Goal: Task Accomplishment & Management: Complete application form

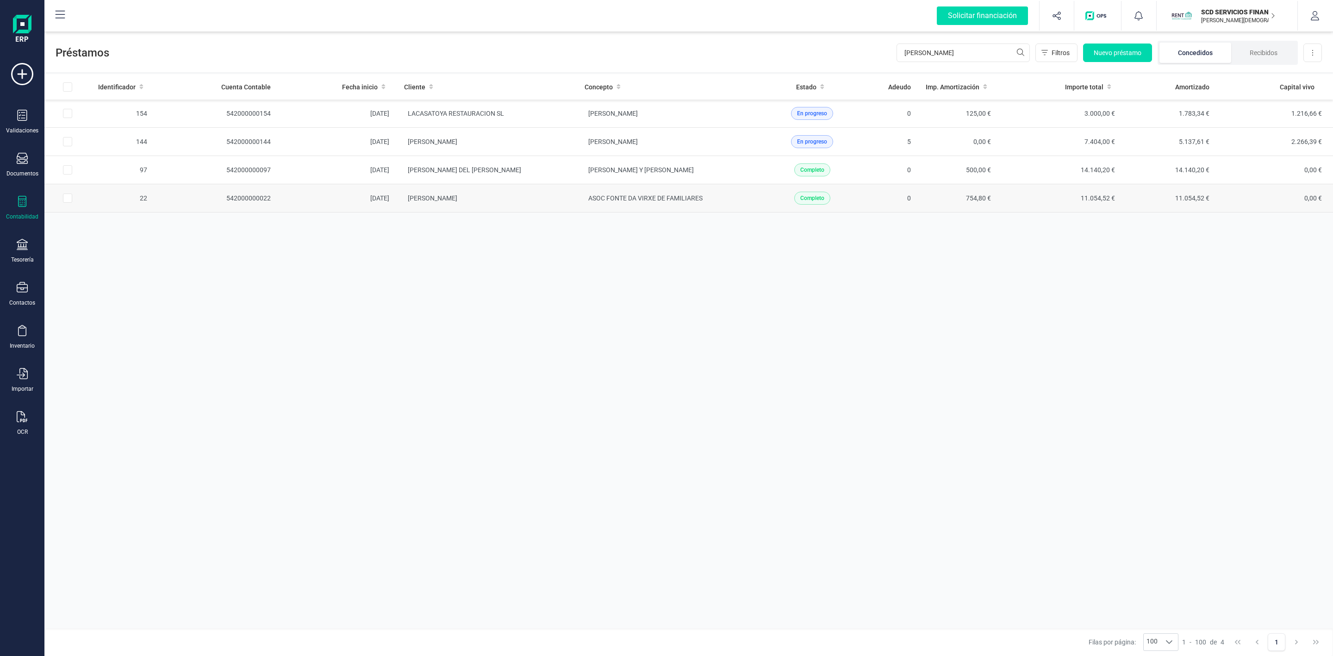
type input "[PERSON_NAME]"
click at [536, 209] on td "[PERSON_NAME]" at bounding box center [487, 198] width 181 height 28
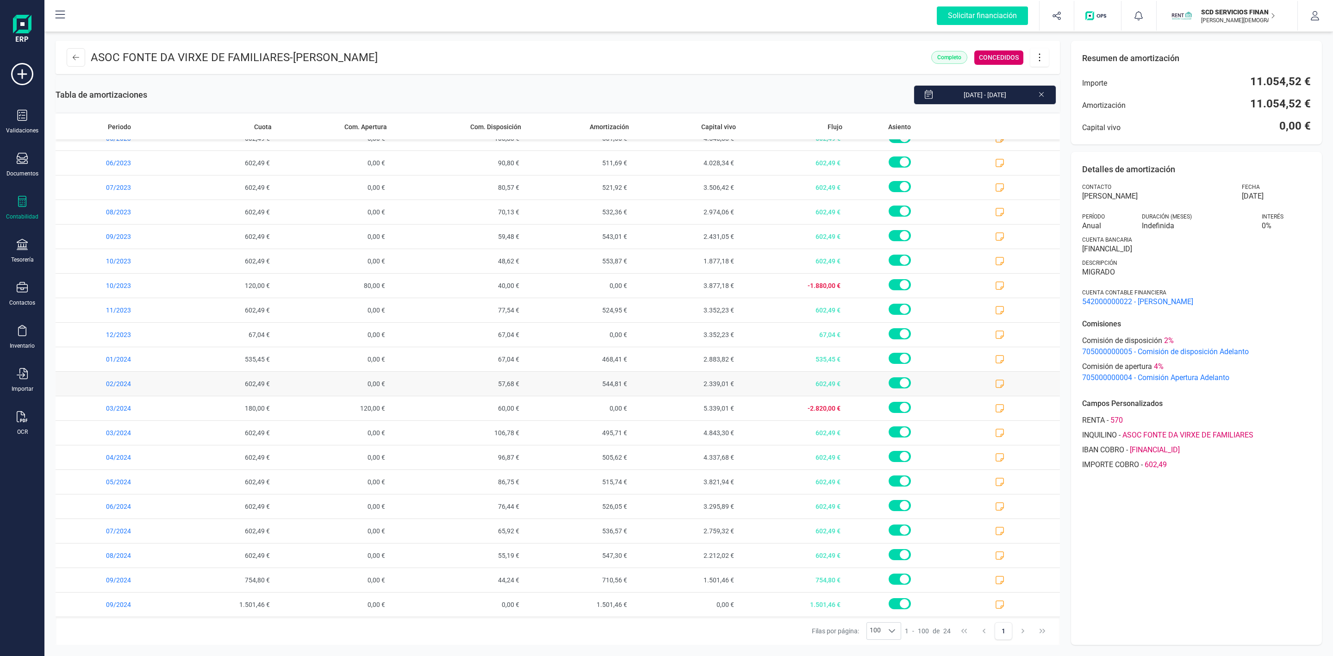
scroll to position [116, 0]
click at [995, 603] on icon at bounding box center [999, 604] width 9 height 9
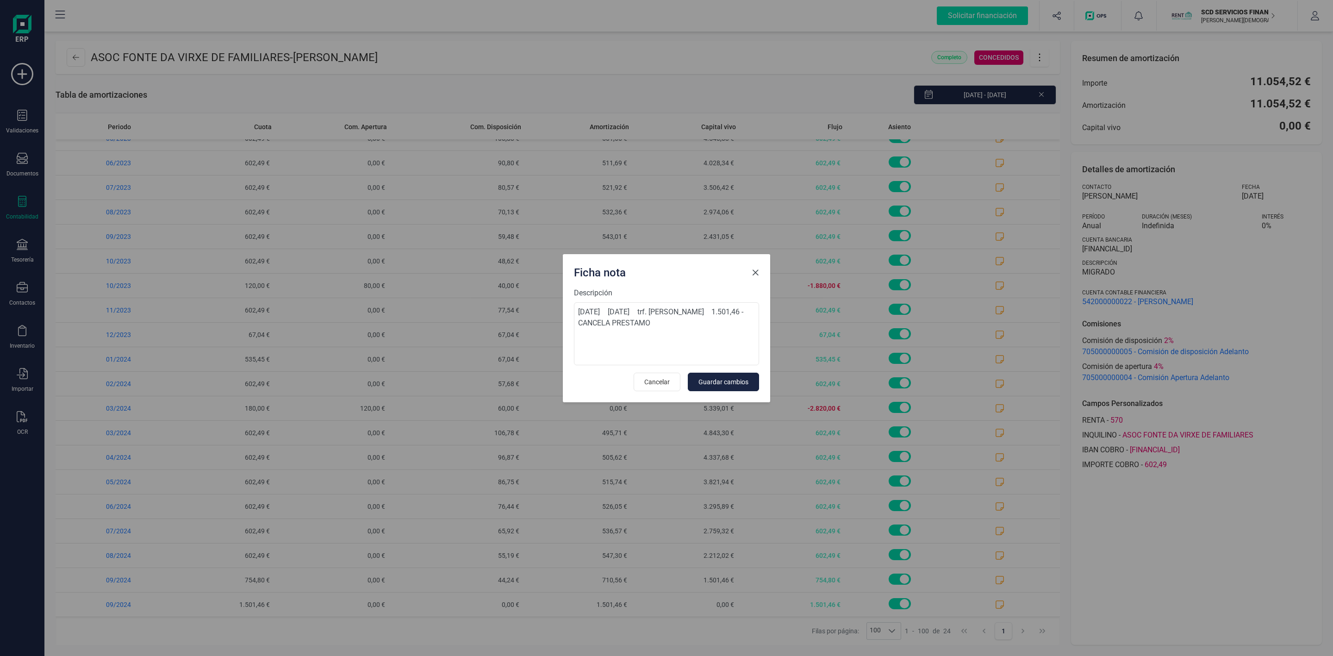
click at [755, 272] on span "Close" at bounding box center [755, 272] width 7 height 7
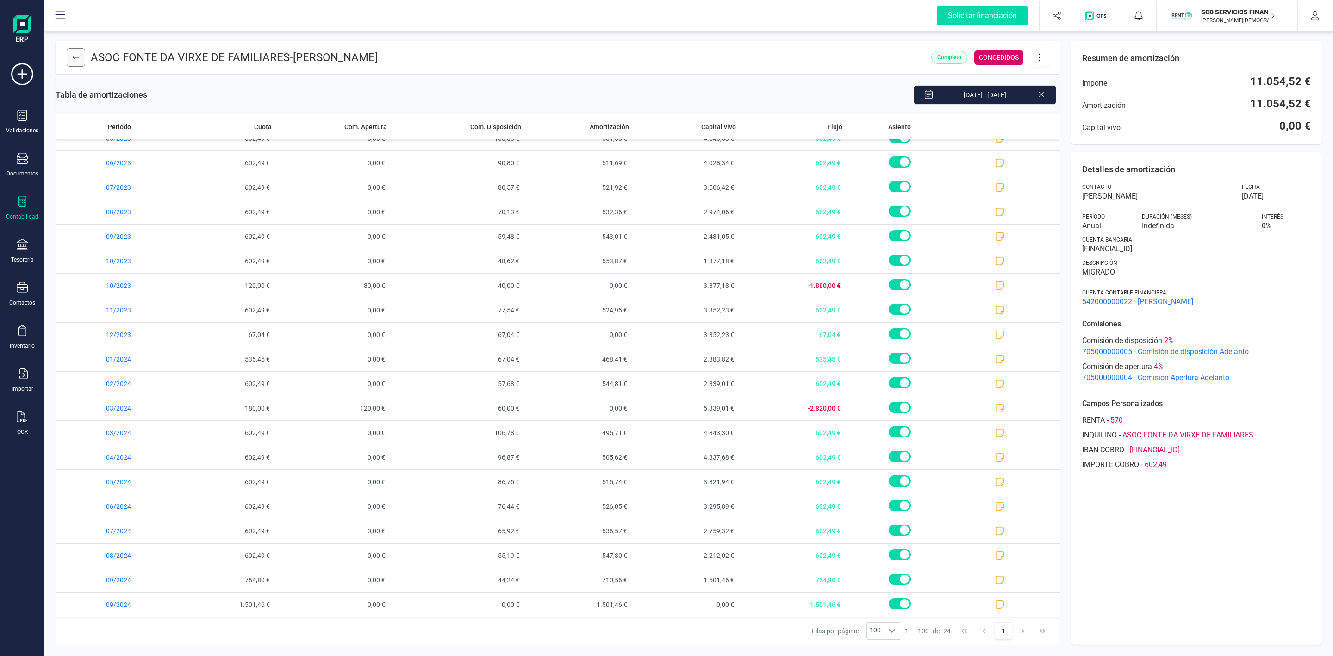
click at [78, 54] on icon at bounding box center [76, 57] width 6 height 7
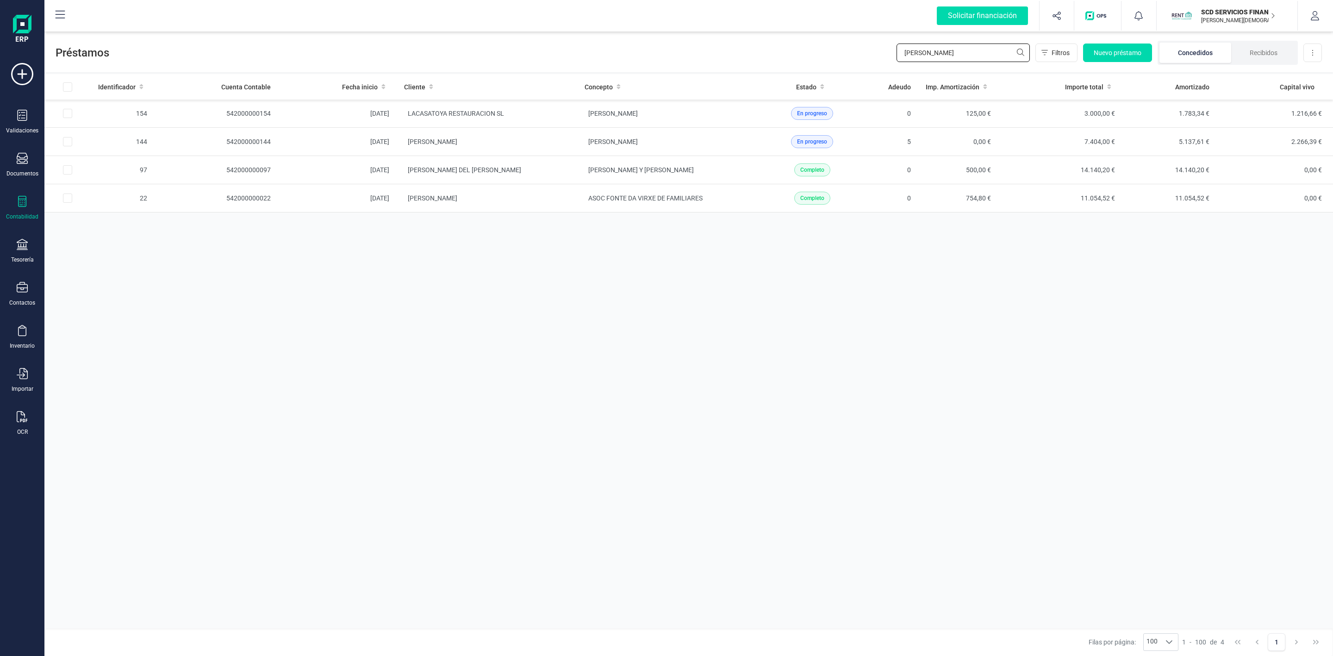
drag, startPoint x: 934, startPoint y: 50, endPoint x: 829, endPoint y: 70, distance: 106.4
click at [831, 70] on div "Préstamos [PERSON_NAME] Nuevo préstamo Concedidos Recibidos Descargar Excel" at bounding box center [688, 51] width 1289 height 43
type input "[PERSON_NAME]"
click at [573, 235] on td "[PERSON_NAME]" at bounding box center [487, 226] width 181 height 28
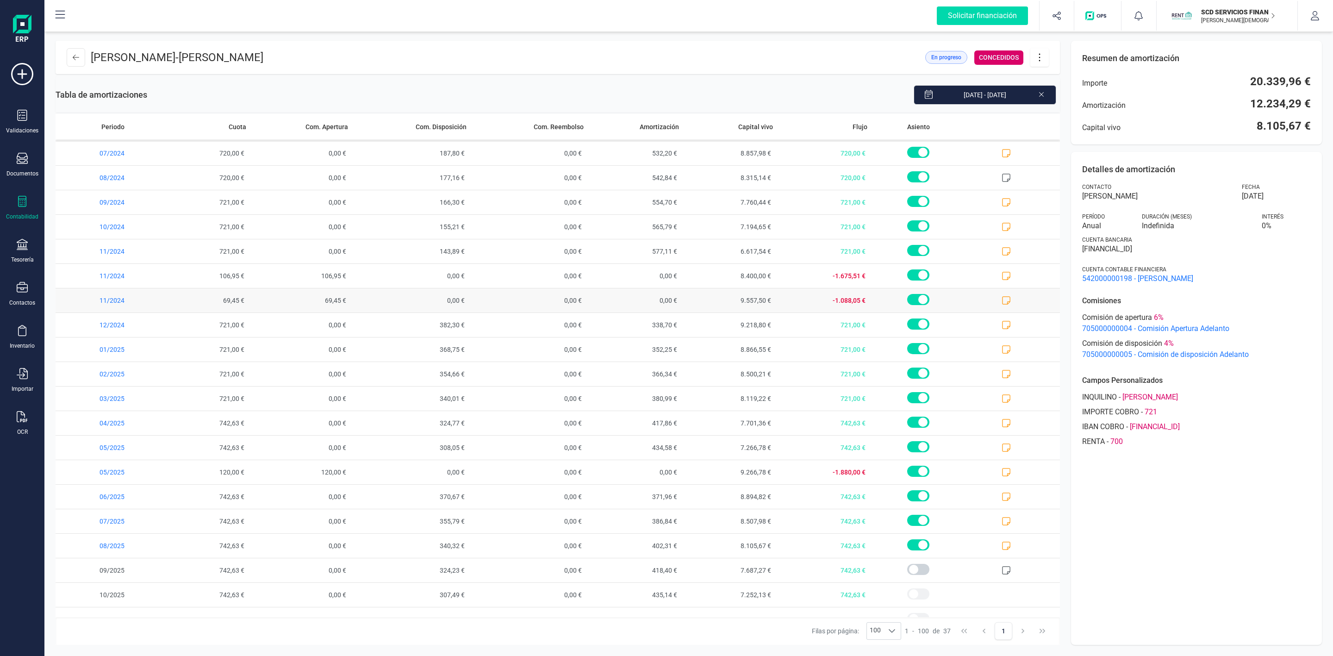
scroll to position [417, 0]
click at [74, 54] on icon at bounding box center [76, 57] width 6 height 7
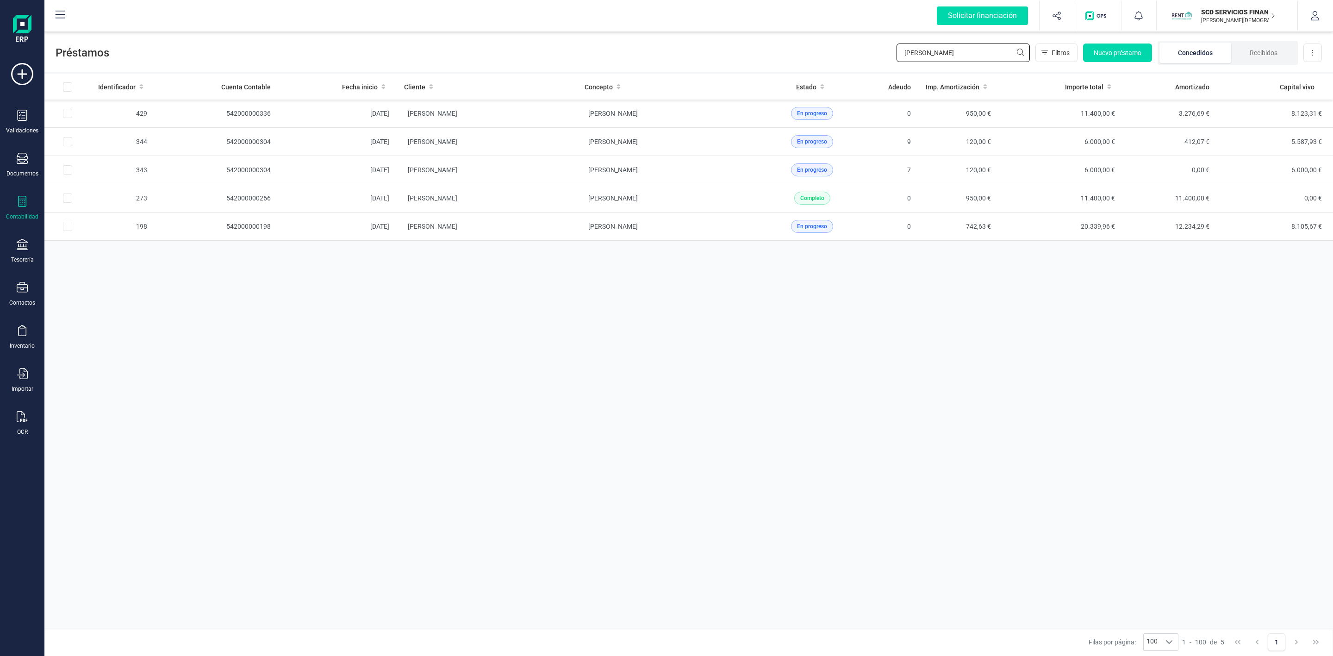
click at [796, 57] on div "Préstamos [PERSON_NAME] Nuevo préstamo Concedidos Recibidos Descargar Excel" at bounding box center [688, 51] width 1289 height 43
type input "[PERSON_NAME]"
click at [545, 108] on td "MARTORELL RIPOLL SA" at bounding box center [487, 114] width 181 height 28
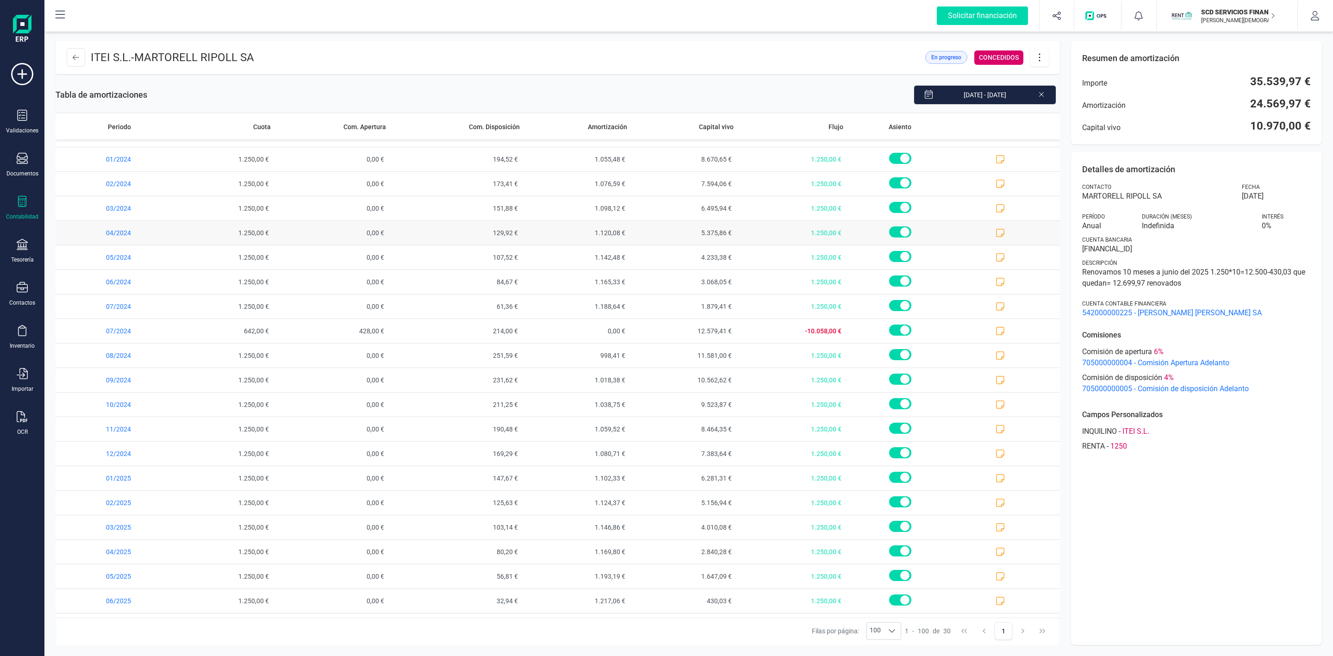
scroll to position [264, 0]
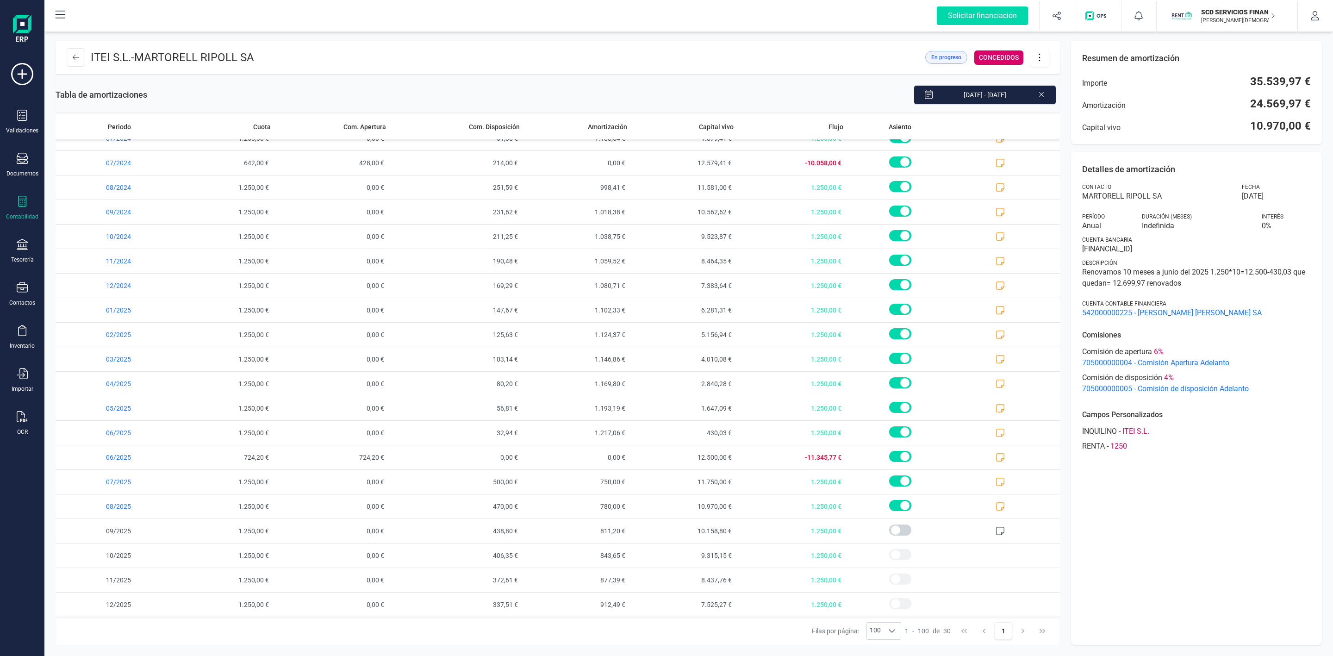
click at [21, 206] on icon at bounding box center [22, 201] width 8 height 11
click at [107, 236] on span "Préstamos" at bounding box center [98, 236] width 56 height 11
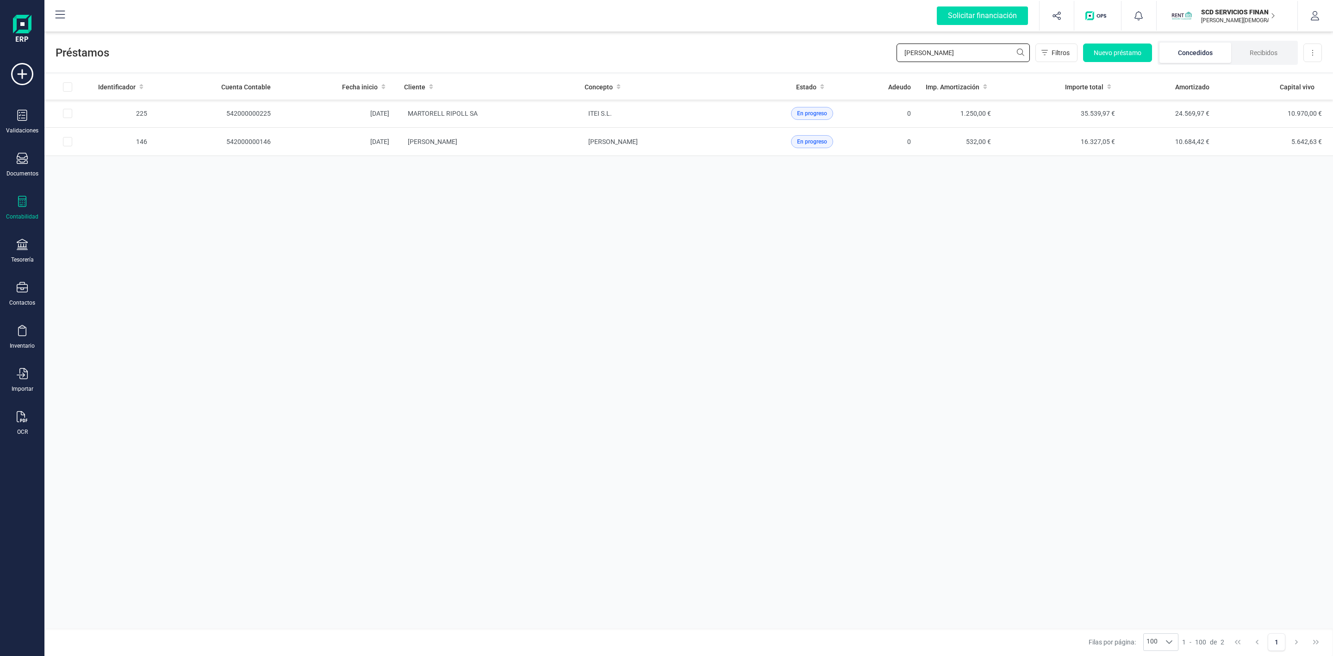
drag, startPoint x: 935, startPoint y: 49, endPoint x: 773, endPoint y: 56, distance: 162.2
click at [777, 53] on div "Préstamos [PERSON_NAME] Filtros Nuevo préstamo Concedidos Recibidos Descargar E…" at bounding box center [688, 51] width 1289 height 43
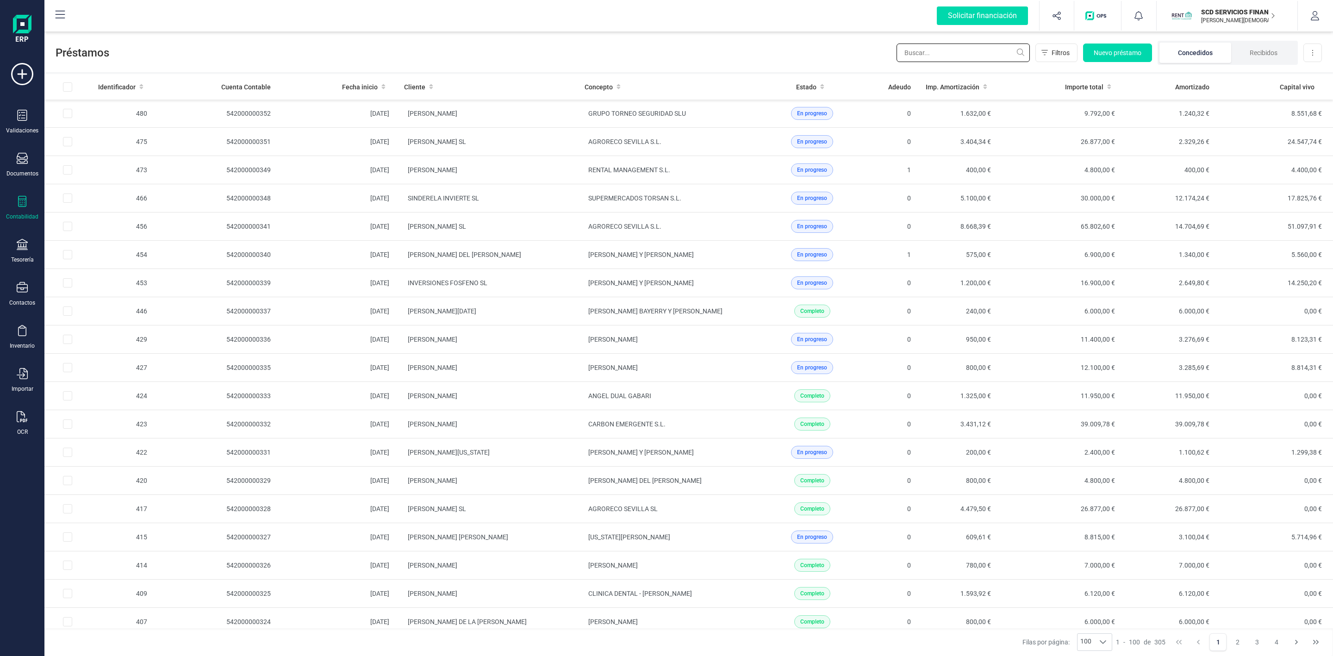
click at [935, 54] on input "text" at bounding box center [963, 53] width 133 height 19
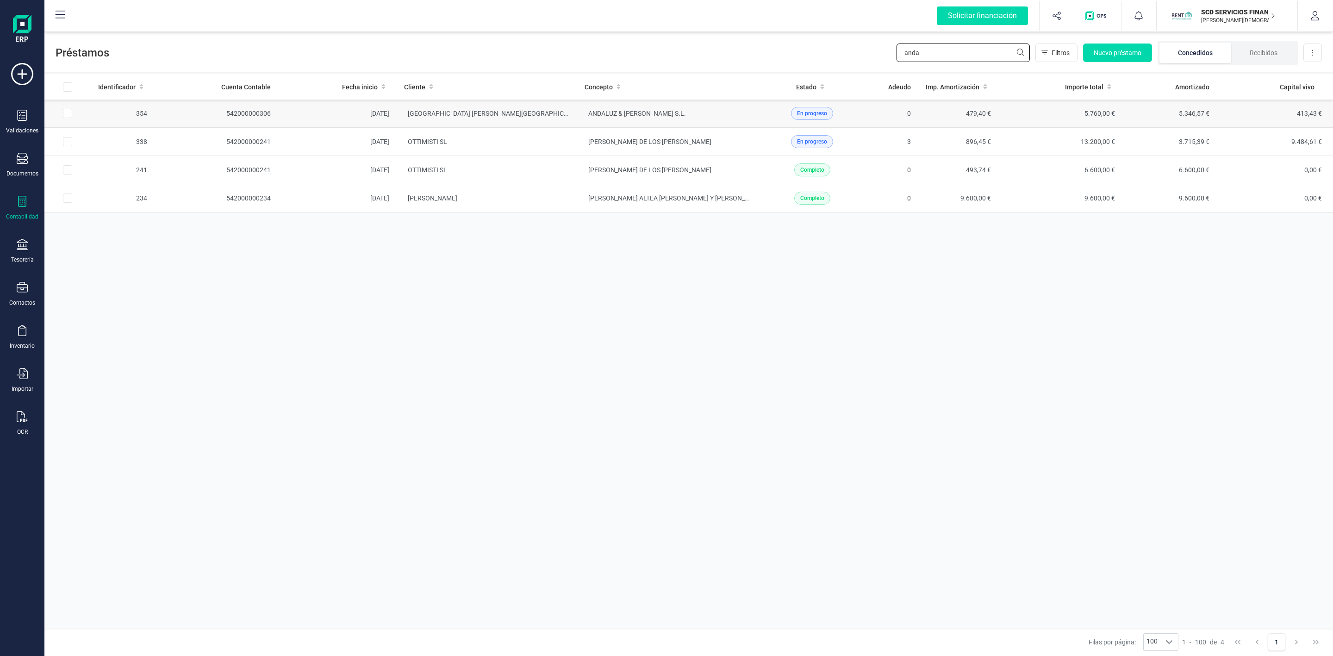
type input "anda"
click at [619, 126] on td "ANDALUZ & [PERSON_NAME] S.L." at bounding box center [667, 114] width 181 height 28
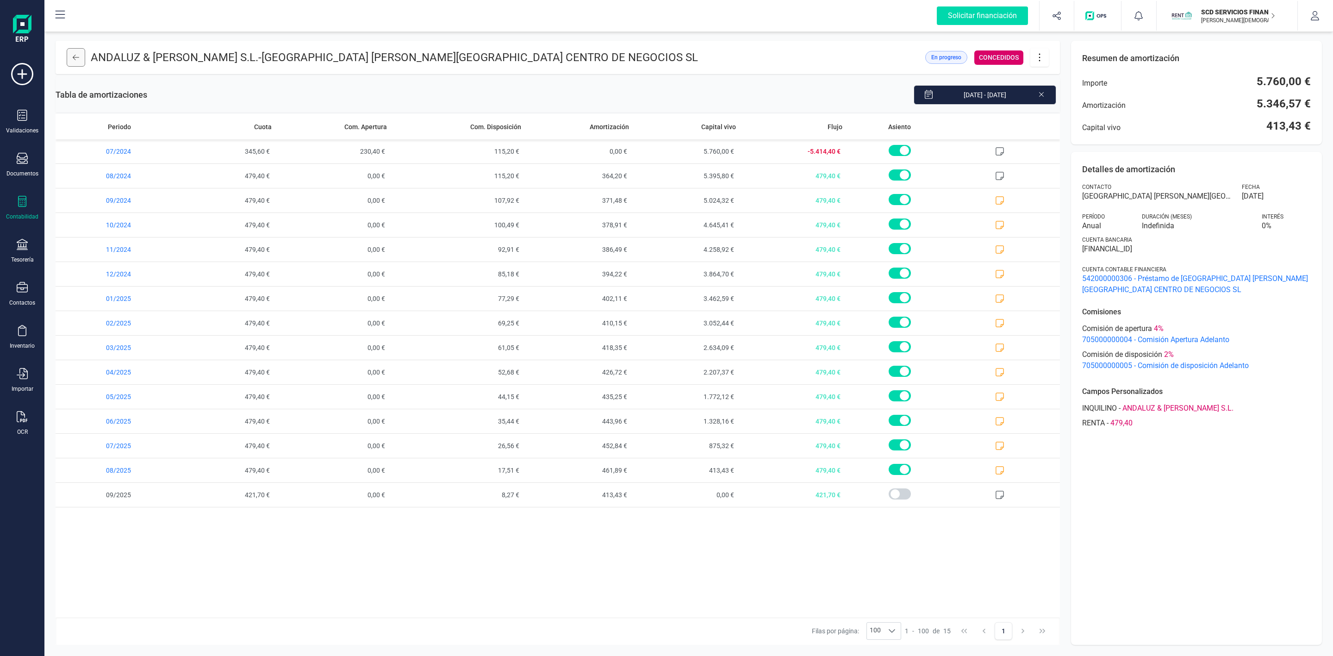
click at [80, 57] on button at bounding box center [76, 57] width 19 height 19
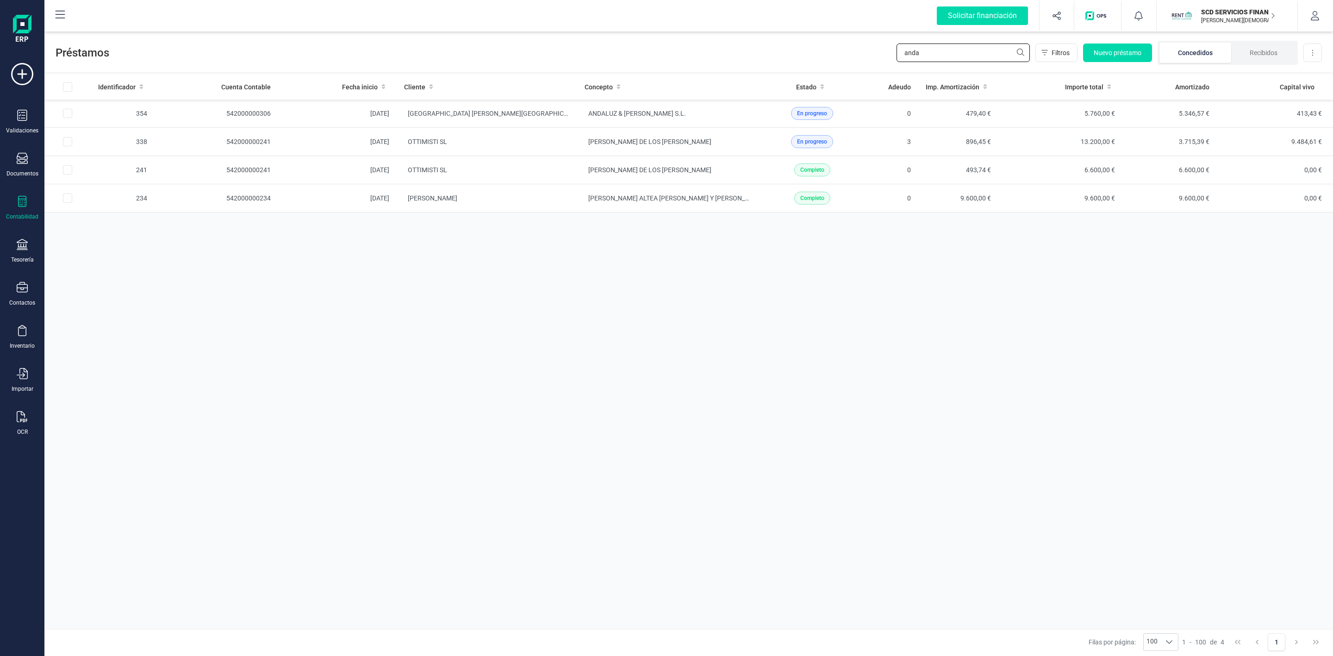
drag, startPoint x: 950, startPoint y: 53, endPoint x: 882, endPoint y: 64, distance: 69.4
click at [883, 64] on div "Préstamos anda Filtros Nuevo préstamo Concedidos Recibidos Descargar Excel" at bounding box center [688, 51] width 1289 height 43
type input "gim"
drag, startPoint x: 965, startPoint y: 47, endPoint x: 771, endPoint y: 45, distance: 194.4
click at [902, 60] on input "gim" at bounding box center [963, 53] width 133 height 19
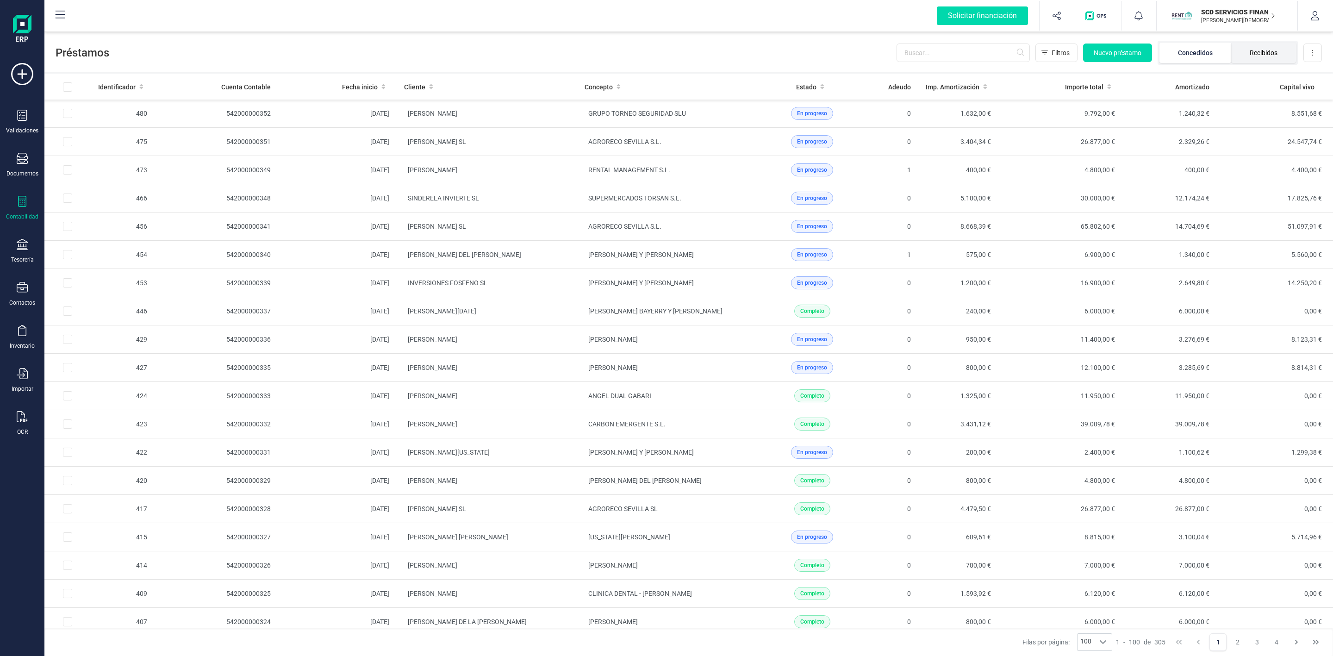
click at [1265, 53] on li "Recibidos" at bounding box center [1263, 53] width 65 height 20
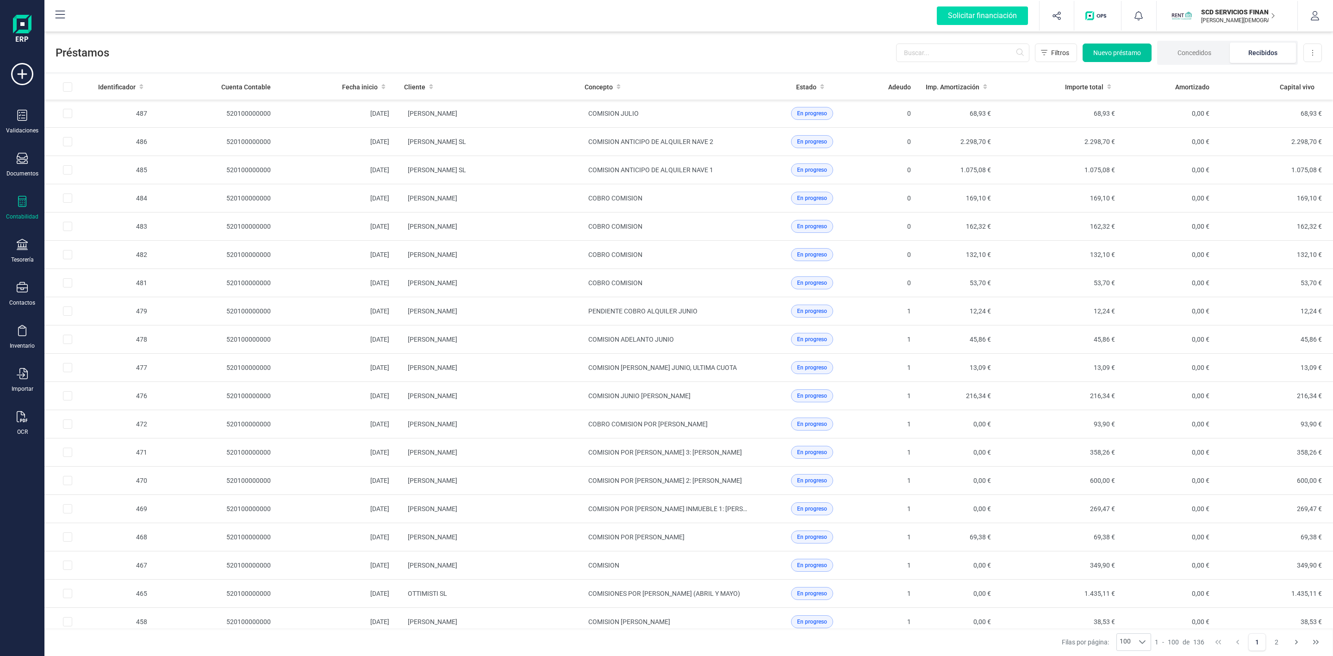
drag, startPoint x: 1117, startPoint y: 51, endPoint x: 1113, endPoint y: 54, distance: 5.0
click at [1117, 54] on span "Nuevo préstamo" at bounding box center [1117, 52] width 48 height 9
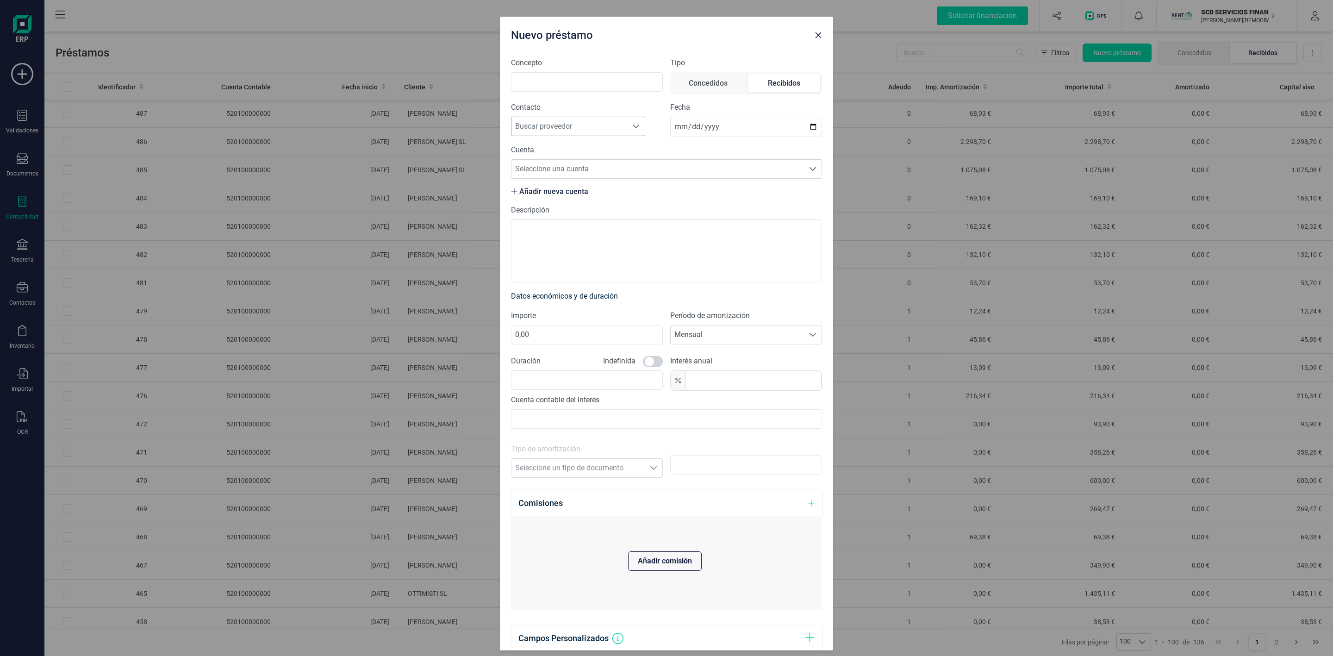
click at [598, 123] on span "Buscar proveedor" at bounding box center [569, 126] width 116 height 19
type input "[PERSON_NAME]"
click at [525, 196] on li "[PERSON_NAME]" at bounding box center [579, 195] width 136 height 19
click at [604, 178] on span "Seleccione una cuenta" at bounding box center [657, 169] width 293 height 19
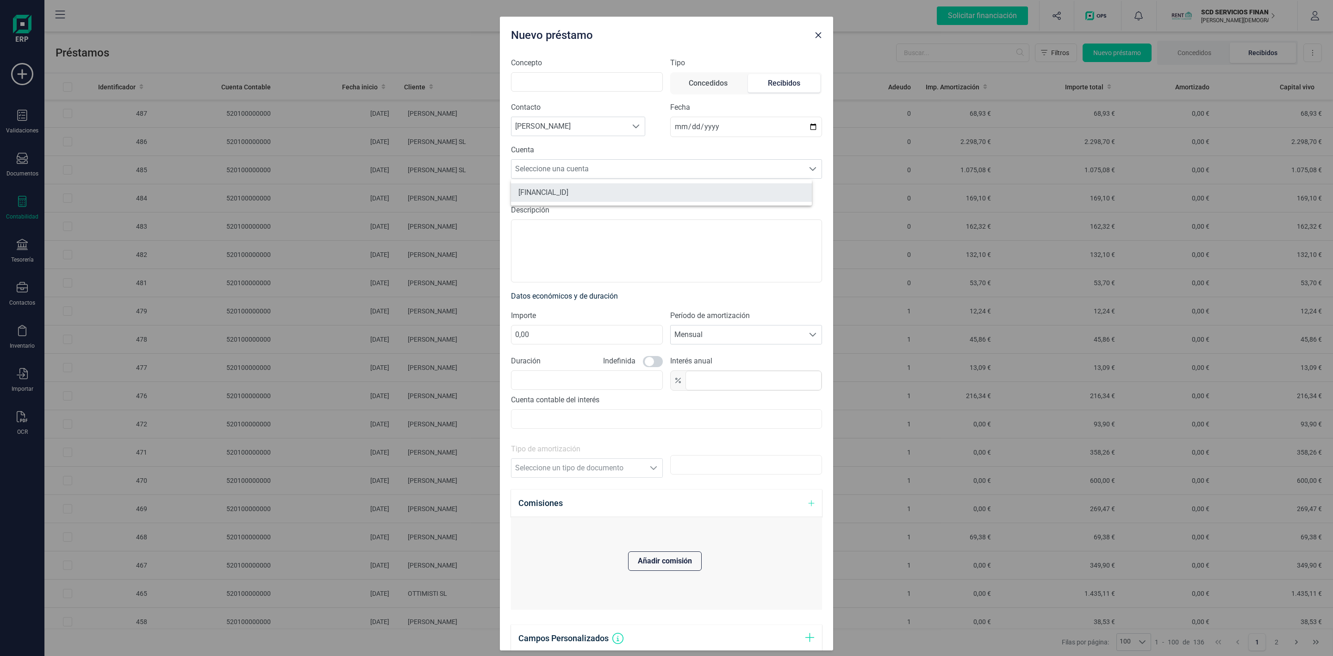
click at [603, 194] on li "[FINANCIAL_ID]" at bounding box center [661, 192] width 301 height 19
drag, startPoint x: 588, startPoint y: 338, endPoint x: 495, endPoint y: 353, distance: 94.2
click at [495, 353] on div "Nuevo préstamo Concepto Tipo Concedidos Recibidos Contacto Buscar proveedor [PE…" at bounding box center [666, 328] width 1333 height 656
type input "30,30"
click at [644, 364] on span at bounding box center [653, 361] width 20 height 11
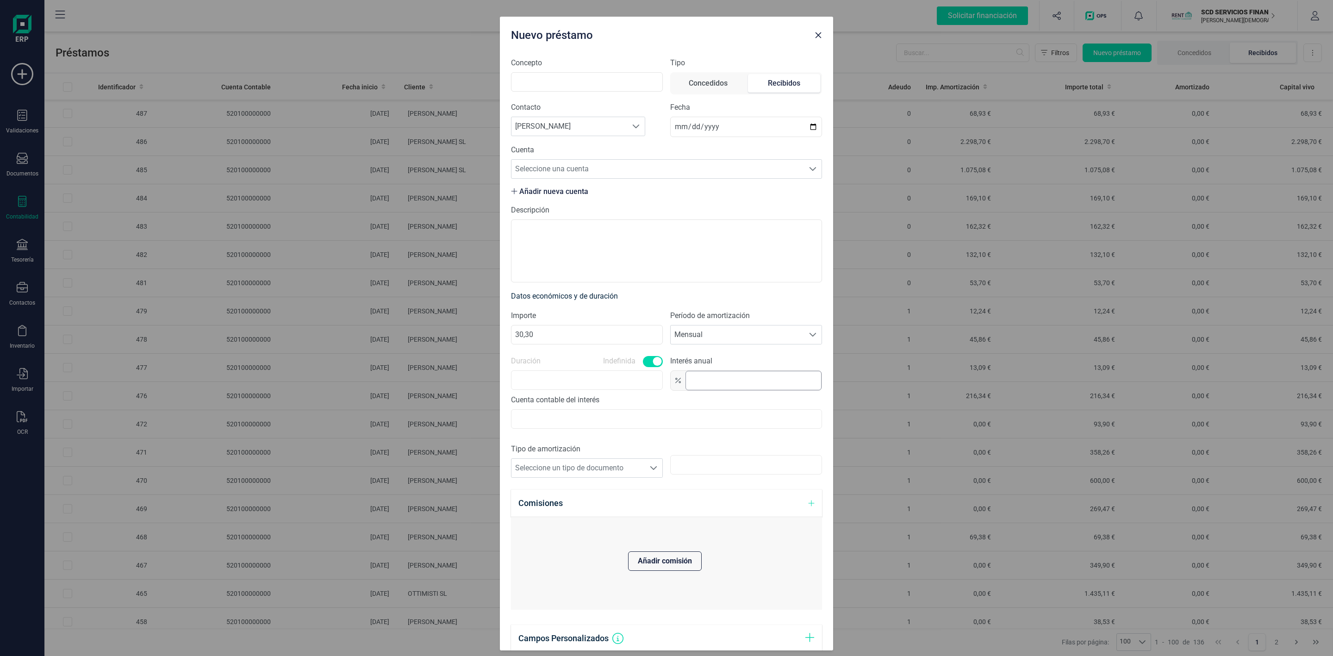
scroll to position [5, 3]
click at [745, 389] on input "text" at bounding box center [754, 380] width 136 height 19
type input "0,0"
click at [629, 475] on span "Seleccione un tipo de documento" at bounding box center [577, 467] width 133 height 19
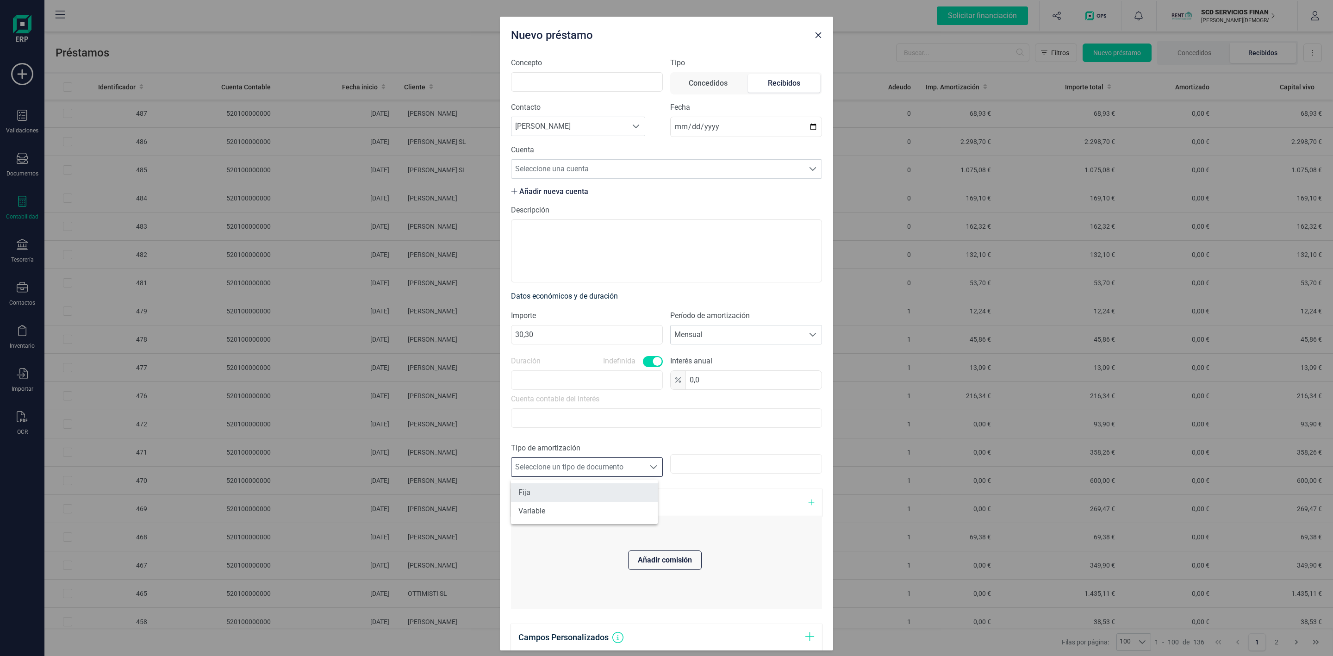
click at [534, 496] on li "Fija" at bounding box center [584, 492] width 147 height 19
click at [652, 467] on div at bounding box center [654, 467] width 18 height 19
click at [539, 509] on li "Variable" at bounding box center [584, 511] width 147 height 19
click at [704, 474] on input "text" at bounding box center [746, 466] width 152 height 19
type input "30,30"
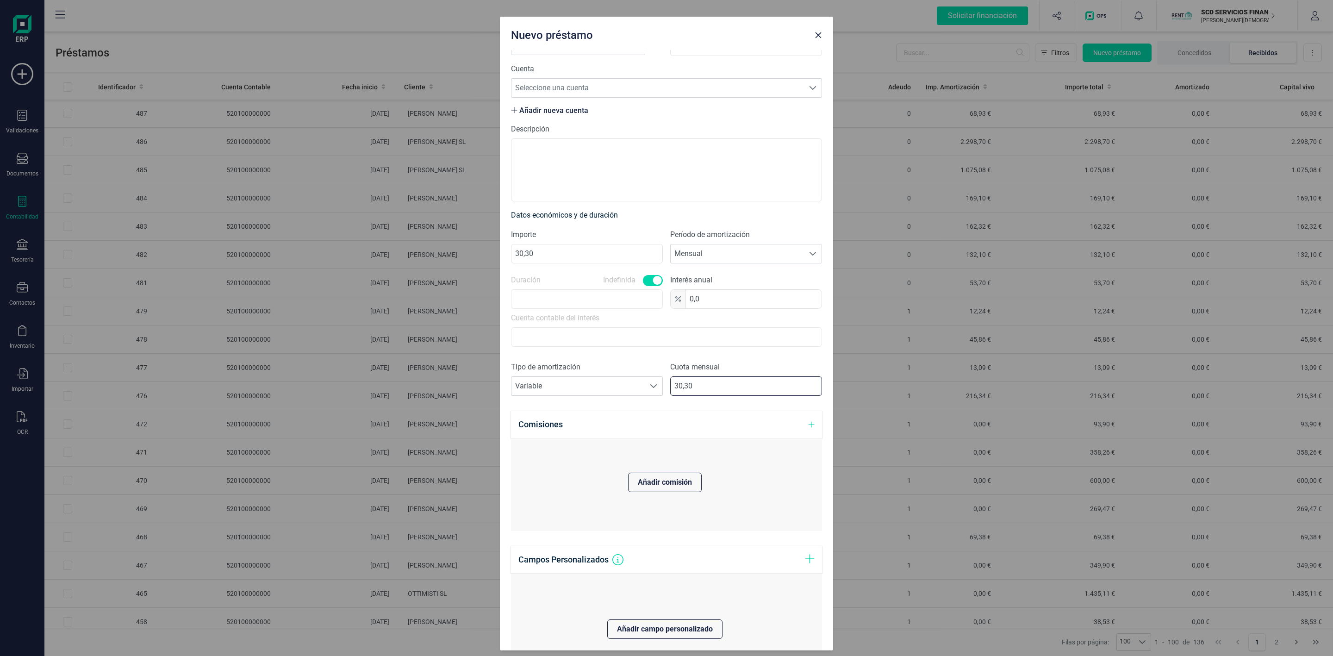
scroll to position [203, 0]
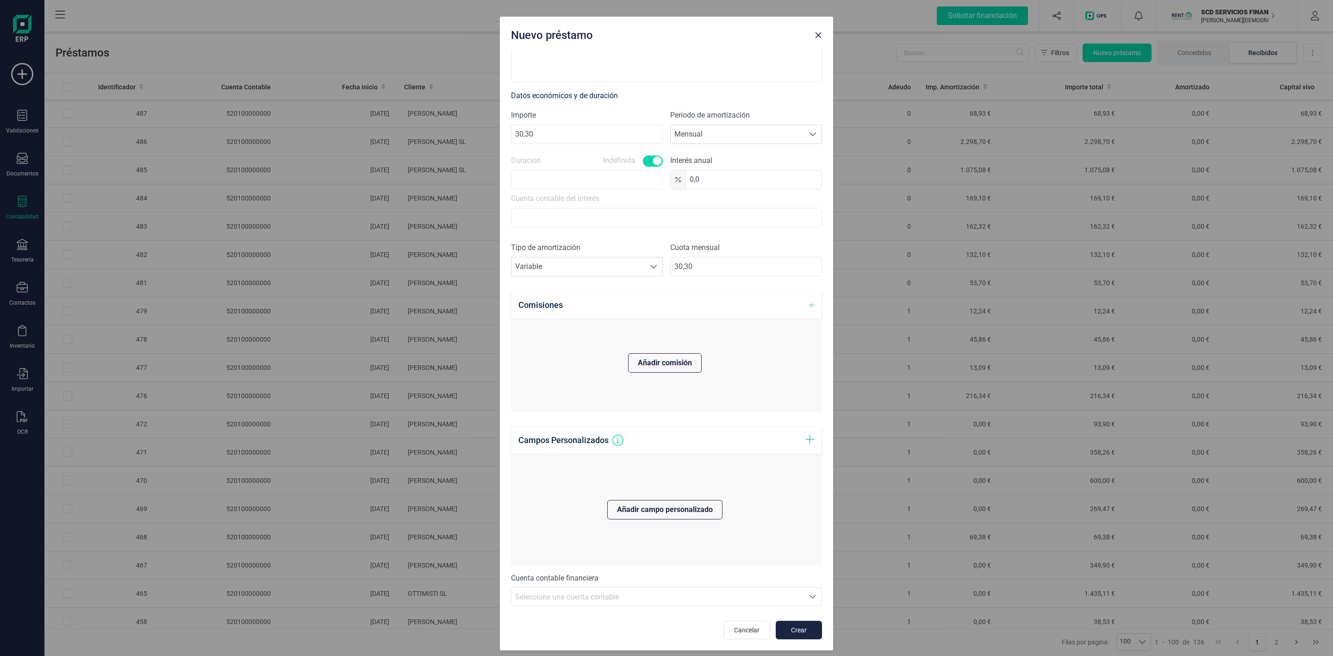
click at [808, 305] on icon at bounding box center [811, 304] width 6 height 7
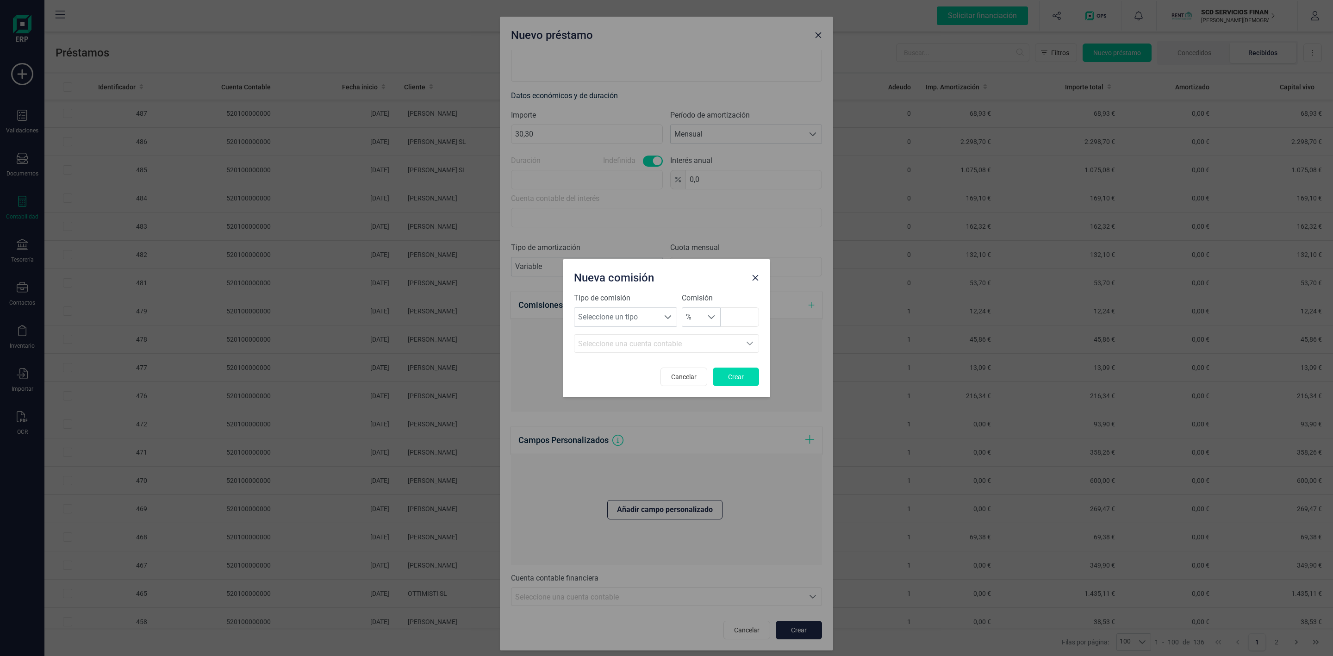
click at [757, 274] on icon "button" at bounding box center [755, 277] width 7 height 7
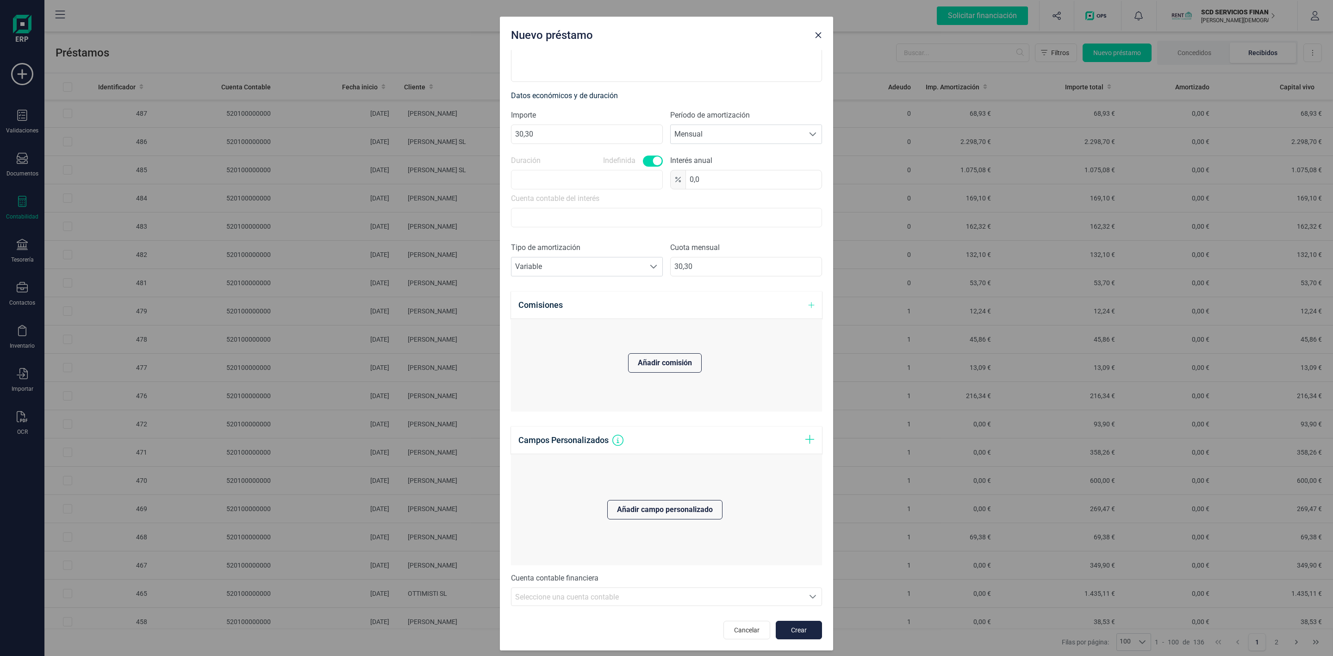
click at [804, 605] on div "Seleccione una cuenta" at bounding box center [813, 597] width 18 height 18
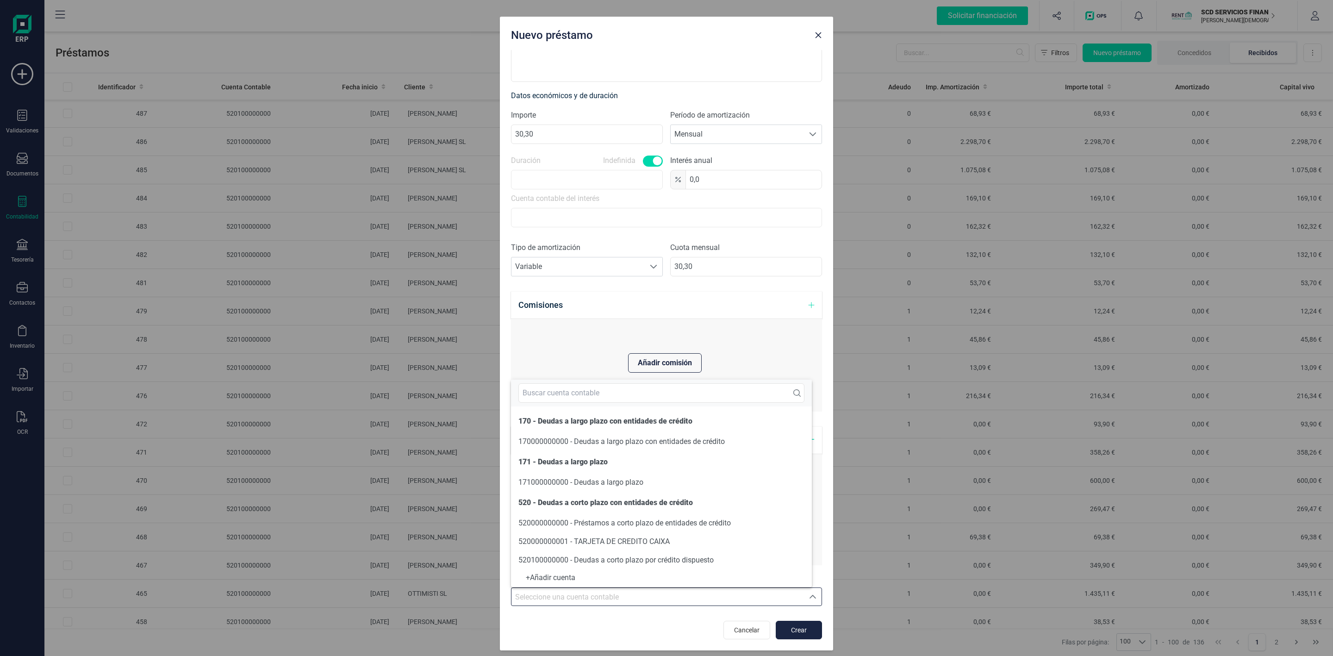
click at [809, 600] on icon "Seleccione una cuenta" at bounding box center [812, 596] width 7 height 7
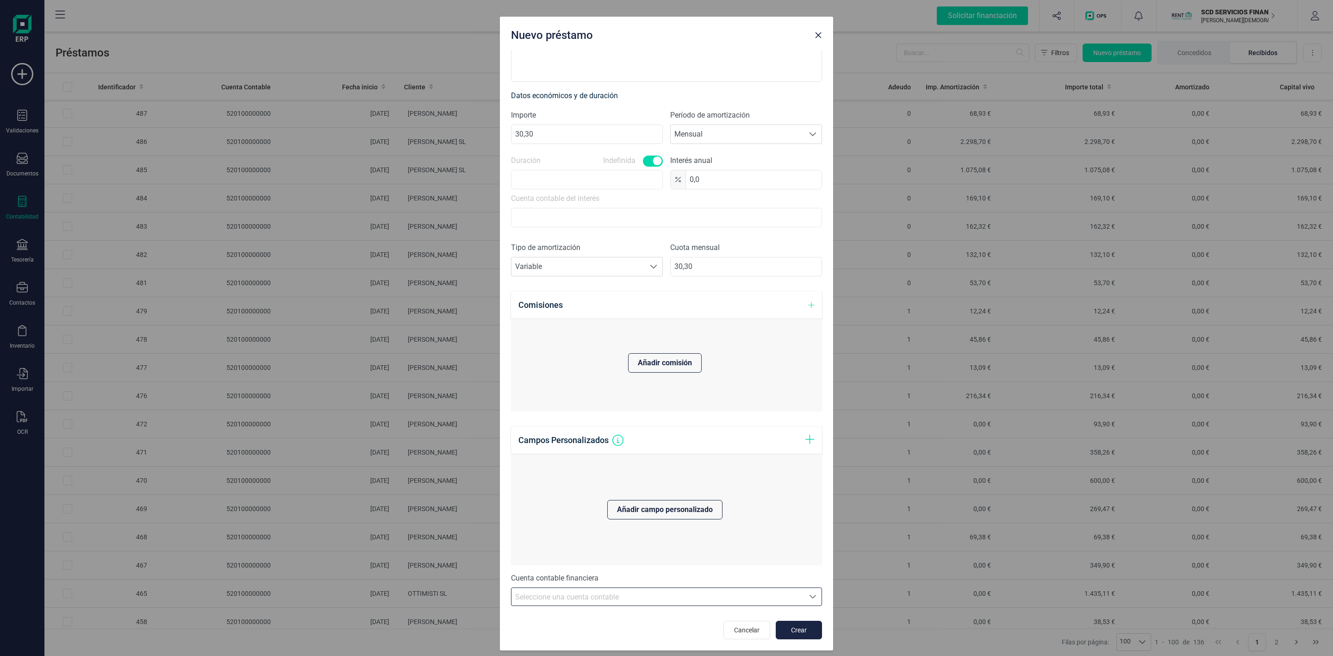
click at [809, 600] on icon "Seleccione una cuenta" at bounding box center [812, 596] width 7 height 7
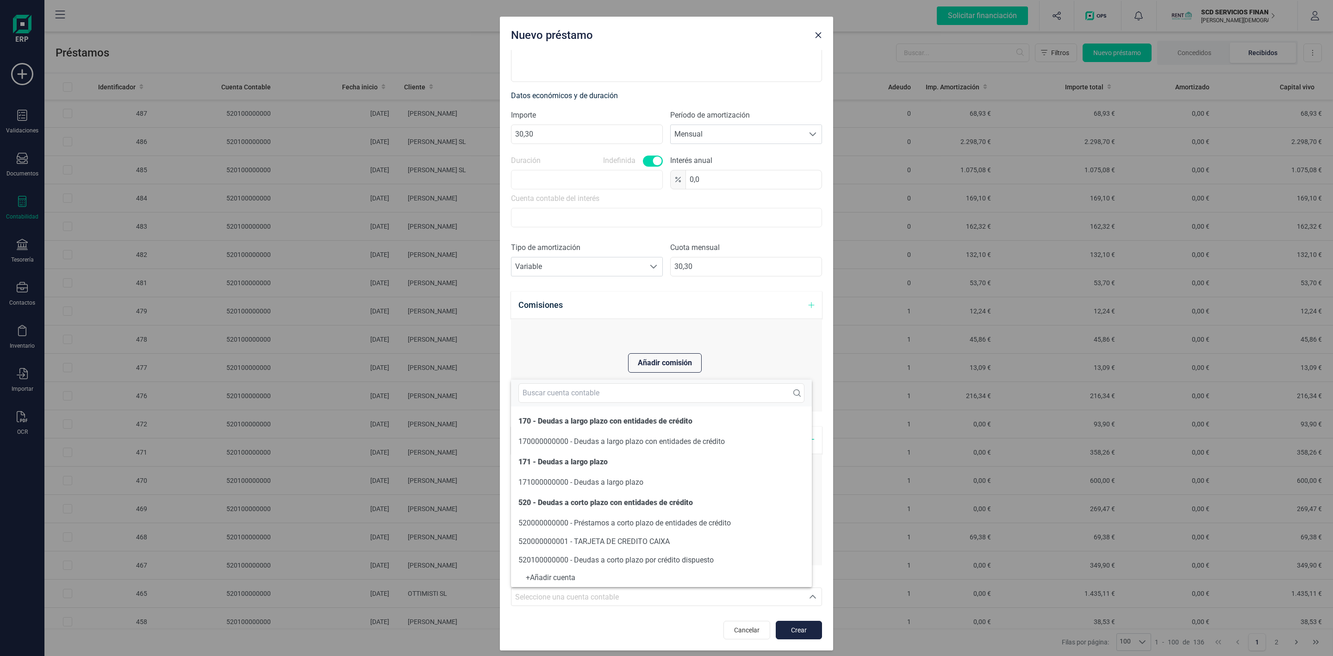
scroll to position [0, 0]
click at [693, 560] on span "520100000000 - Deudas a corto plazo por crédito dispuesto" at bounding box center [615, 559] width 195 height 9
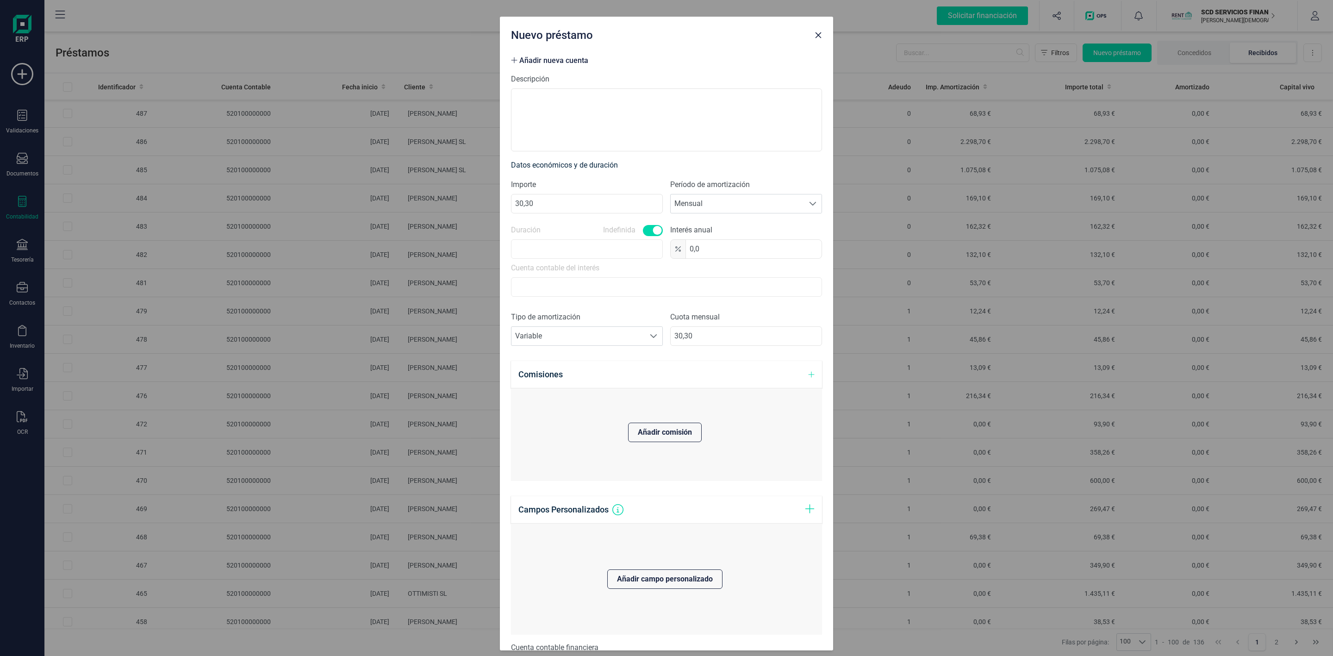
scroll to position [0, 0]
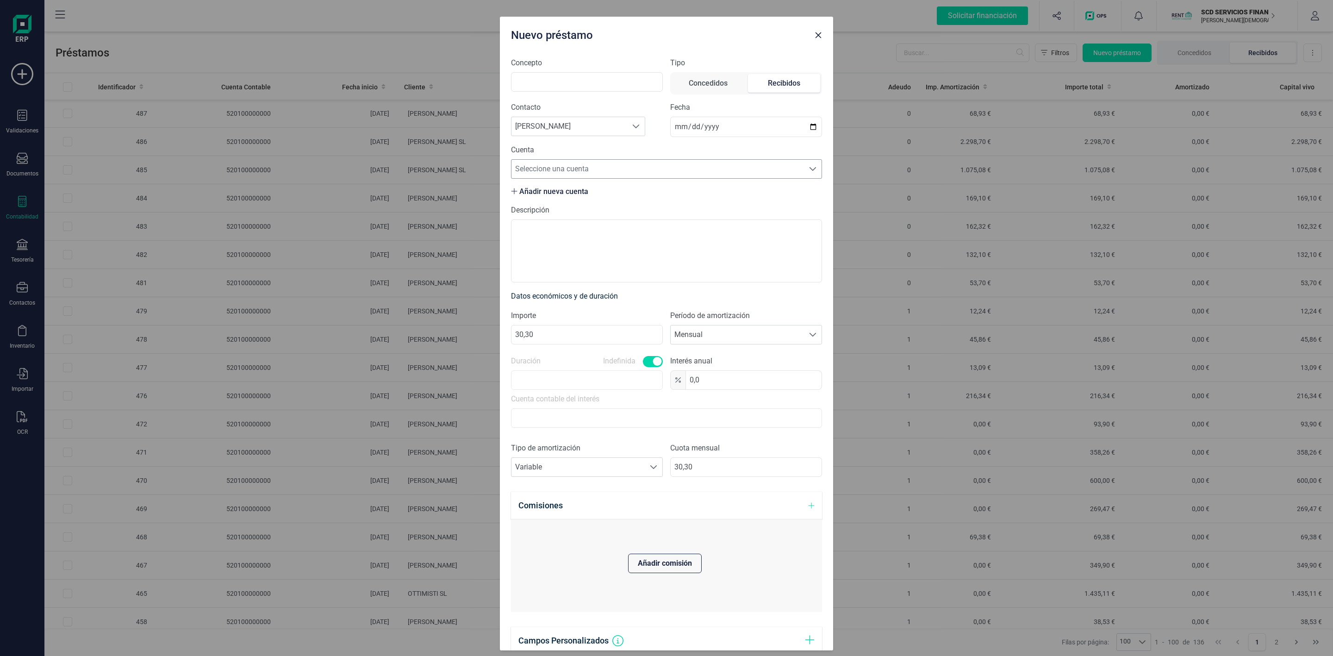
click at [595, 172] on span "Seleccione una cuenta" at bounding box center [657, 169] width 293 height 19
click at [576, 171] on span "Seleccione una cuenta" at bounding box center [657, 169] width 293 height 19
click at [578, 131] on span "[PERSON_NAME]" at bounding box center [569, 126] width 116 height 19
click at [567, 122] on span "Buscar proveedor" at bounding box center [569, 126] width 116 height 19
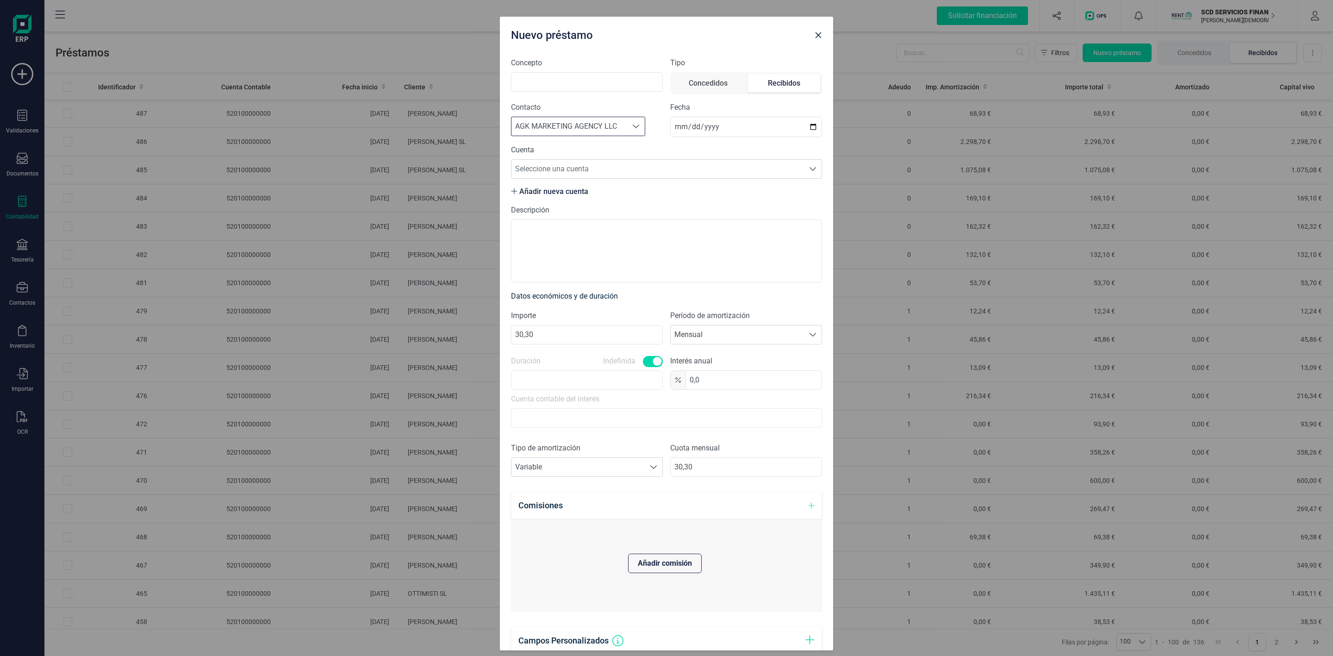
click at [635, 123] on span at bounding box center [635, 126] width 7 height 7
type input "cec"
click at [588, 176] on li "[PERSON_NAME]" at bounding box center [579, 176] width 136 height 19
click at [530, 82] on input "Concepto" at bounding box center [587, 81] width 152 height 19
type input "c"
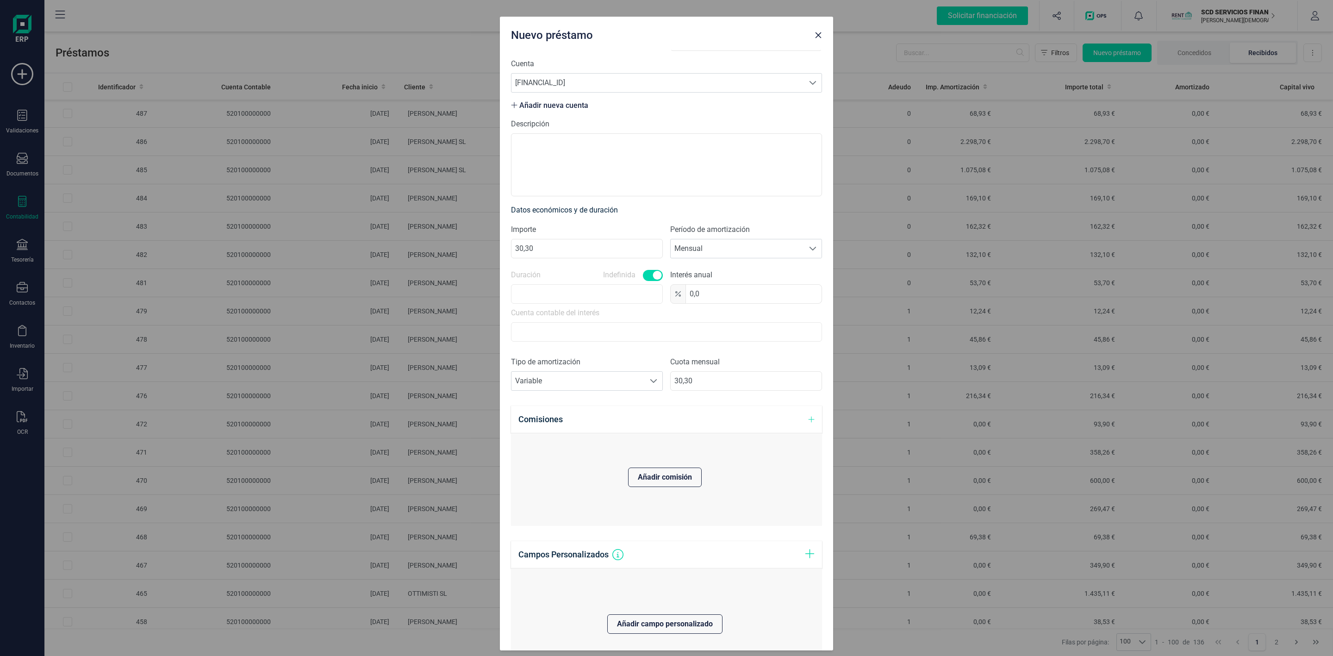
scroll to position [203, 0]
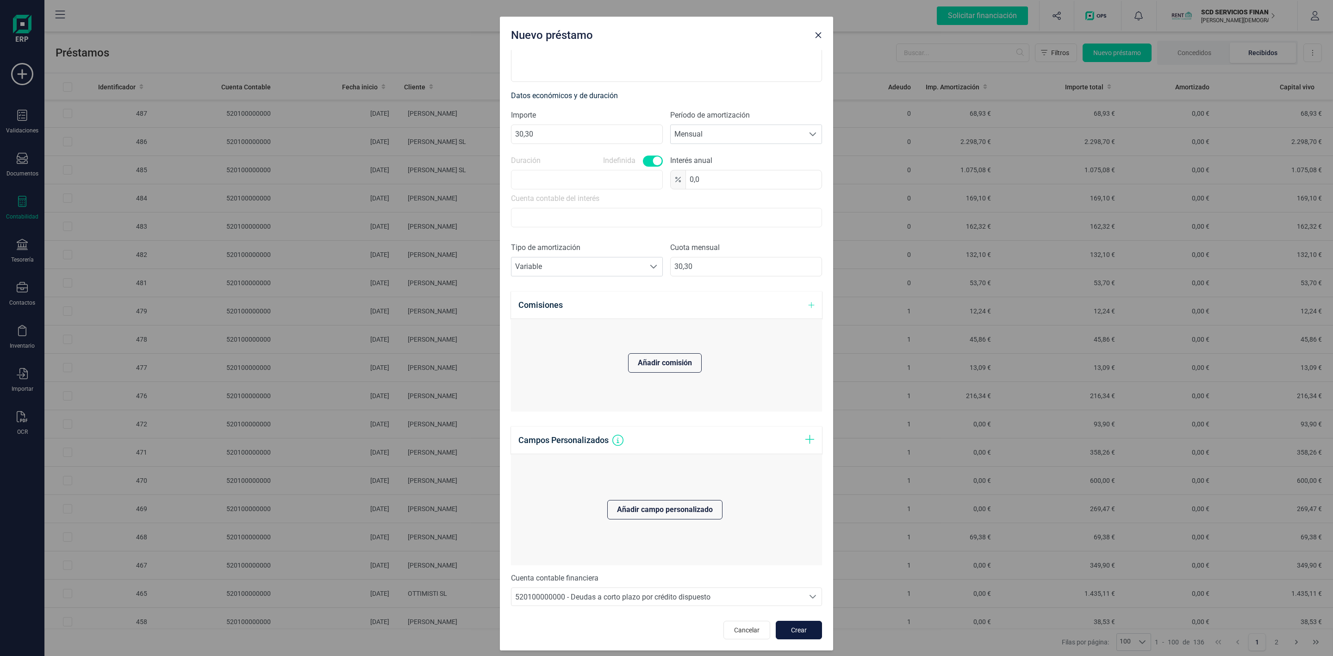
type input "COMISIONES"
click at [794, 632] on span "Crear" at bounding box center [798, 629] width 25 height 9
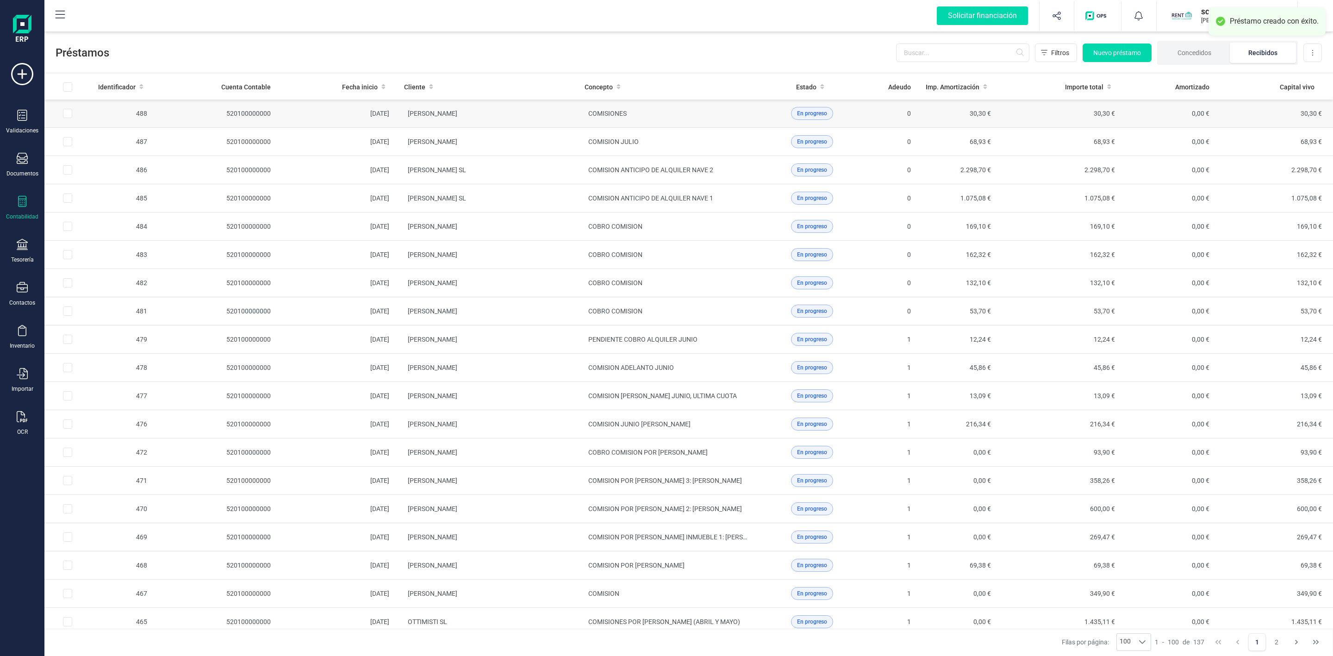
click at [69, 115] on input "Row Selected 779cd708-ab16-4262-bba3-7b056856f170" at bounding box center [67, 113] width 9 height 9
checkbox input "true"
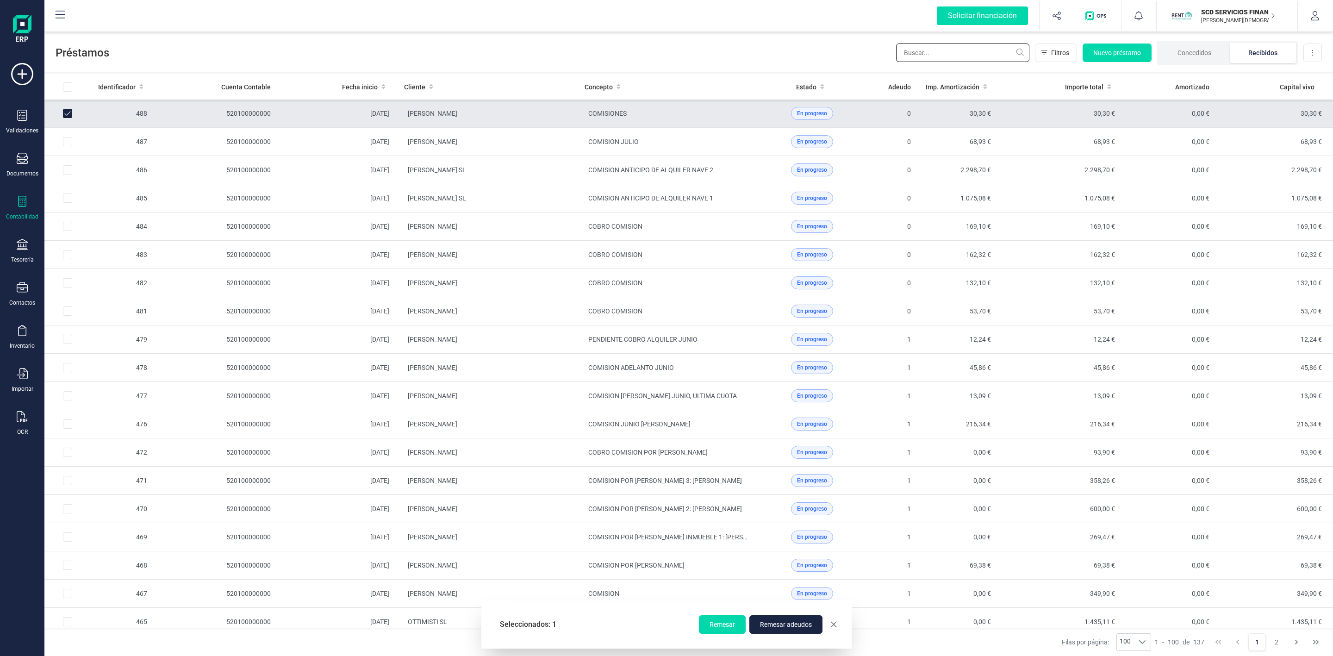
click at [923, 57] on input "text" at bounding box center [962, 53] width 133 height 19
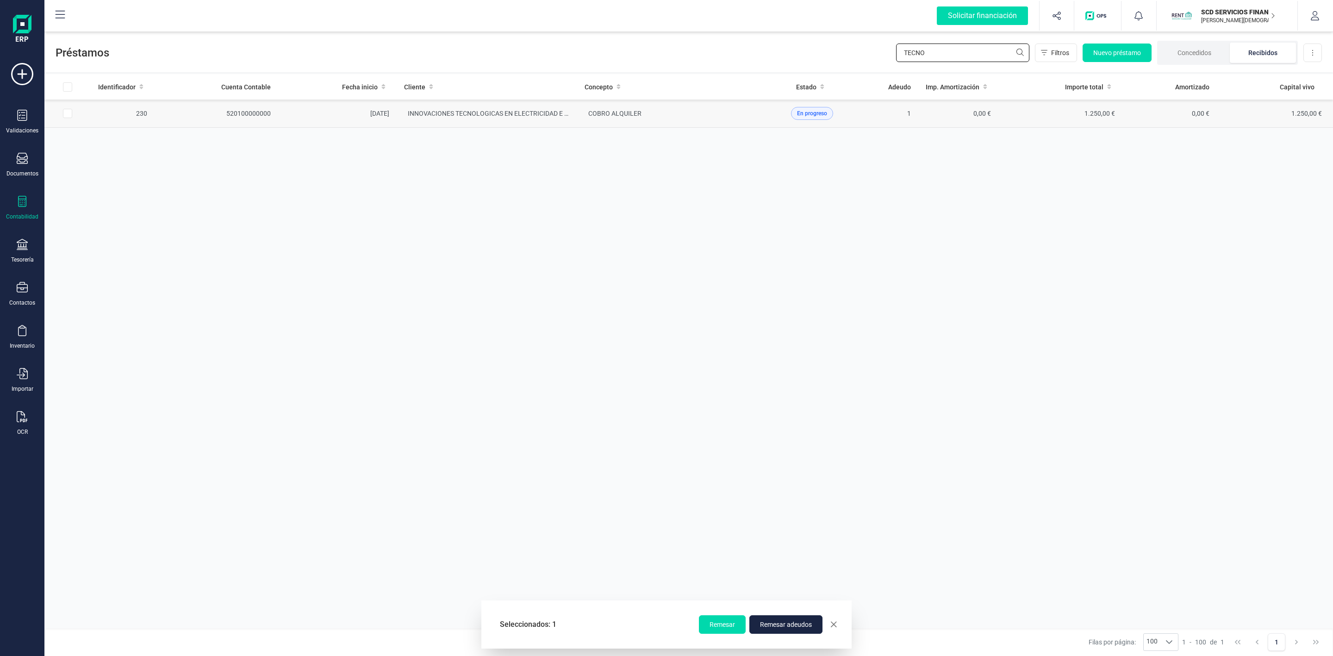
type input "TECNO"
click at [67, 116] on input "Row Selected bc811b48-3308-4f7d-9609-efe6a625e4bb" at bounding box center [67, 113] width 9 height 9
checkbox input "true"
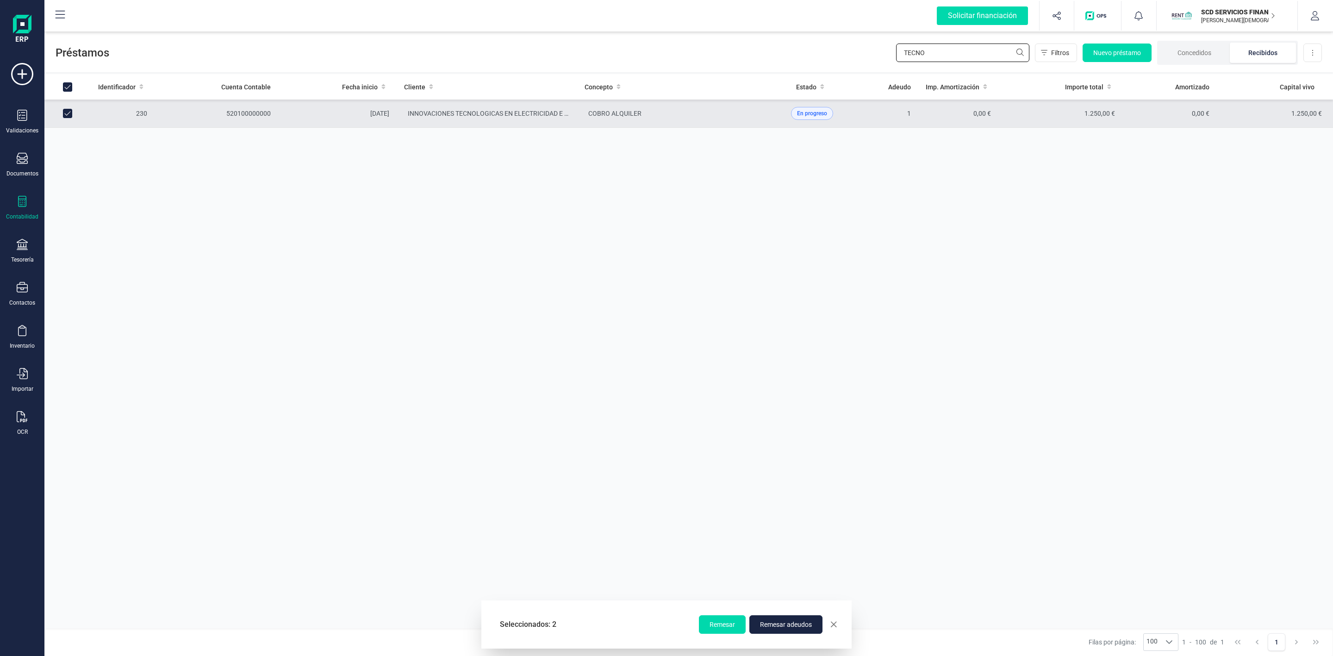
drag, startPoint x: 932, startPoint y: 50, endPoint x: 853, endPoint y: 50, distance: 79.2
click at [853, 50] on div "Préstamos TECNO Filtros Nuevo préstamo Concedidos Recibidos Descargar Excel" at bounding box center [688, 51] width 1289 height 43
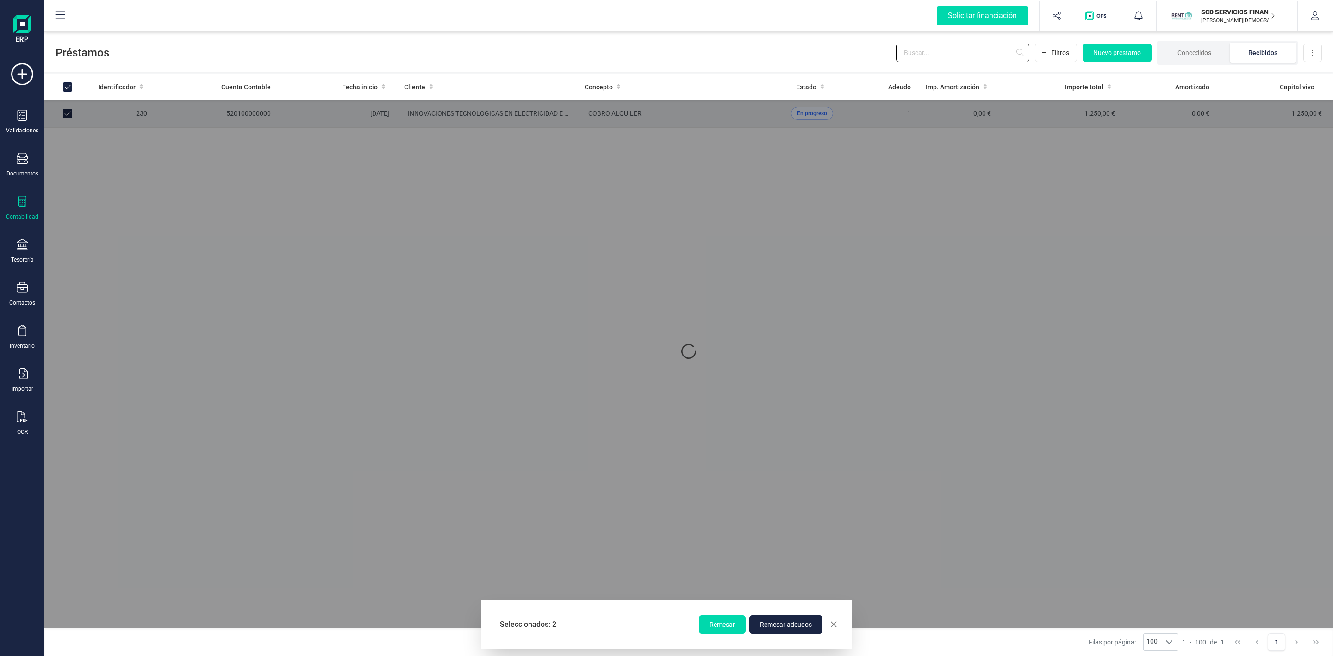
checkbox input "false"
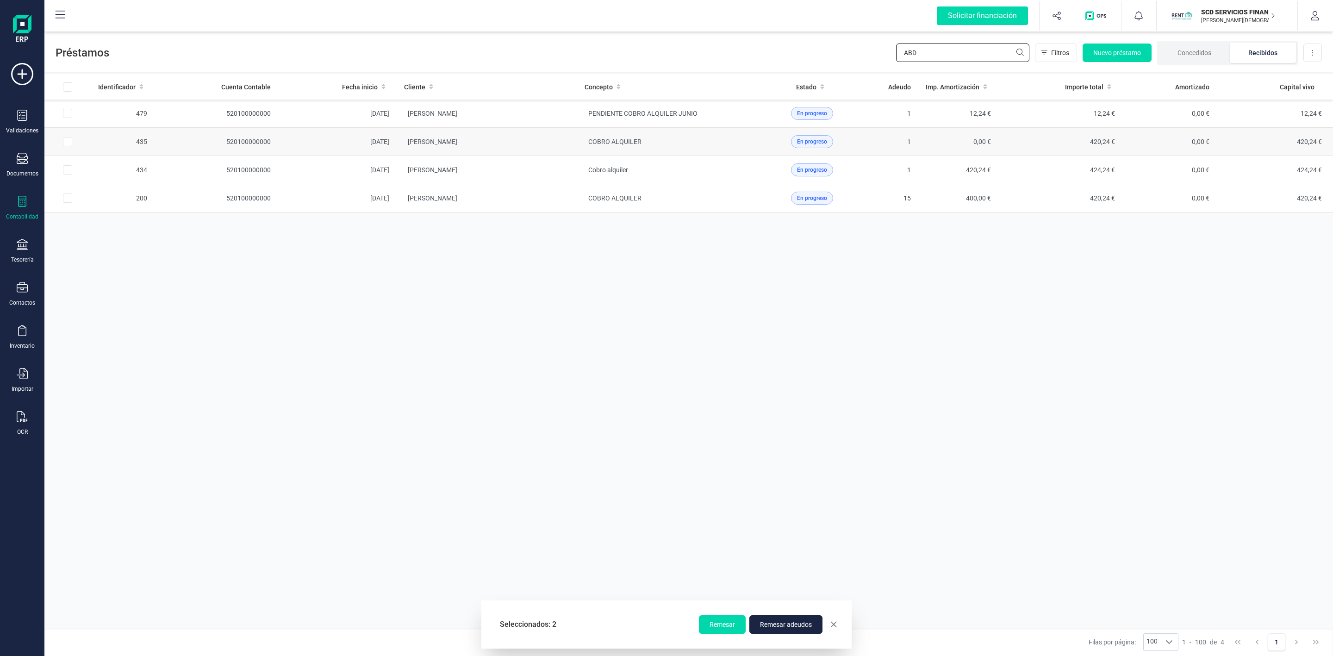
type input "ABD"
click at [60, 144] on td at bounding box center [67, 142] width 46 height 28
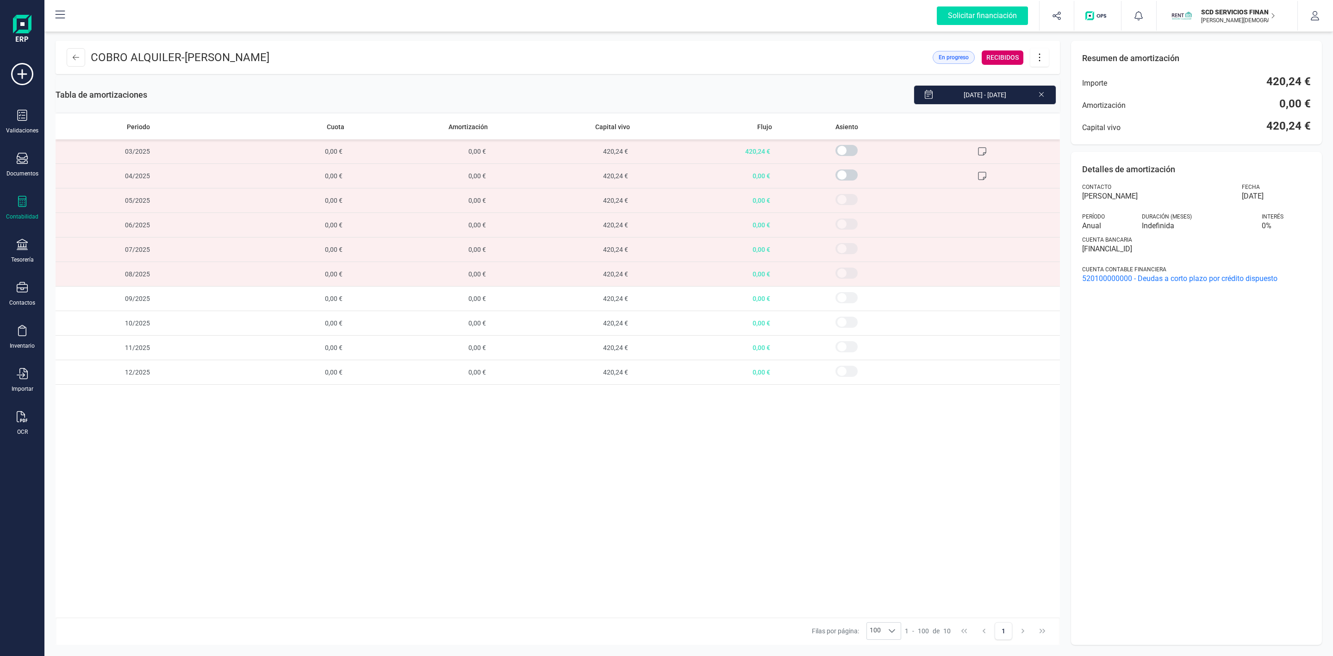
click at [85, 56] on div "COBRO [PERSON_NAME]" at bounding box center [168, 57] width 203 height 19
click at [78, 58] on button at bounding box center [76, 57] width 19 height 19
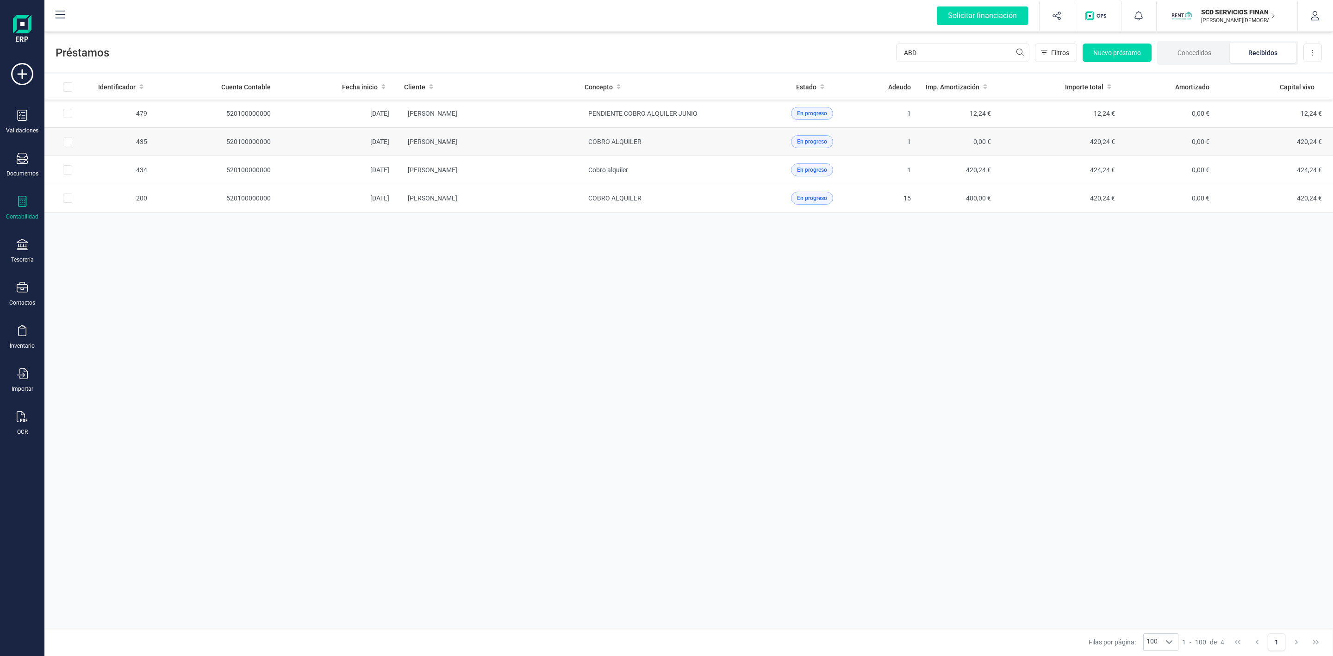
click at [66, 142] on input "Row Selected 31c63040-f4ae-45fa-8f1e-c95d494fc3f7" at bounding box center [67, 141] width 9 height 9
checkbox input "true"
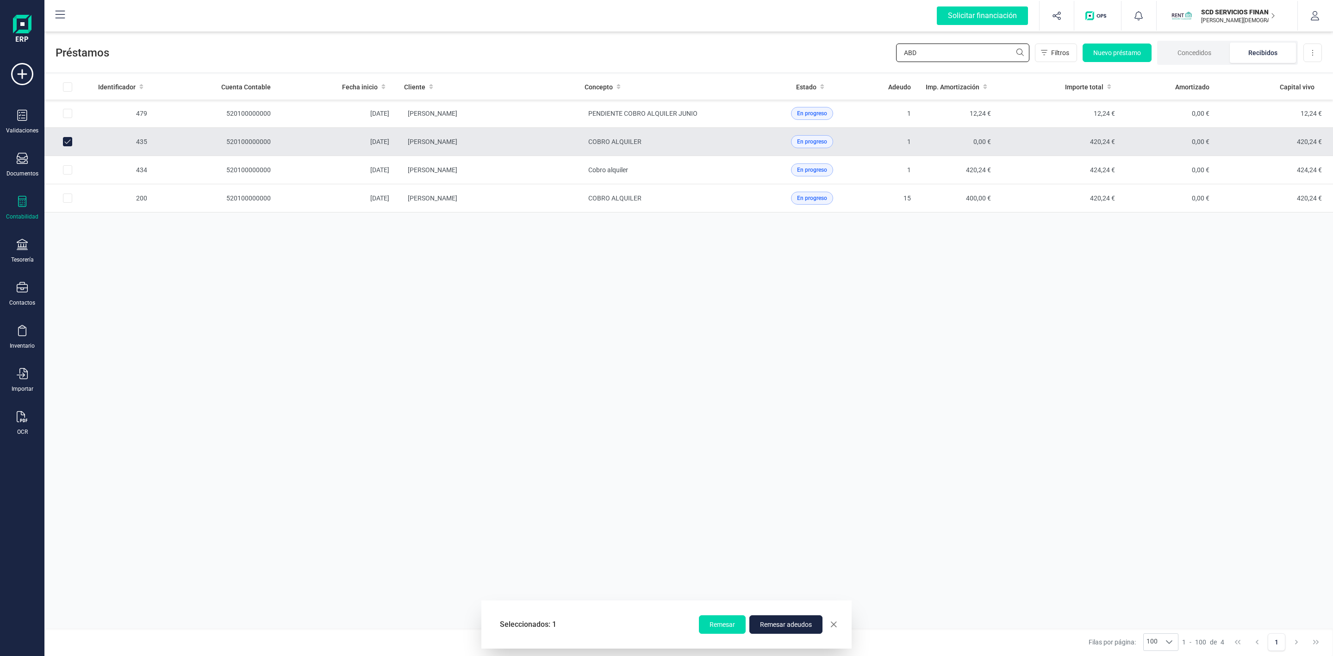
drag, startPoint x: 945, startPoint y: 49, endPoint x: 851, endPoint y: 52, distance: 93.6
click at [853, 51] on div "Préstamos ABD Filtros Nuevo préstamo Concedidos Recibidos Descargar Excel" at bounding box center [688, 51] width 1289 height 43
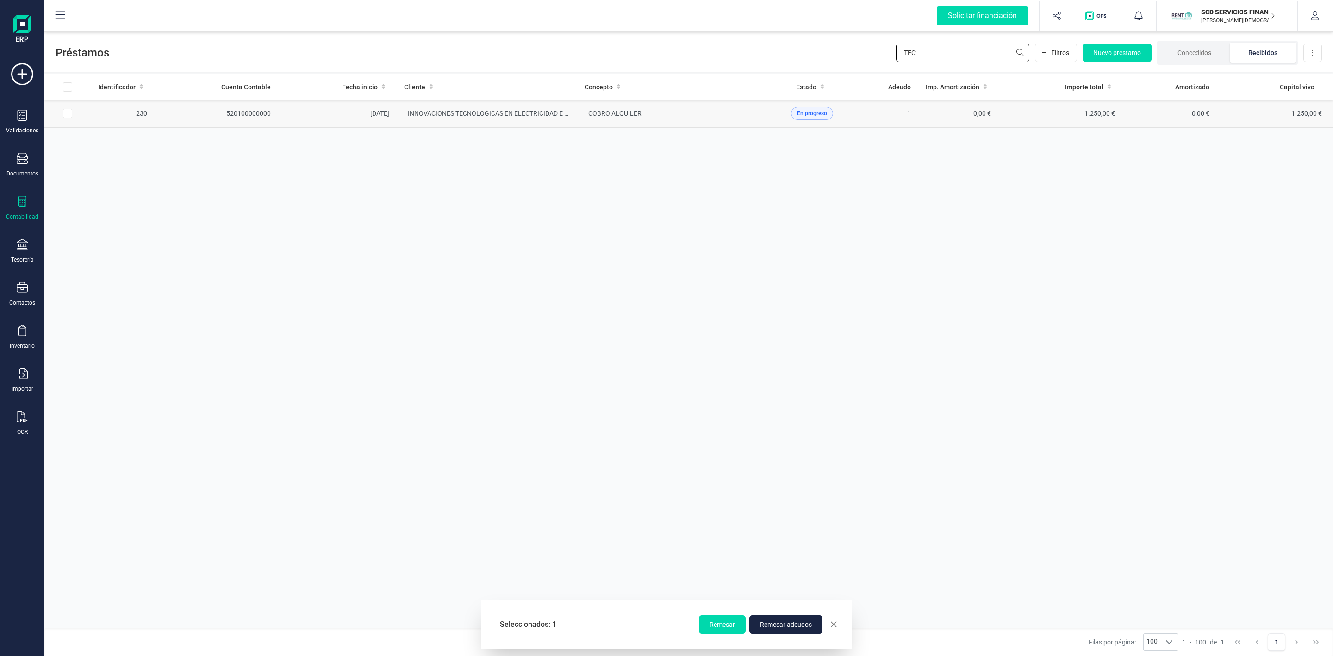
type input "TEC"
click at [68, 116] on input "Row Selected bc811b48-3308-4f7d-9609-efe6a625e4bb" at bounding box center [67, 113] width 9 height 9
checkbox input "true"
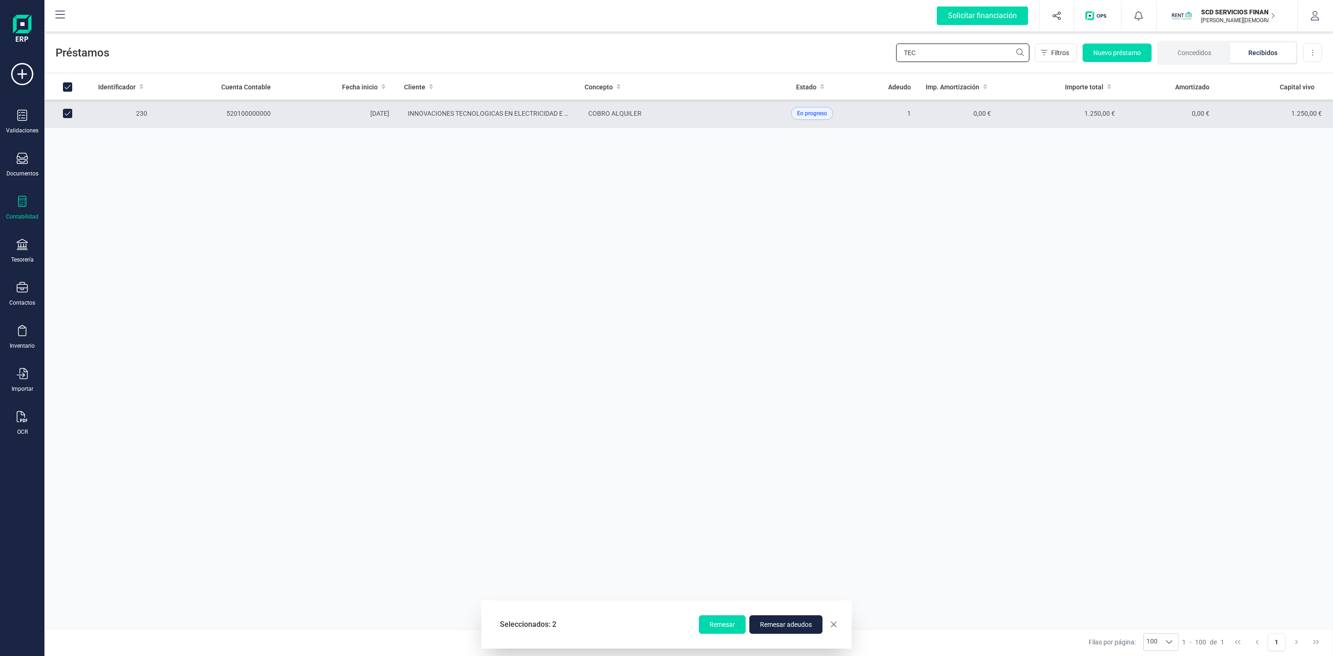
drag, startPoint x: 944, startPoint y: 55, endPoint x: 834, endPoint y: 59, distance: 110.7
click at [834, 59] on div "Préstamos TEC Filtros Nuevo préstamo Concedidos Recibidos Descargar Excel" at bounding box center [688, 51] width 1289 height 43
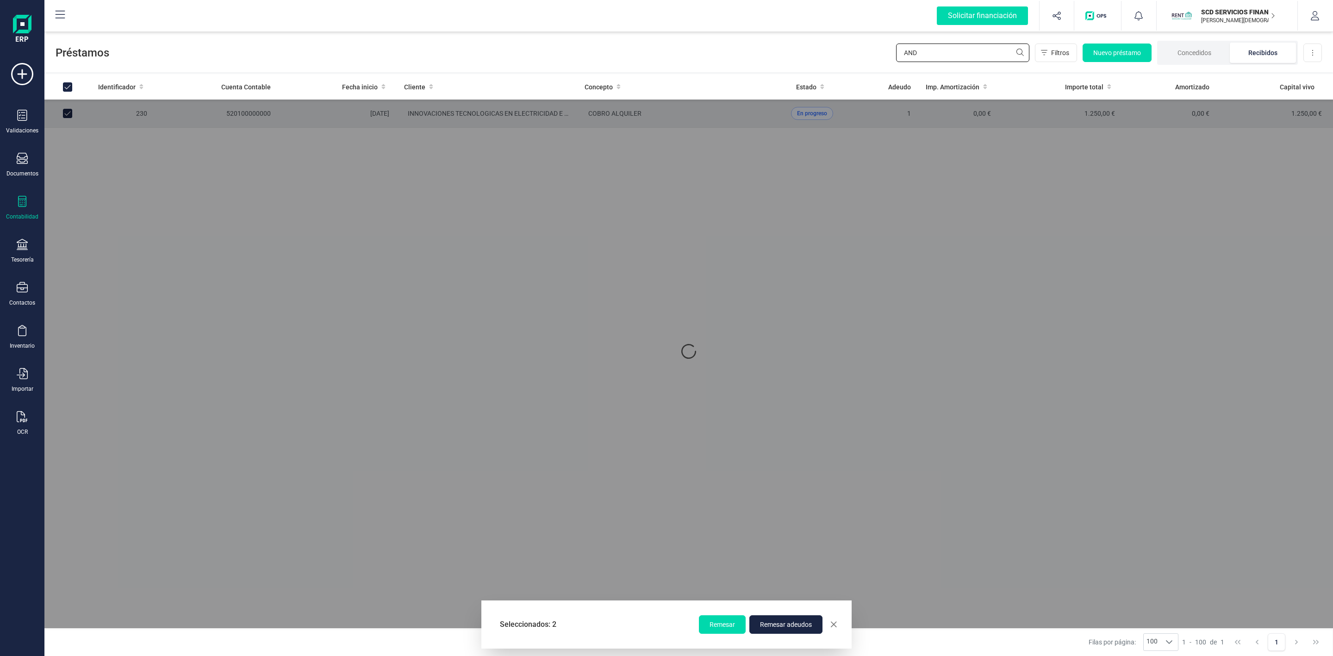
type input "ANDA"
checkbox input "false"
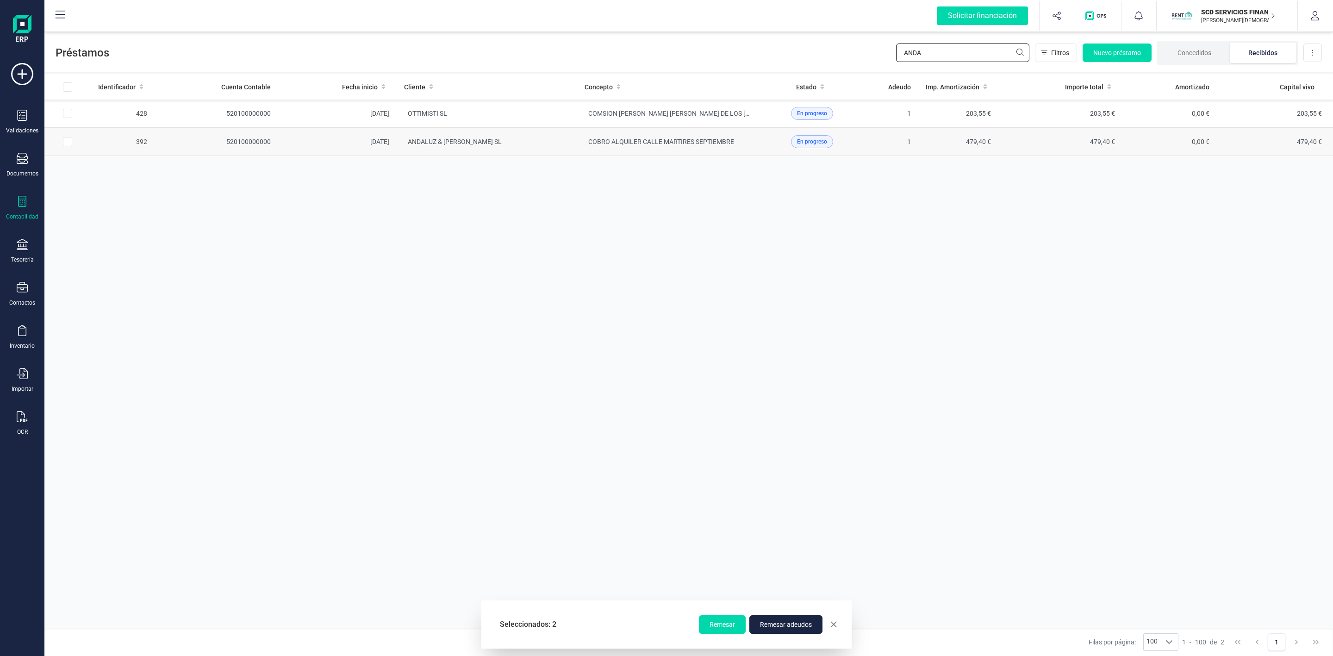
type input "ANDA"
click at [69, 145] on input "Row Selected 1eecd94c-be22-4833-8b7d-03ccbaf47066" at bounding box center [67, 141] width 9 height 9
checkbox input "true"
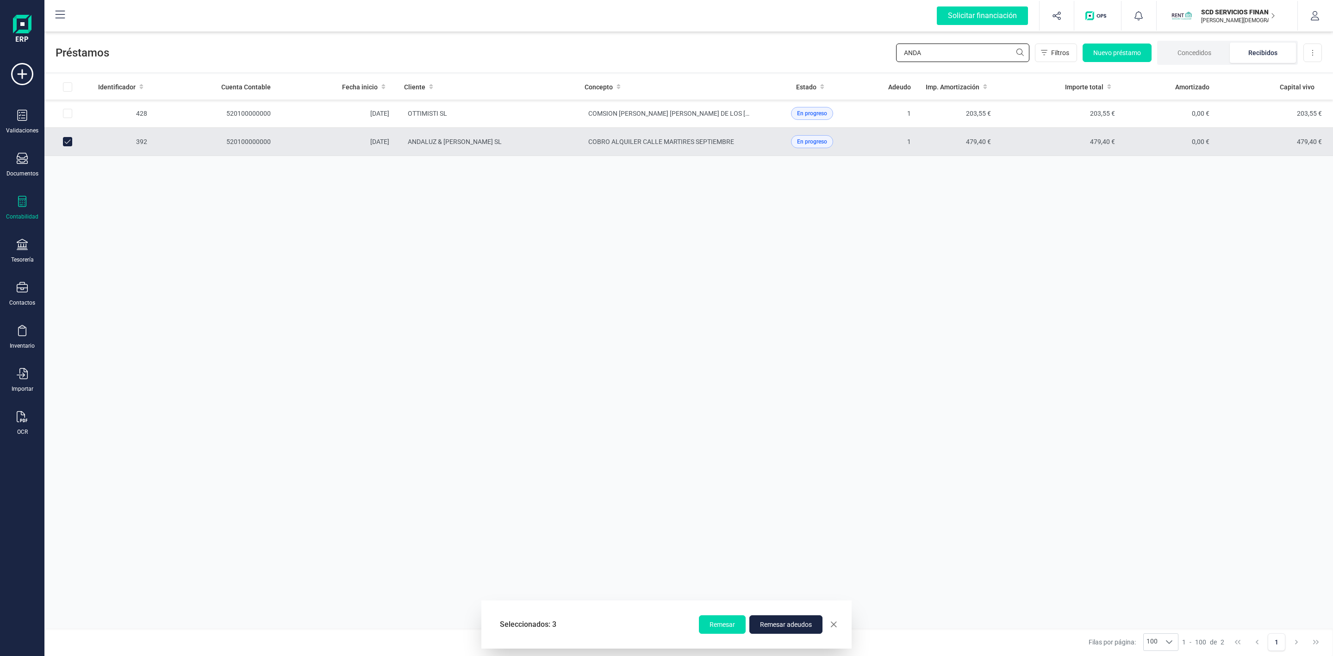
drag, startPoint x: 941, startPoint y: 52, endPoint x: 825, endPoint y: 53, distance: 116.7
click at [826, 53] on div "Préstamos ANDA Filtros Nuevo préstamo Concedidos Recibidos Descargar Excel" at bounding box center [688, 51] width 1289 height 43
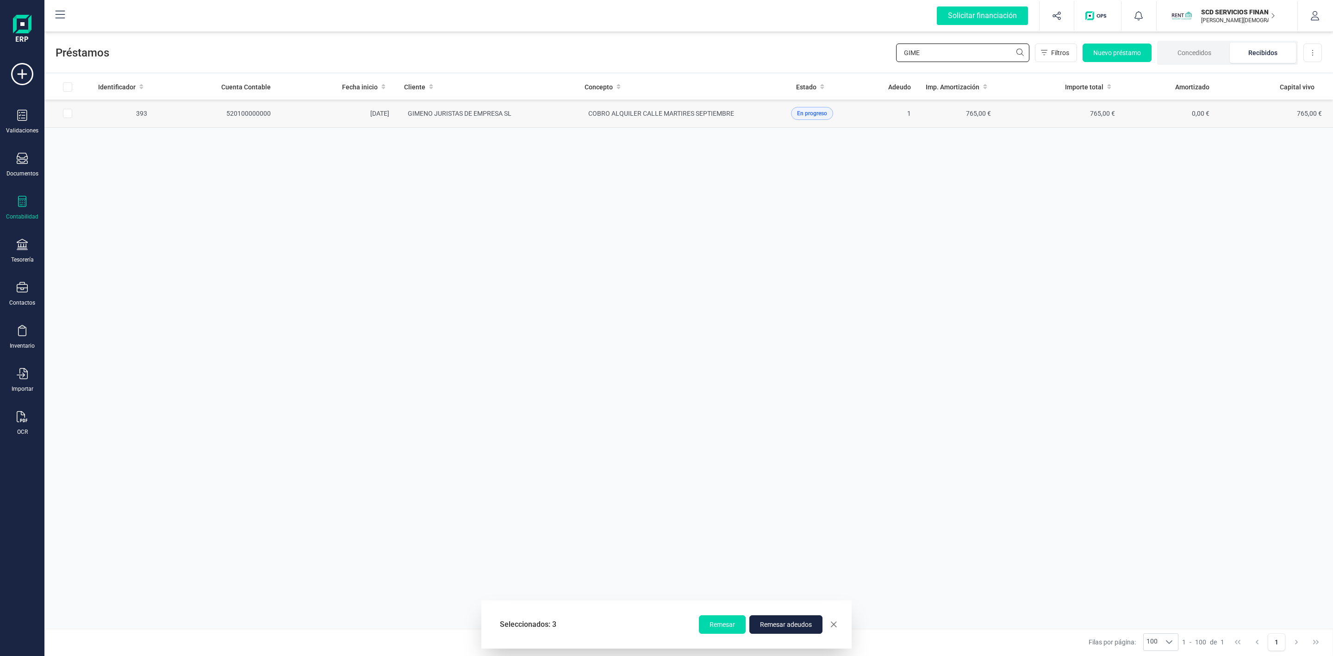
type input "GIME"
click at [64, 114] on input "Row Selected 521fc8d6-fb42-4ce3-9a84-9c20984c724b" at bounding box center [67, 113] width 9 height 9
checkbox input "true"
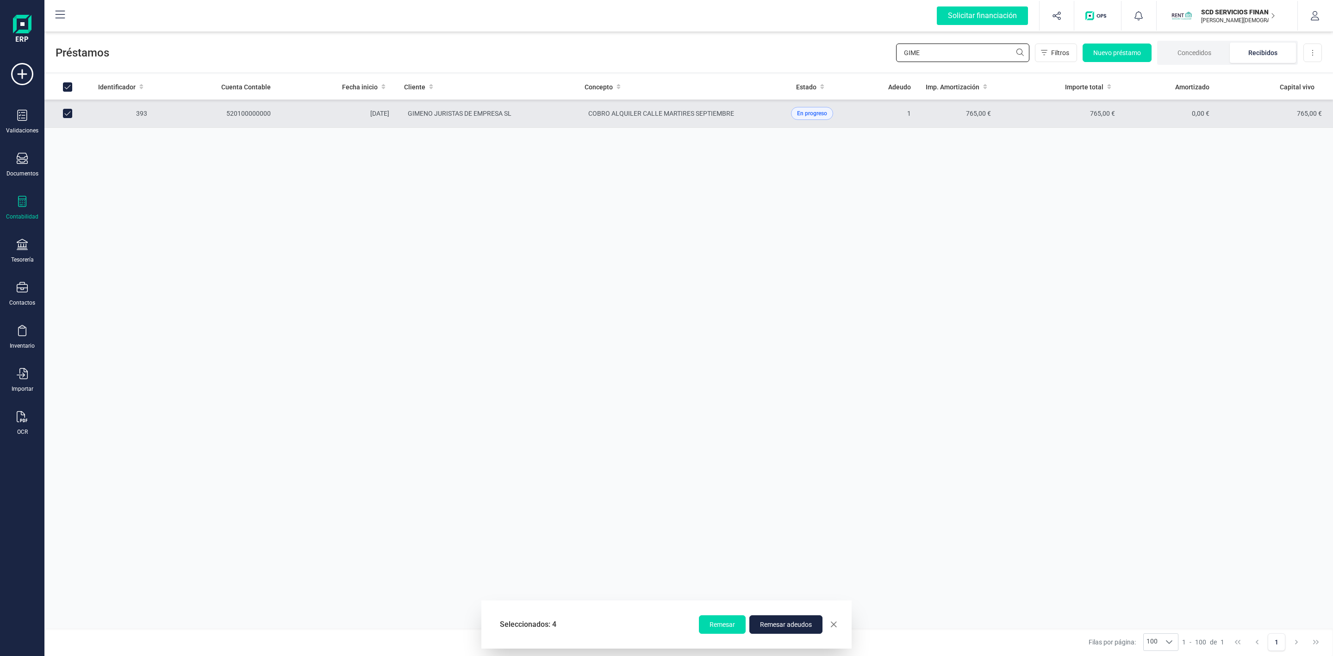
drag, startPoint x: 875, startPoint y: 57, endPoint x: 840, endPoint y: 59, distance: 35.2
click at [841, 59] on div "Préstamos GIME Filtros Nuevo préstamo Concedidos Recibidos Descargar Excel" at bounding box center [688, 51] width 1289 height 43
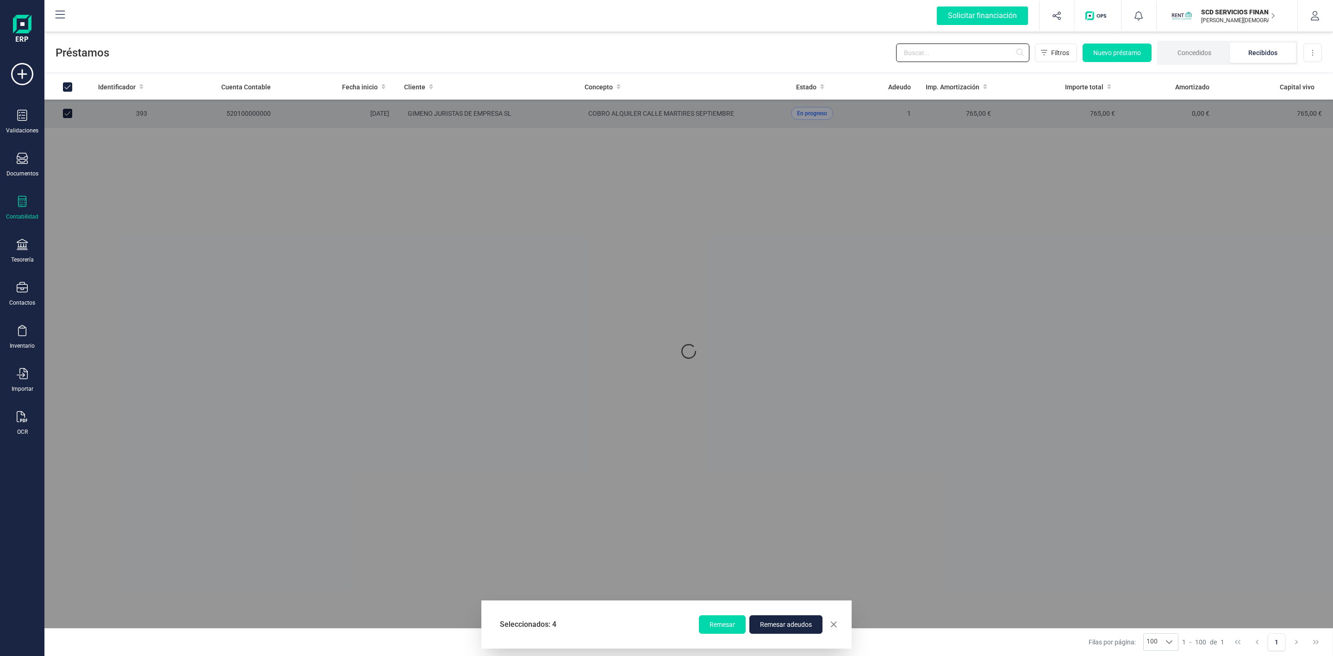
checkbox input "false"
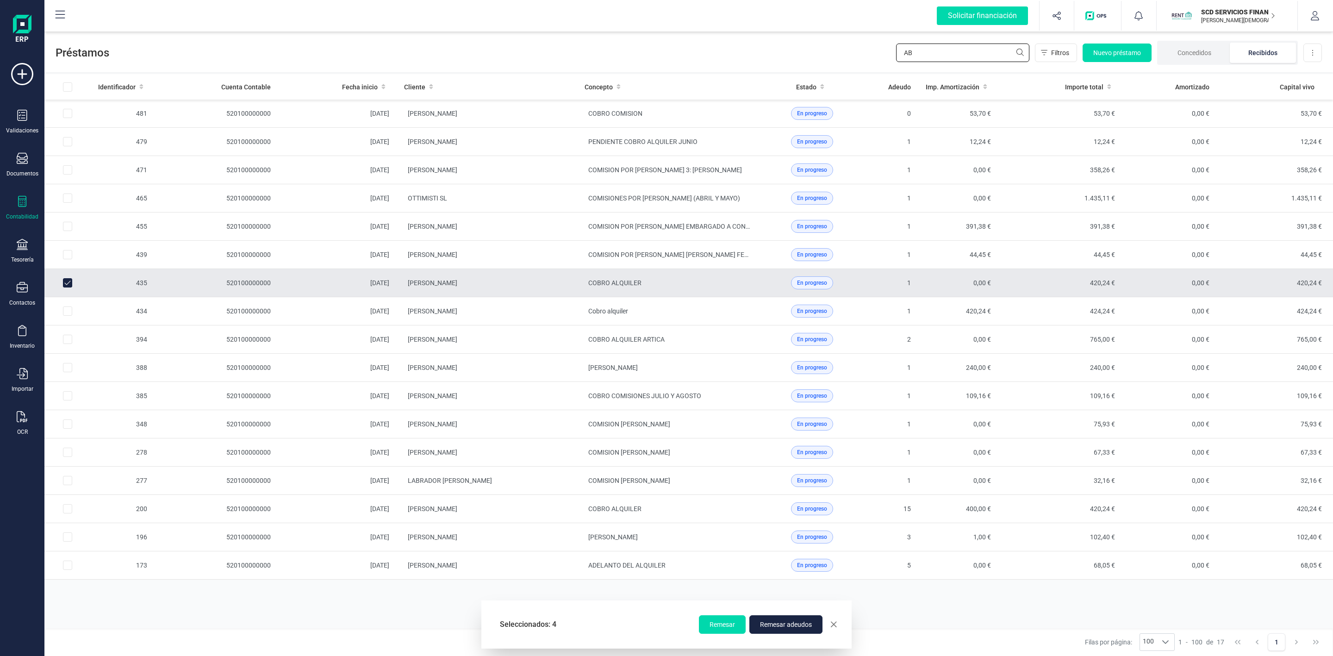
type input "A"
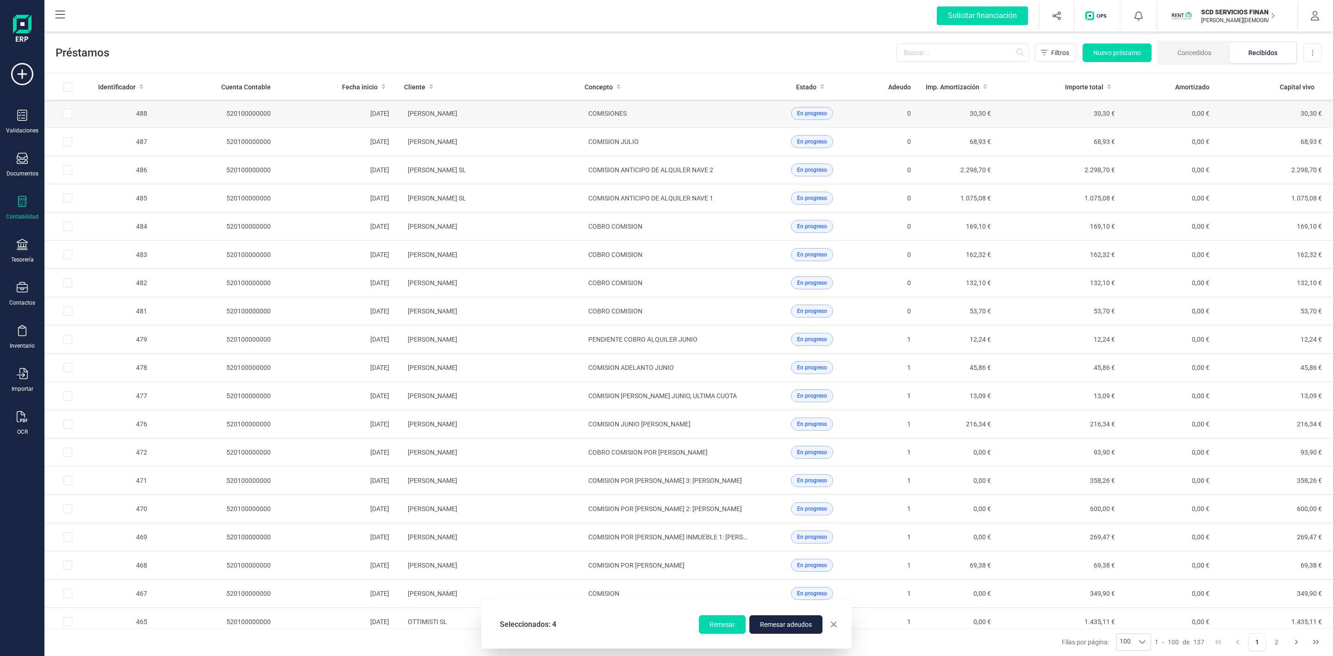
click at [69, 115] on input "Row Selected 779cd708-ab16-4262-bba3-7b056856f170" at bounding box center [67, 113] width 9 height 9
checkbox input "true"
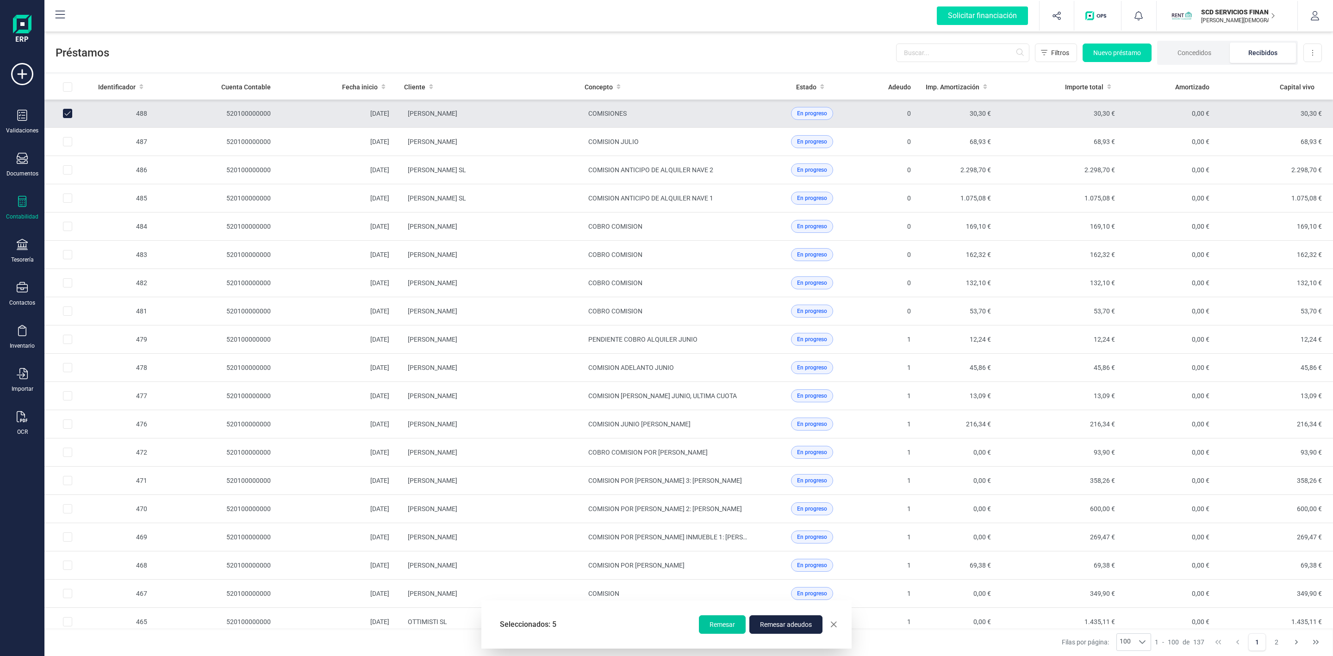
click at [726, 622] on span "Remesar" at bounding box center [722, 624] width 25 height 9
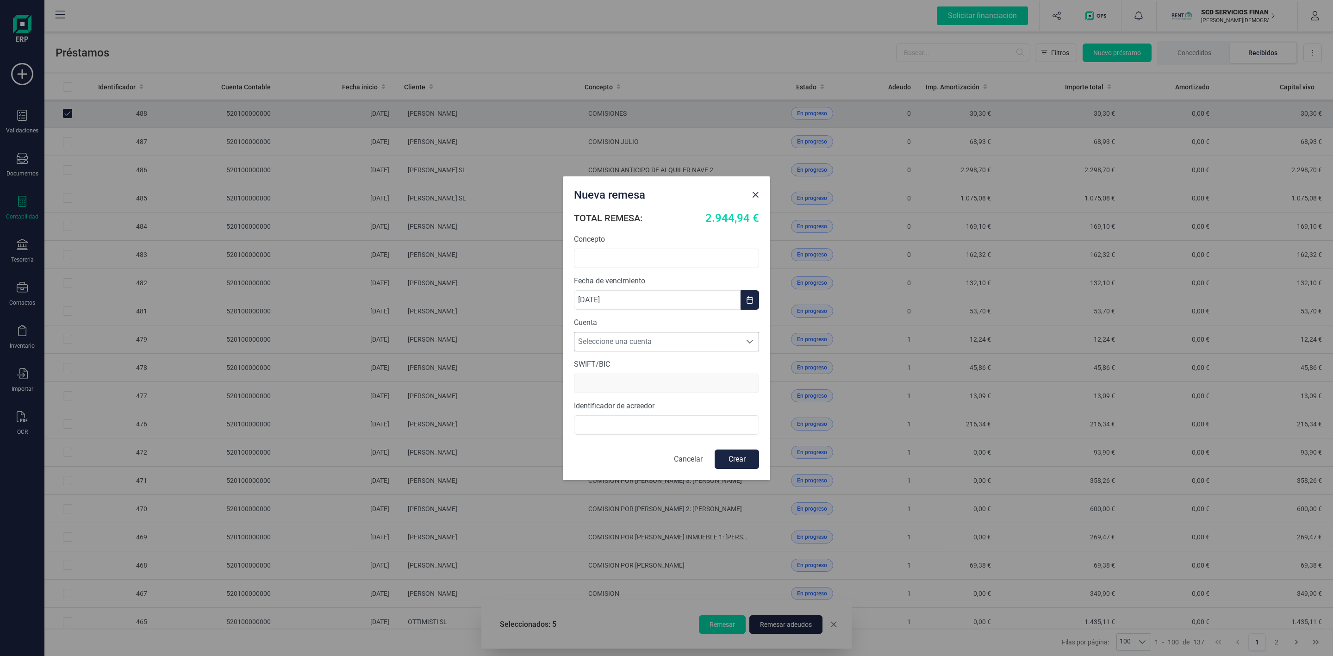
click at [607, 344] on span "Seleccione una cuenta" at bounding box center [657, 341] width 167 height 19
click at [617, 368] on li "[FINANCIAL_ID]" at bounding box center [666, 364] width 185 height 19
type input "[SWIFT_CODE]"
click at [577, 424] on input "B72840242" at bounding box center [666, 424] width 185 height 19
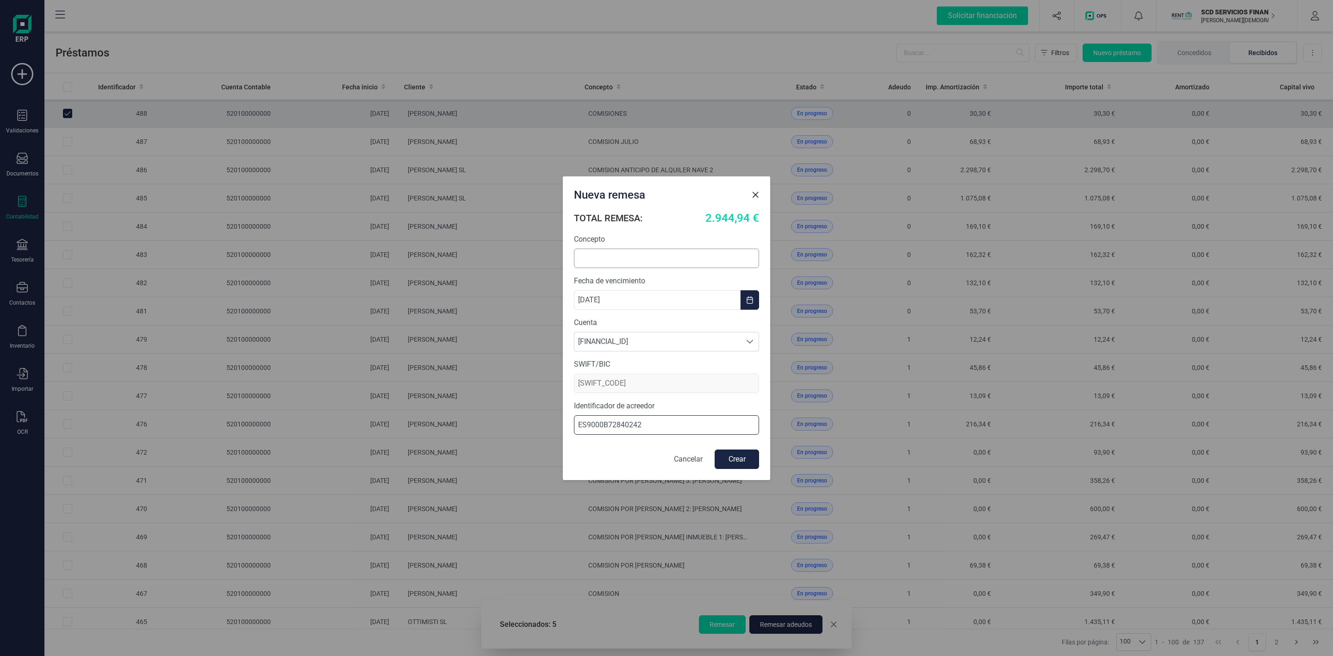
type input "ES9000B72840242"
click at [606, 258] on input "text" at bounding box center [666, 258] width 185 height 19
type input "C"
type input "COBROS ALQUILERES"
click at [728, 455] on button "Crear" at bounding box center [737, 458] width 44 height 19
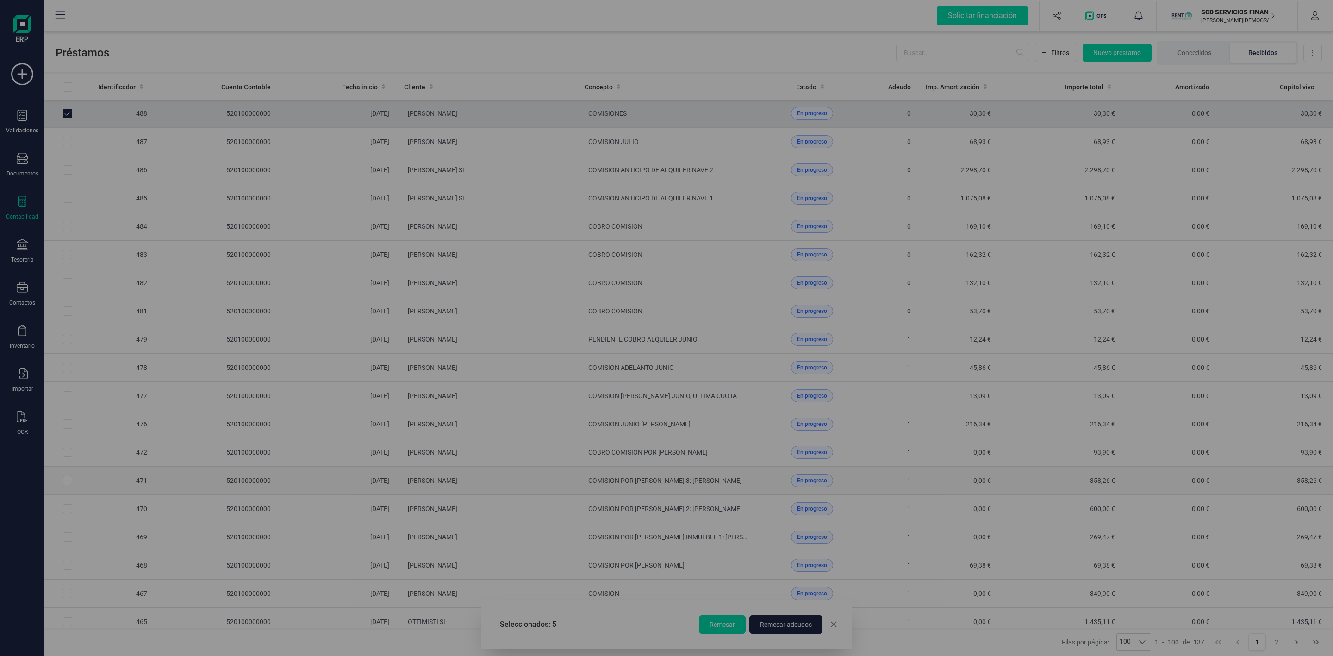
checkbox input "false"
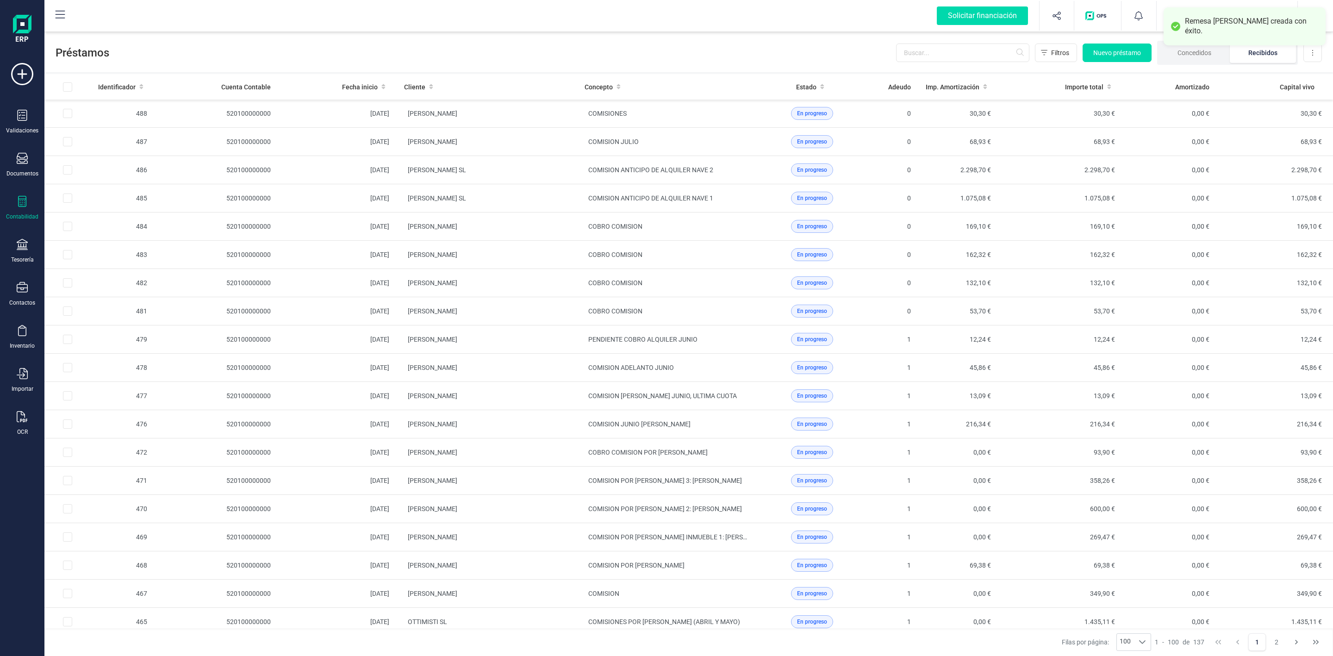
click at [17, 228] on div "Validaciones Documentos Documentos Presupuestos Pedidos Albaranes Facturas Fact…" at bounding box center [22, 253] width 37 height 380
click at [20, 249] on icon at bounding box center [22, 244] width 11 height 11
click at [92, 217] on span "Remesas" at bounding box center [97, 218] width 50 height 11
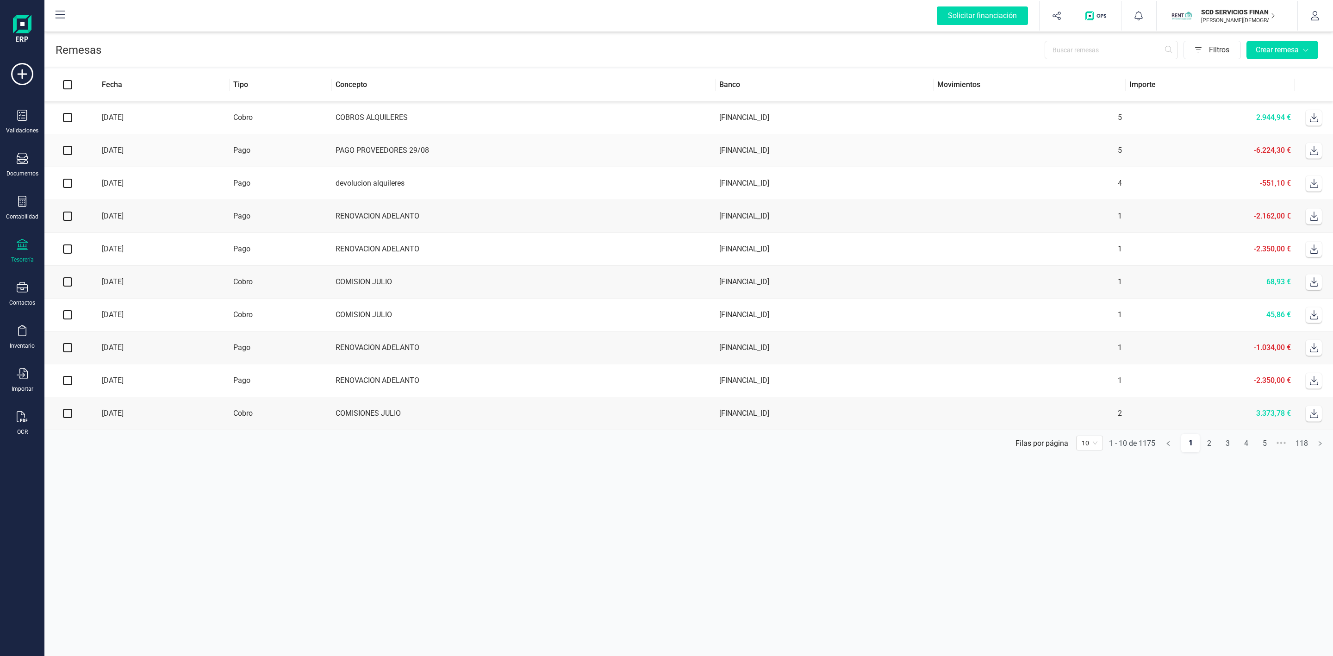
click at [517, 154] on td "PAGO PROVEEDORES 29/08" at bounding box center [524, 150] width 384 height 33
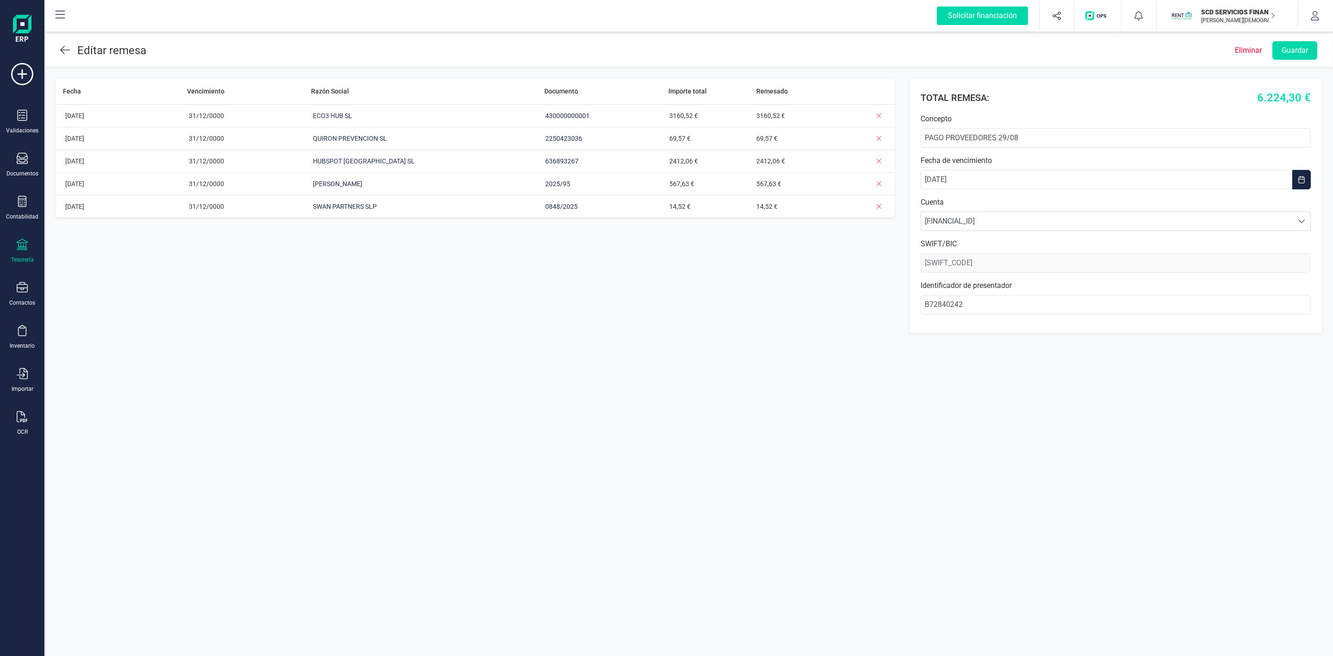
click at [66, 53] on icon at bounding box center [65, 49] width 10 height 11
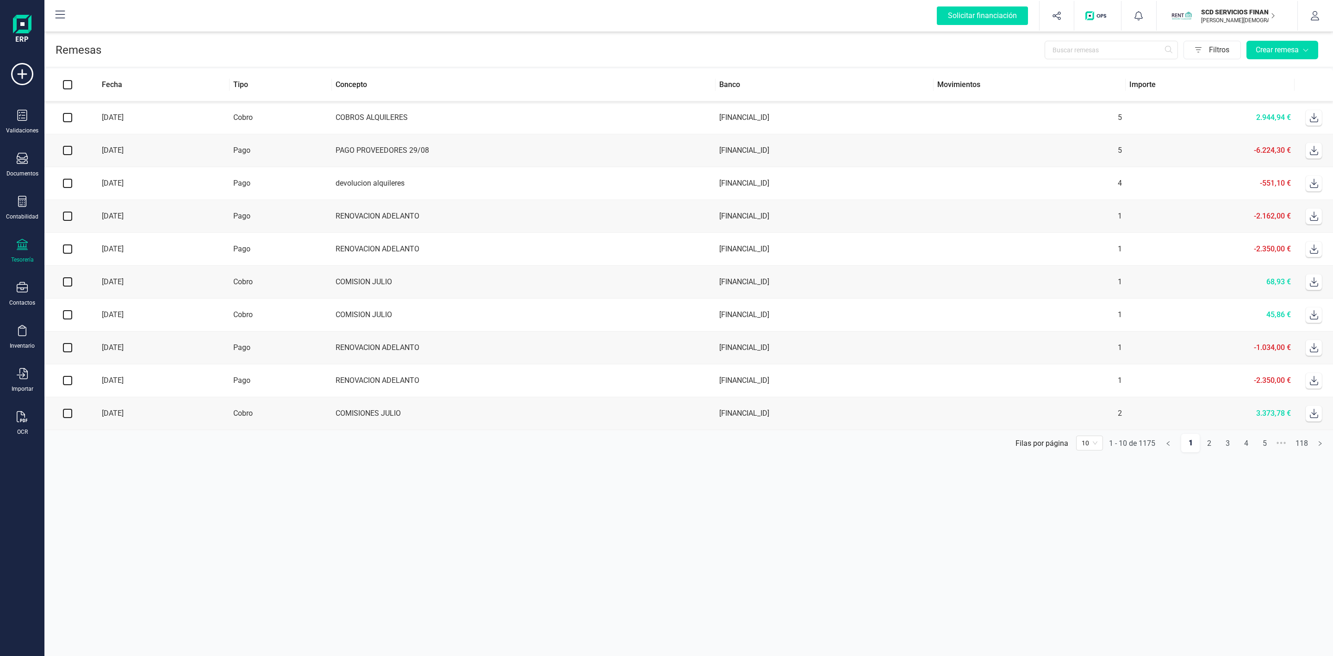
click at [1312, 118] on icon at bounding box center [1313, 117] width 9 height 9
click at [19, 206] on icon at bounding box center [22, 201] width 11 height 11
click at [99, 236] on span "Préstamos" at bounding box center [100, 236] width 56 height 11
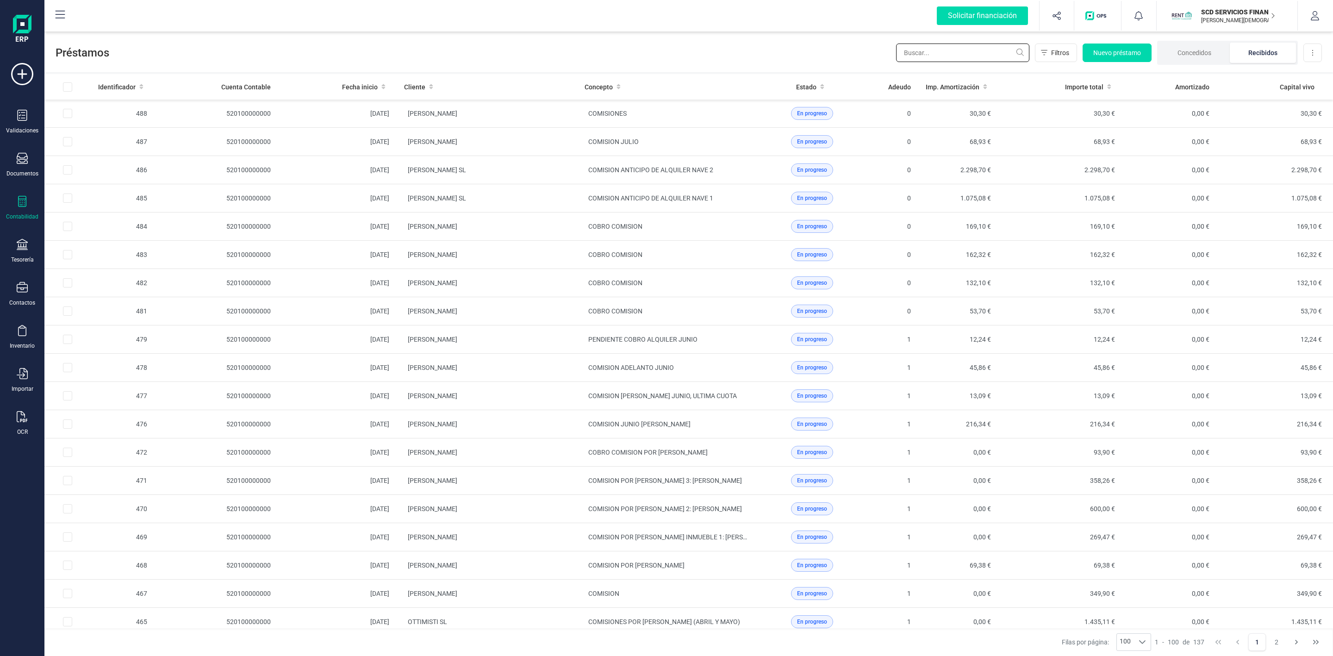
click at [908, 49] on input "text" at bounding box center [962, 53] width 133 height 19
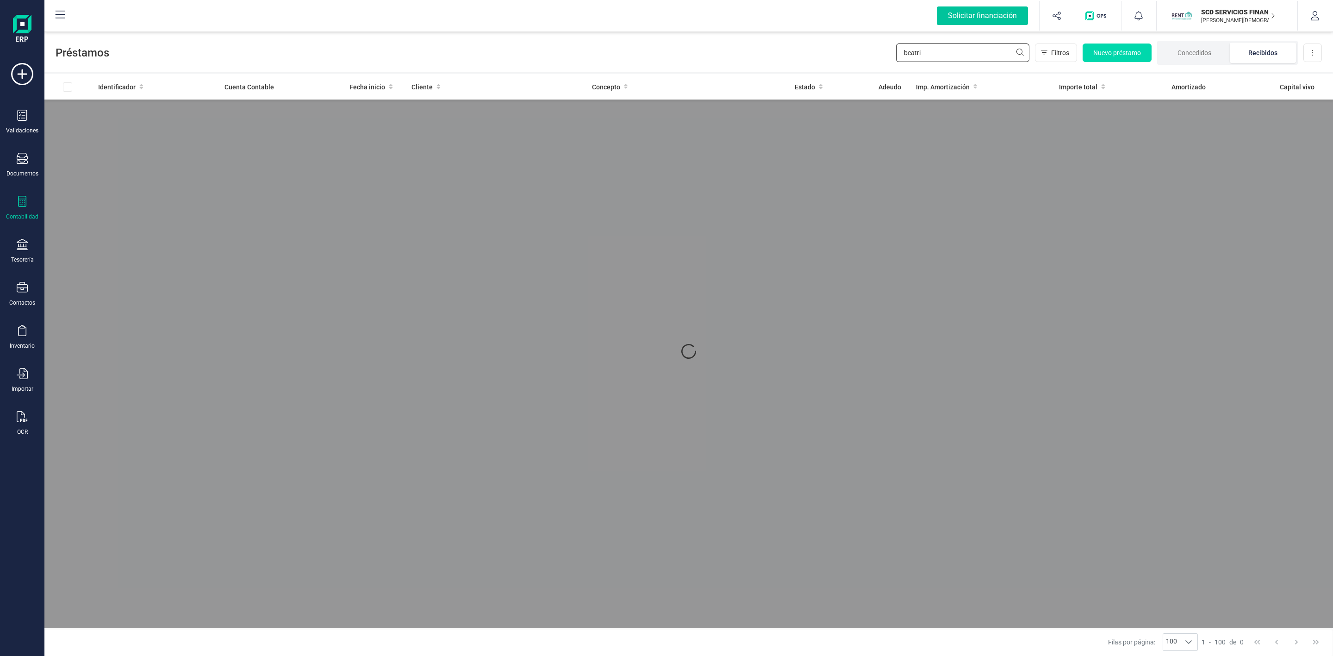
type input "[PERSON_NAME]"
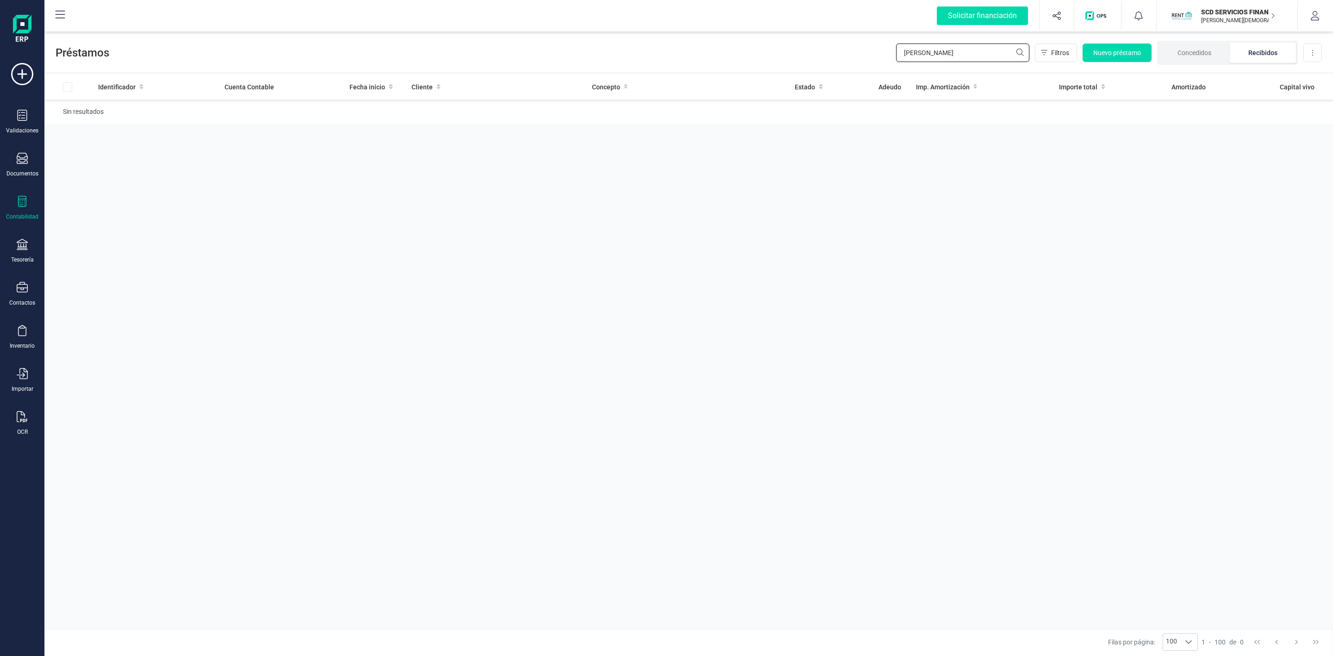
drag, startPoint x: 974, startPoint y: 52, endPoint x: 786, endPoint y: 57, distance: 187.5
click at [791, 57] on div "Préstamos [PERSON_NAME] Nuevo préstamo Concedidos Recibidos Descargar Excel" at bounding box center [688, 51] width 1289 height 43
click at [1203, 60] on li "Concedidos" at bounding box center [1194, 53] width 71 height 20
drag, startPoint x: 965, startPoint y: 50, endPoint x: 873, endPoint y: 58, distance: 92.9
click at [873, 58] on div "Préstamos [PERSON_NAME] Filtros Nuevo préstamo Concedidos Recibidos Descargar E…" at bounding box center [688, 51] width 1289 height 43
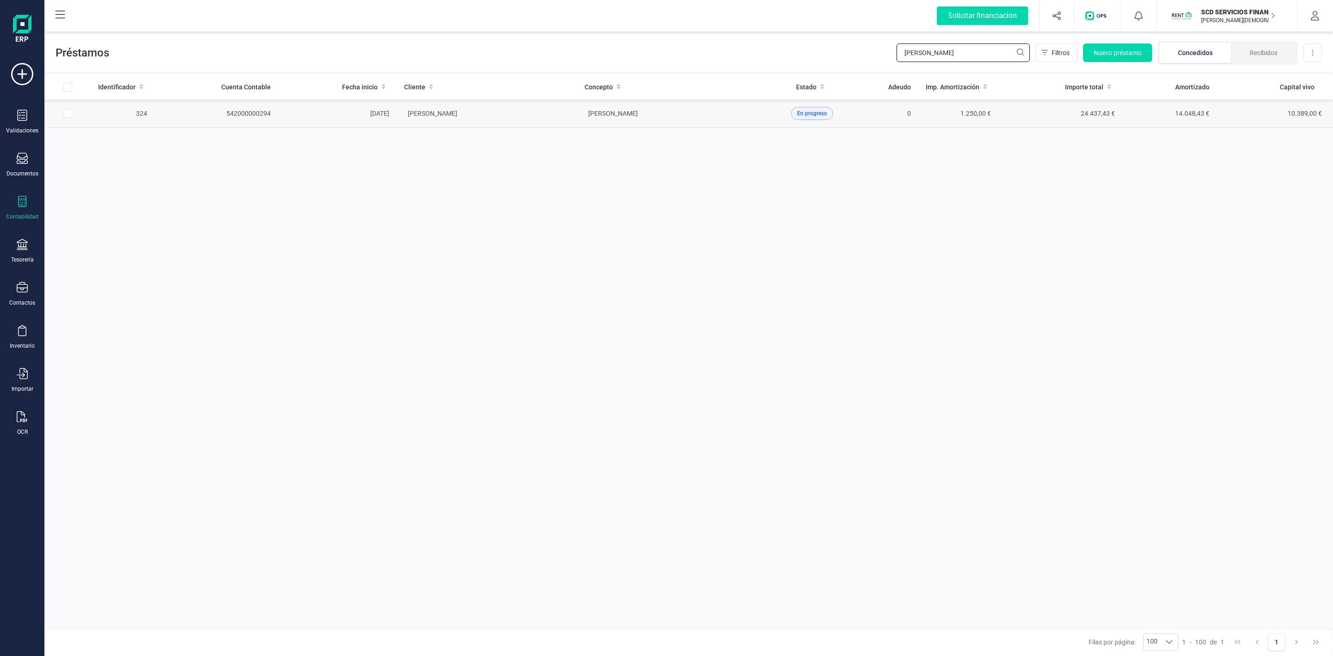
type input "[PERSON_NAME]"
click at [485, 112] on td "[PERSON_NAME]" at bounding box center [487, 114] width 181 height 28
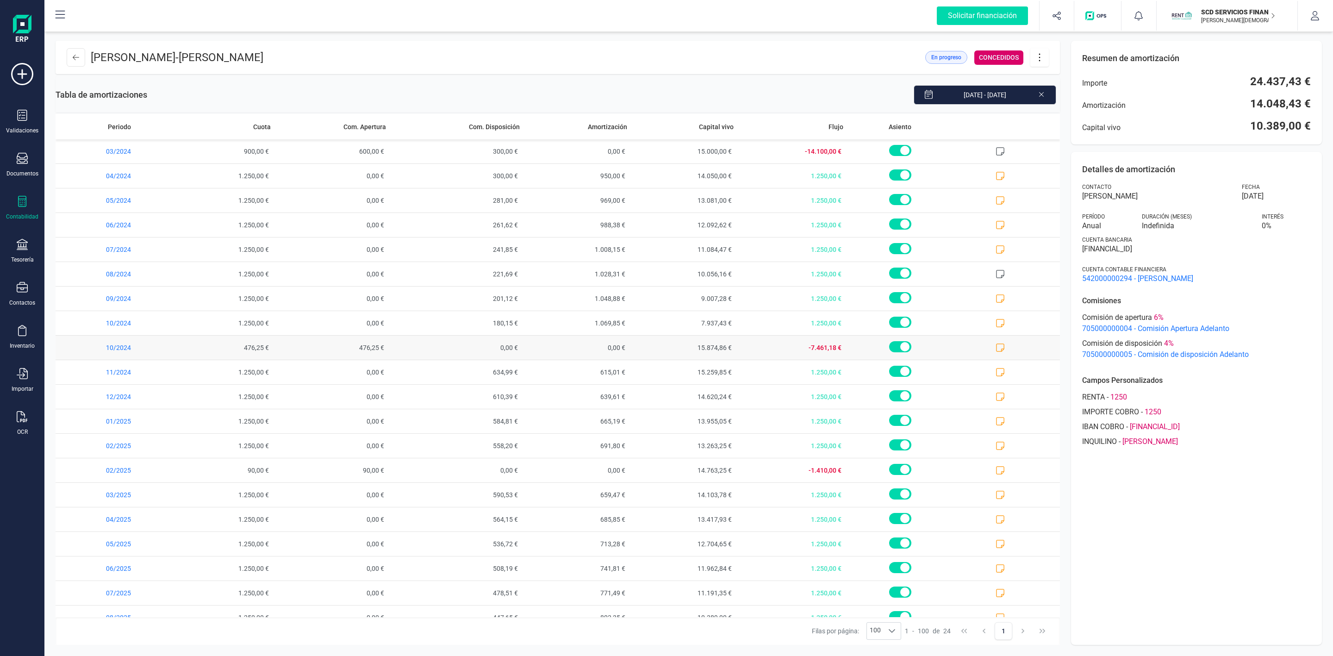
scroll to position [116, 0]
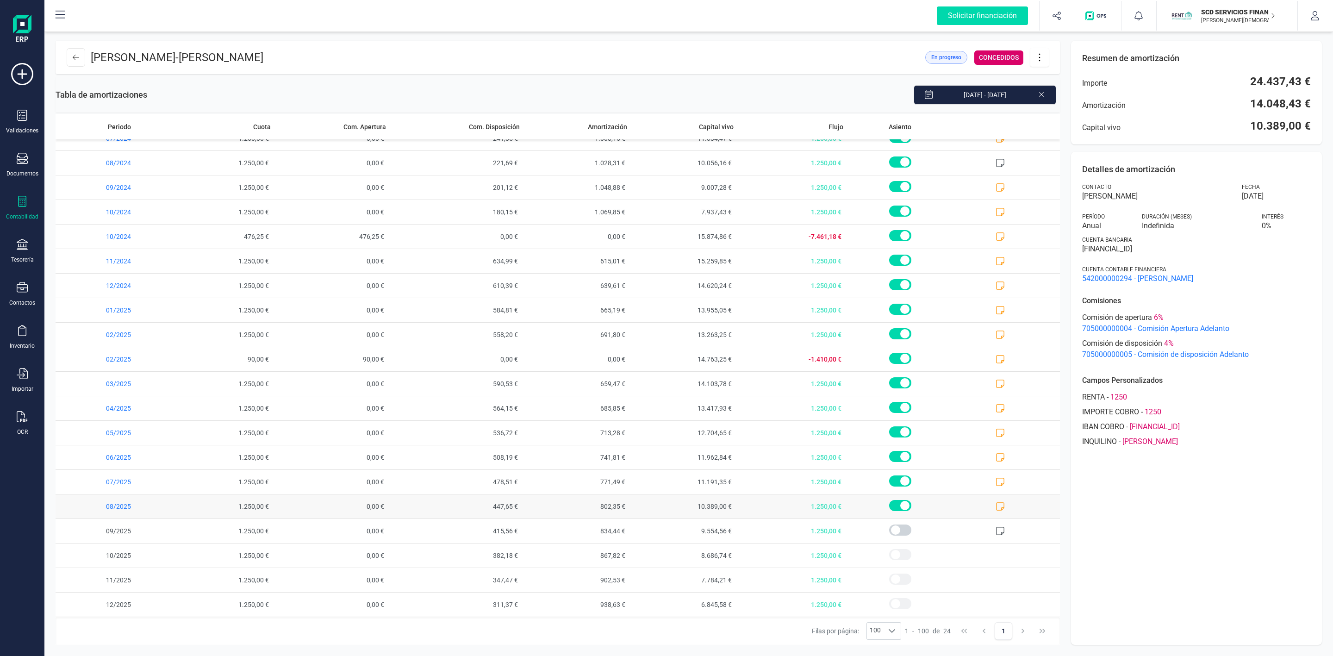
click at [994, 505] on span at bounding box center [1007, 506] width 106 height 24
click at [996, 507] on icon at bounding box center [1000, 506] width 9 height 9
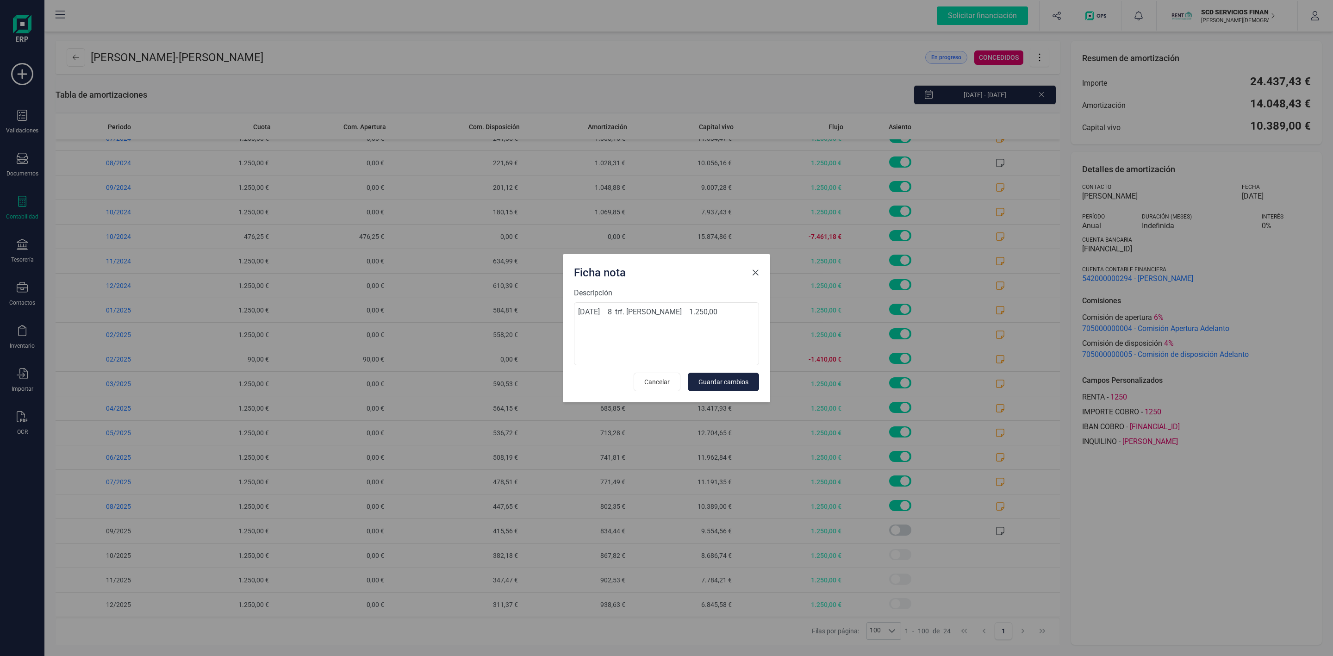
click at [758, 266] on button "Close" at bounding box center [755, 272] width 15 height 15
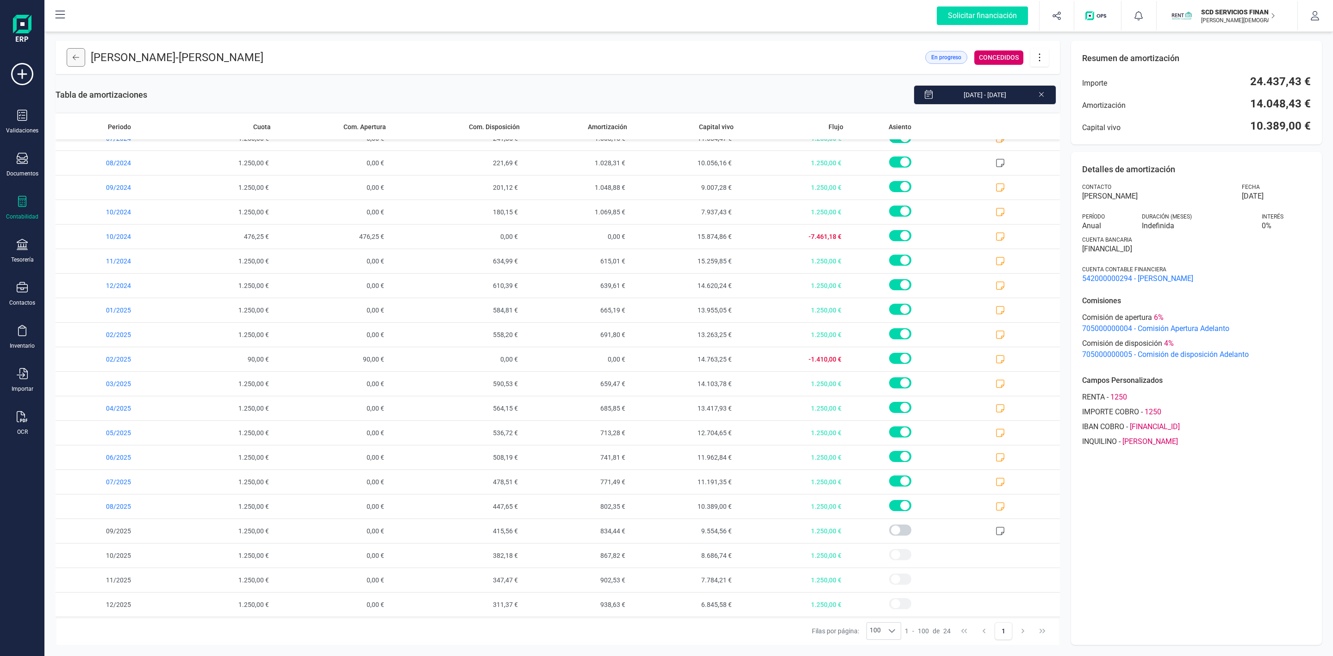
click at [80, 62] on button at bounding box center [76, 57] width 19 height 19
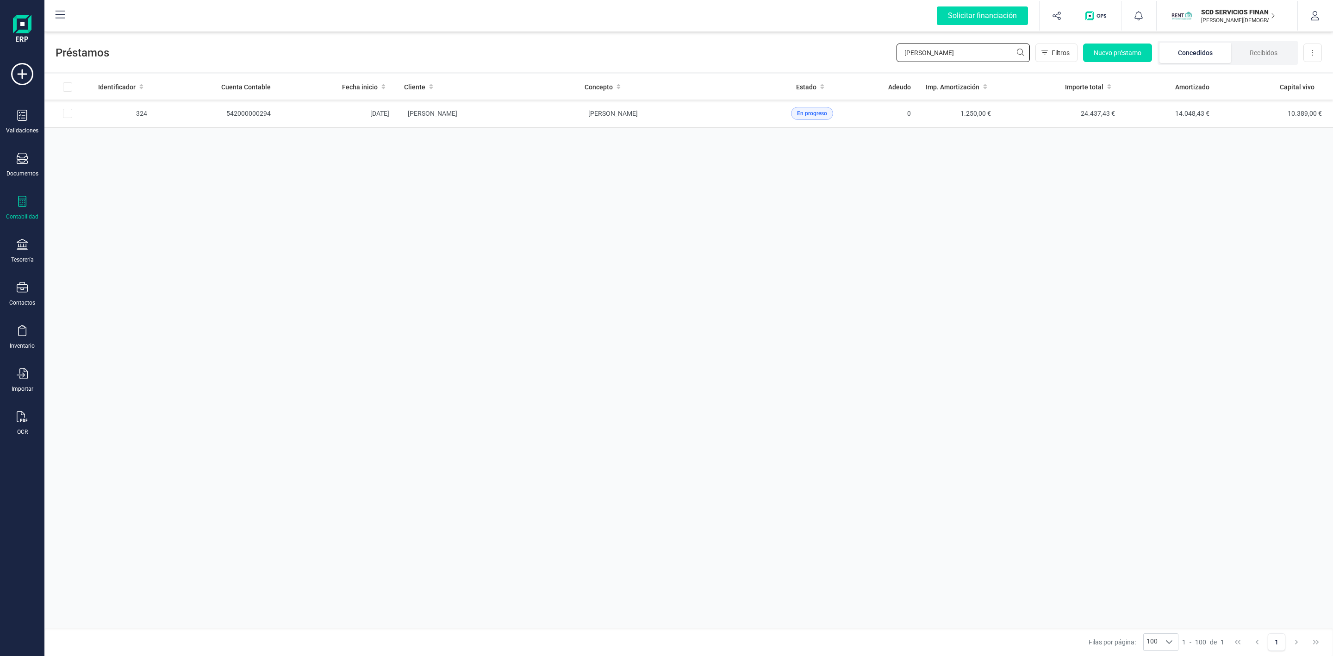
drag, startPoint x: 961, startPoint y: 54, endPoint x: 873, endPoint y: 56, distance: 87.5
click at [878, 56] on div "Préstamos [PERSON_NAME] Nuevo préstamo Concedidos Recibidos Descargar Excel" at bounding box center [688, 51] width 1289 height 43
type input "CONCEP"
click at [552, 177] on td "[PERSON_NAME]" at bounding box center [487, 170] width 181 height 28
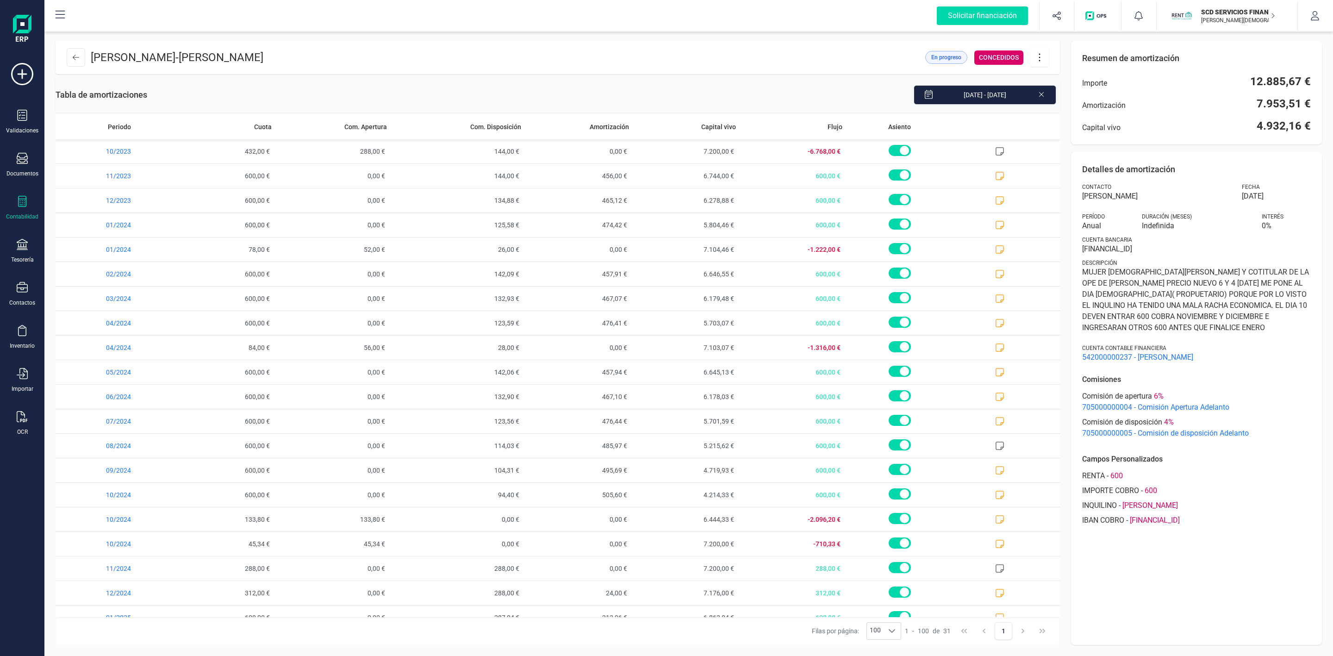
drag, startPoint x: 385, startPoint y: 62, endPoint x: 230, endPoint y: 66, distance: 155.6
click at [230, 66] on header "[PERSON_NAME] - [PERSON_NAME] En progreso CONCEDIDOS" at bounding box center [558, 57] width 1004 height 33
copy span "[PERSON_NAME]"
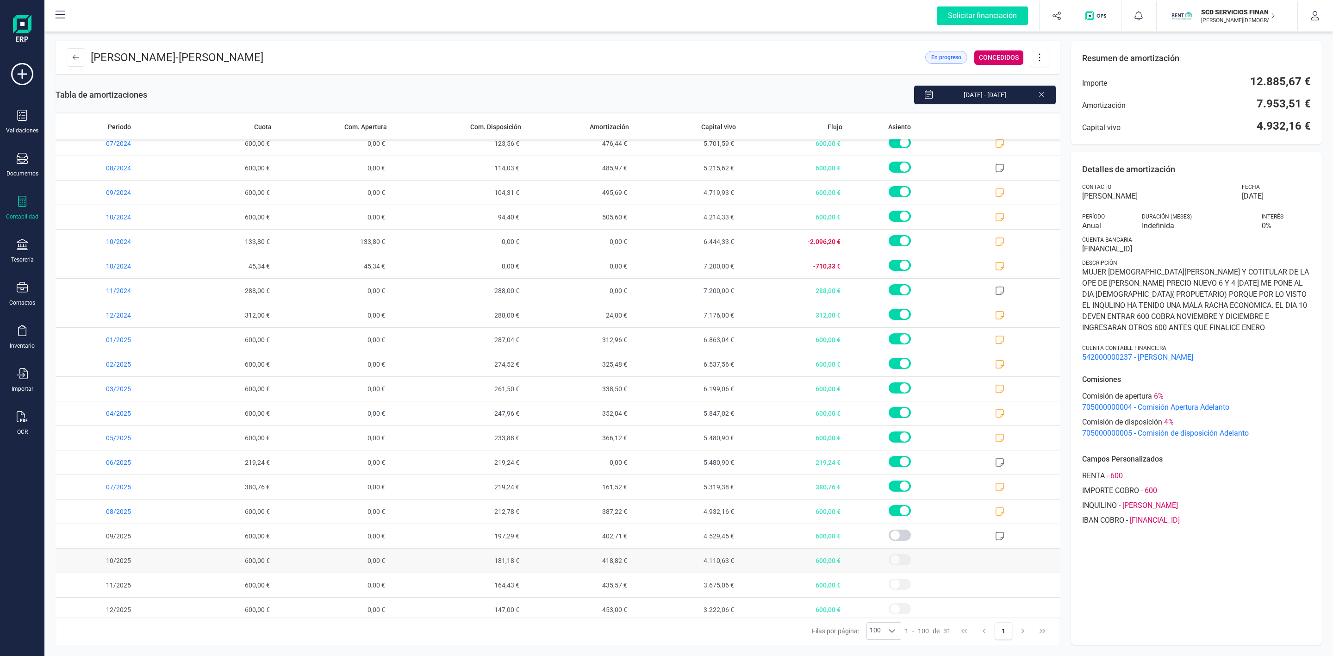
scroll to position [289, 0]
click at [995, 506] on icon at bounding box center [999, 506] width 9 height 9
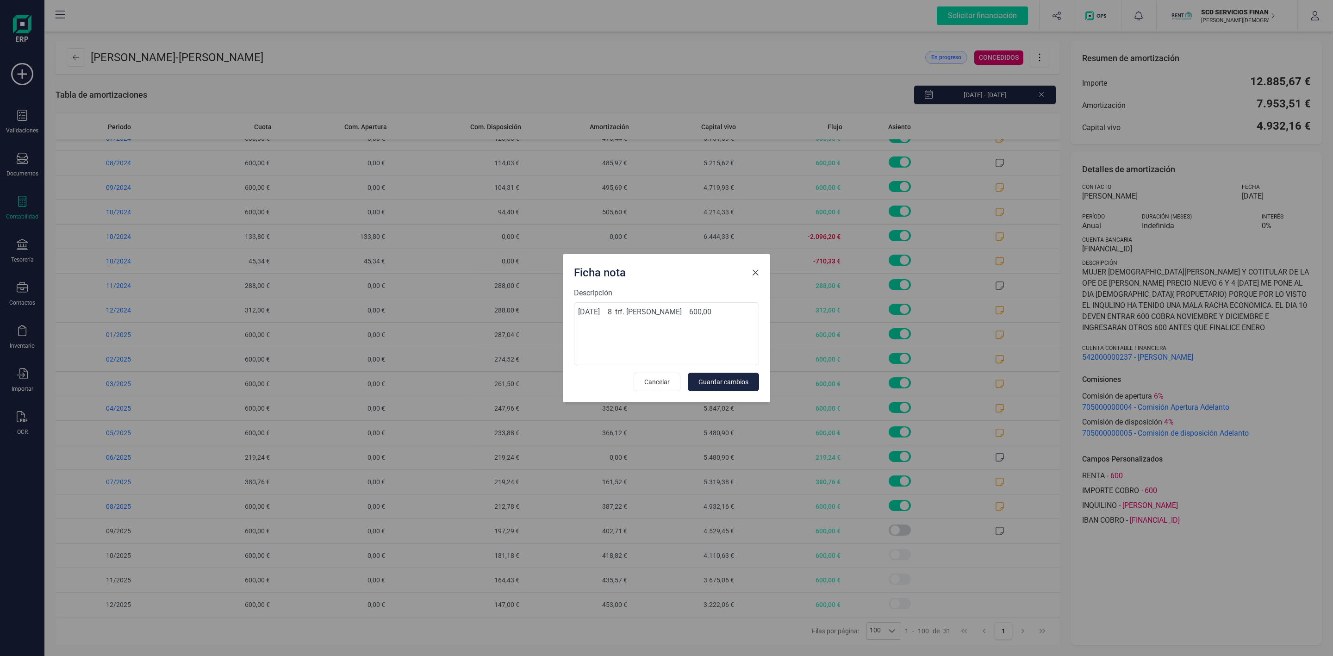
click at [753, 270] on span "Close" at bounding box center [755, 272] width 7 height 7
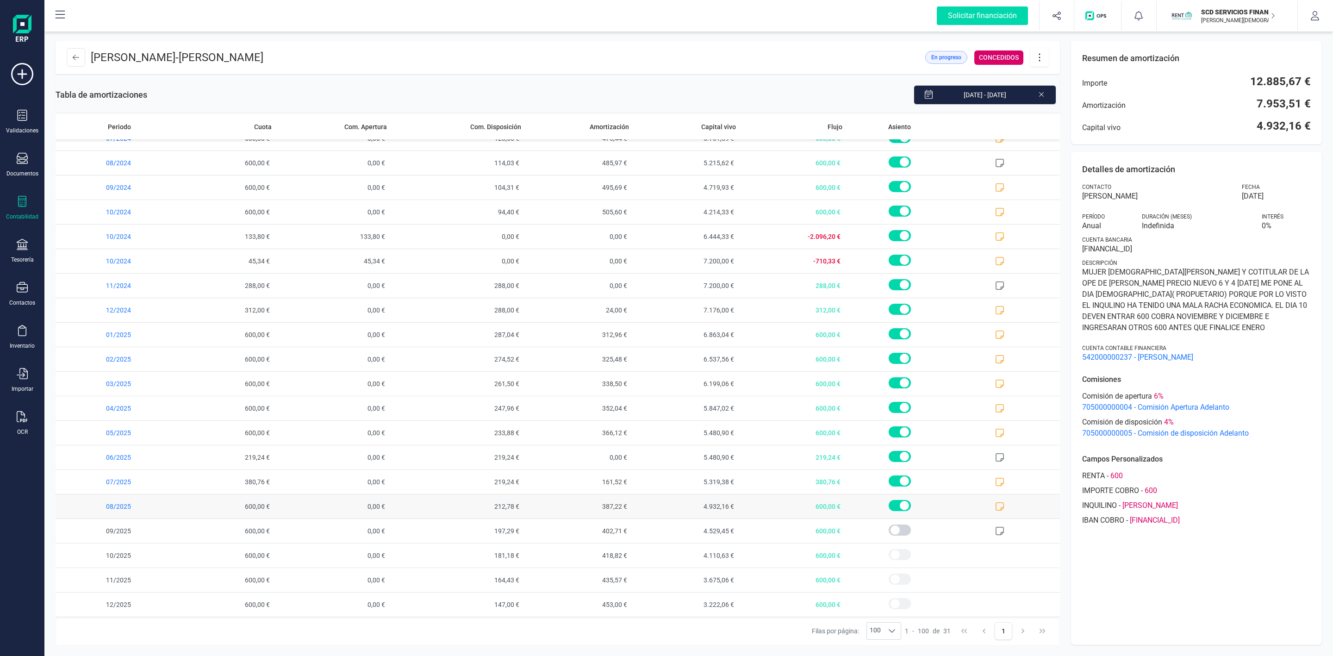
click at [995, 505] on icon at bounding box center [999, 506] width 9 height 9
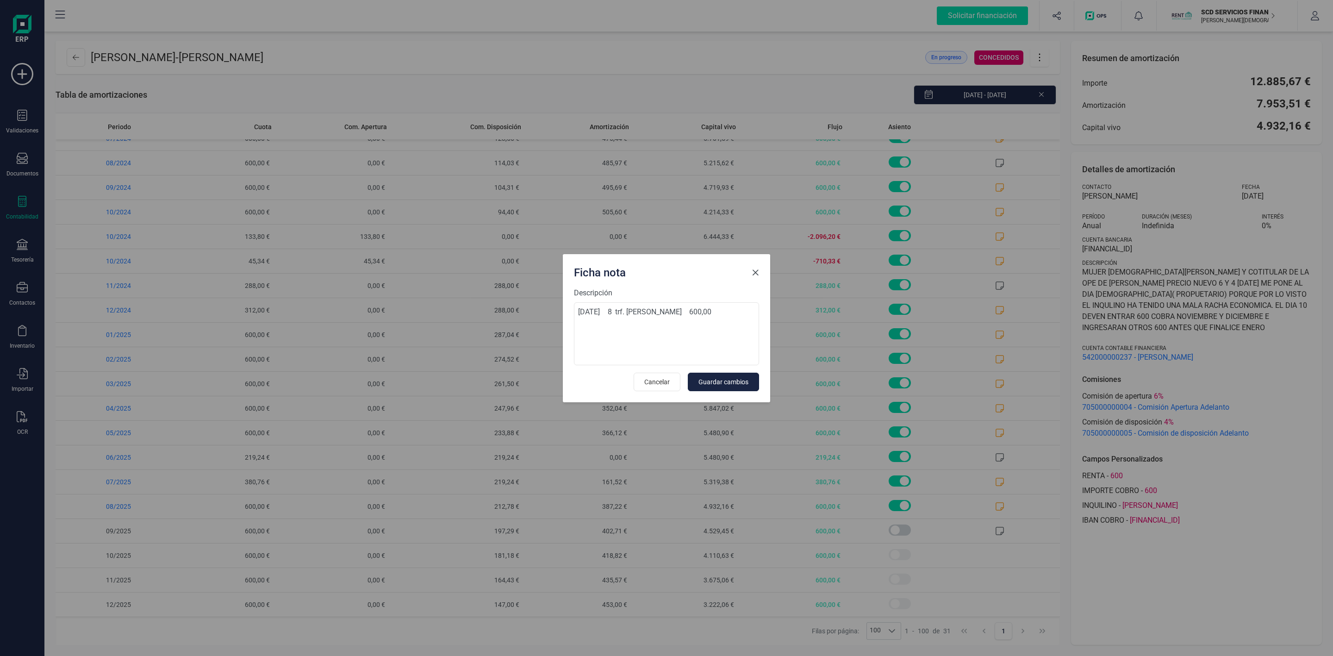
click at [754, 269] on span "Close" at bounding box center [755, 272] width 7 height 7
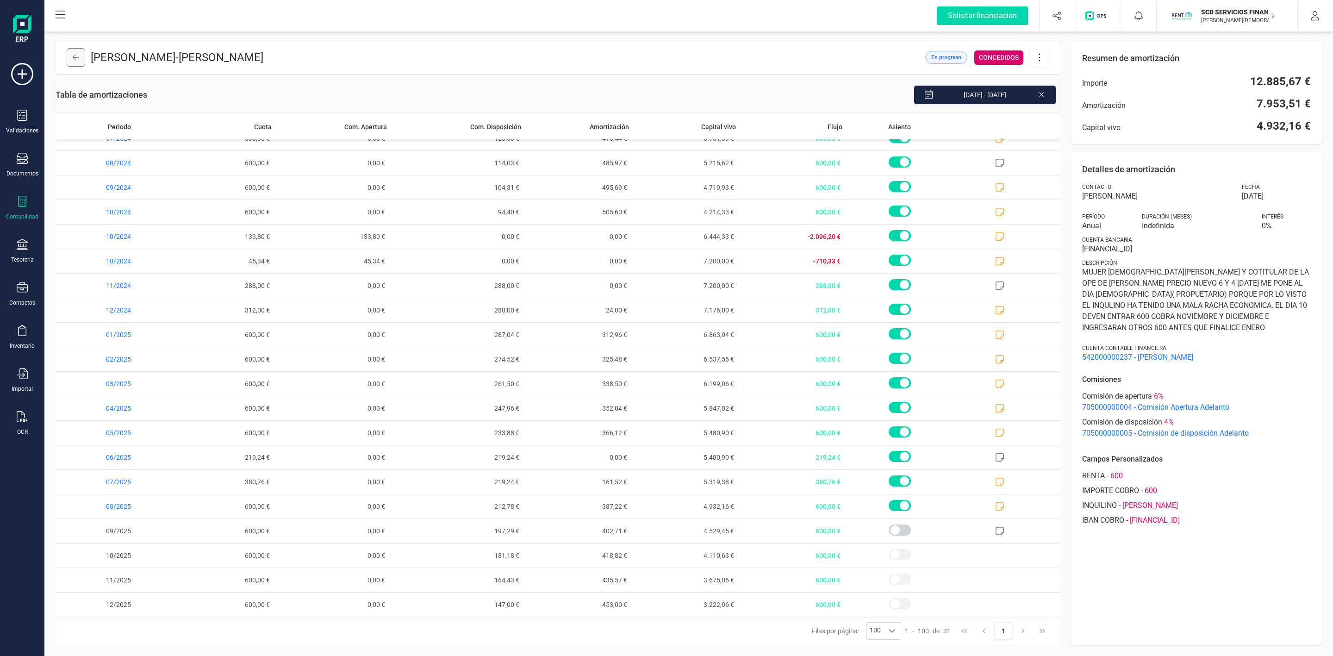
click at [84, 57] on button at bounding box center [76, 57] width 19 height 19
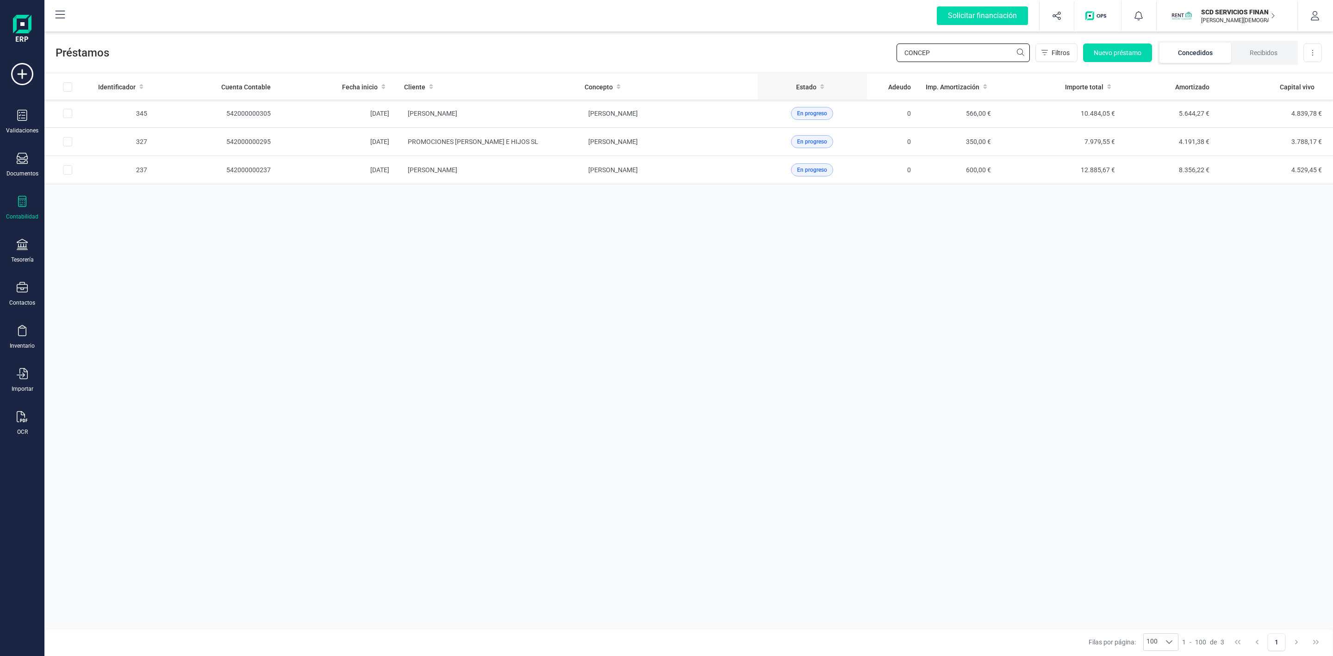
drag, startPoint x: 948, startPoint y: 56, endPoint x: 770, endPoint y: 75, distance: 179.7
click at [794, 78] on div "Préstamos CONCEP Filtros Nuevo préstamo Concedidos Recibidos Descargar Excel Id…" at bounding box center [688, 343] width 1289 height 626
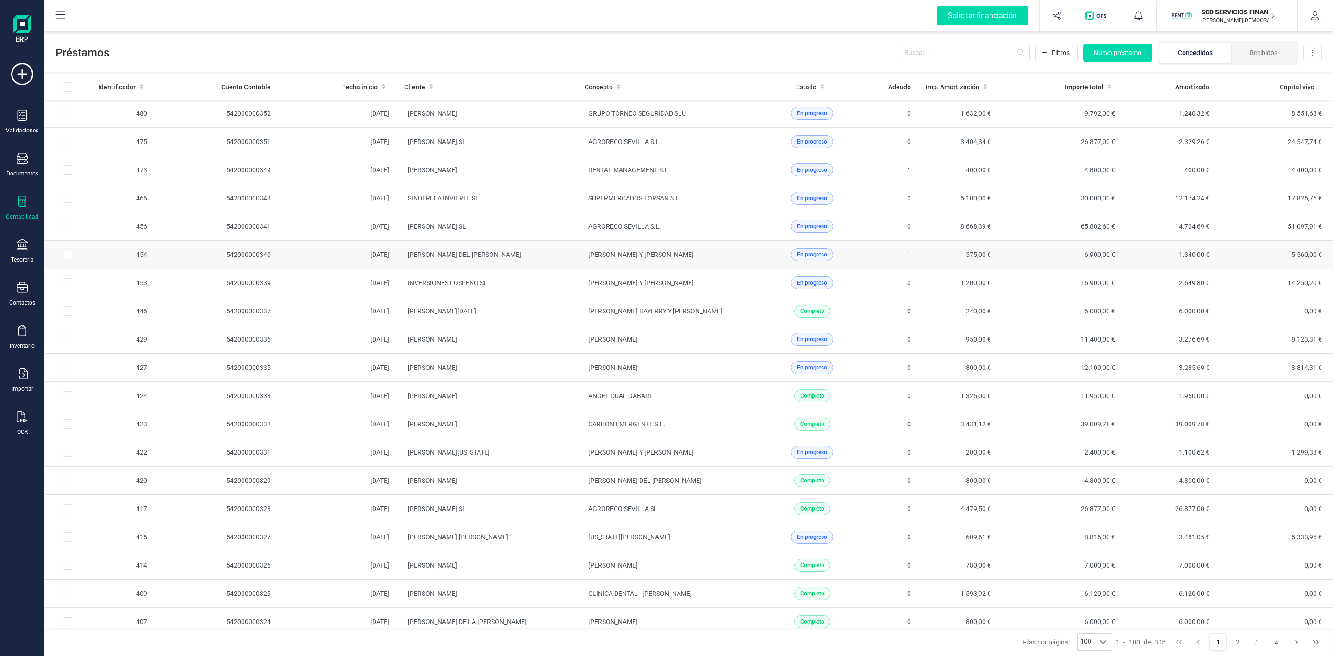
click at [577, 260] on td "[PERSON_NAME] Y [PERSON_NAME]" at bounding box center [667, 255] width 181 height 28
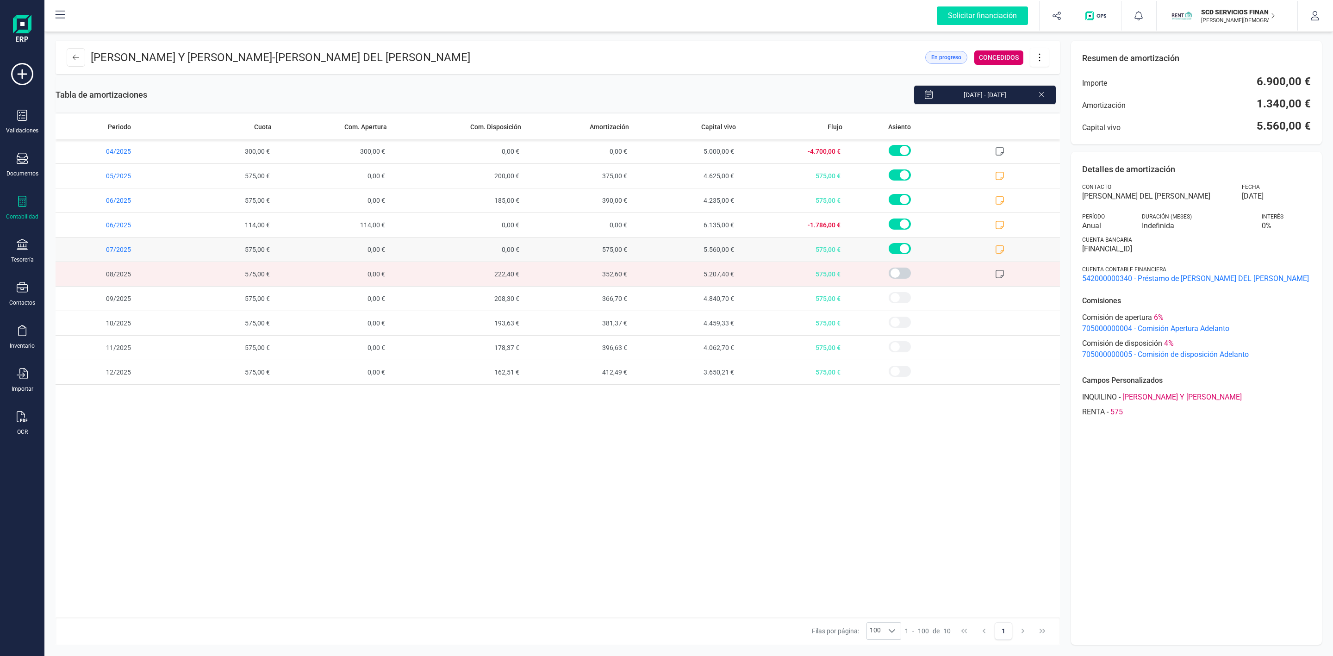
click at [1000, 252] on icon at bounding box center [999, 249] width 9 height 9
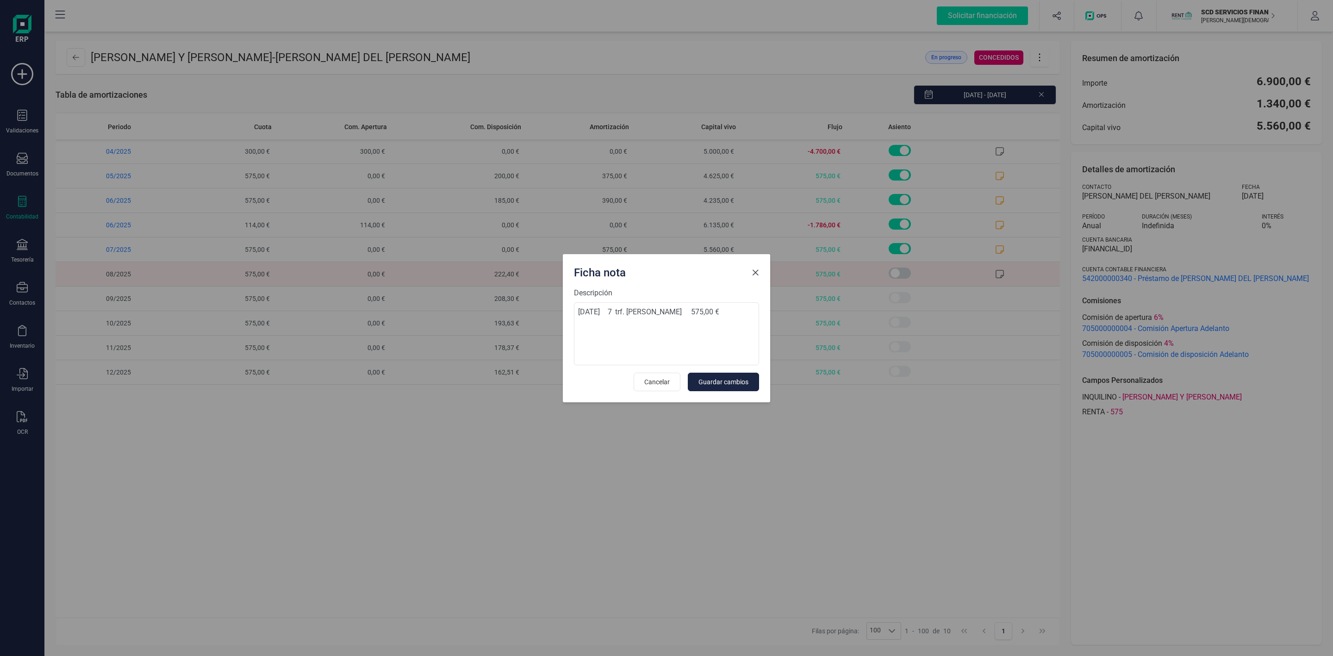
click at [754, 271] on span "Close" at bounding box center [755, 272] width 7 height 7
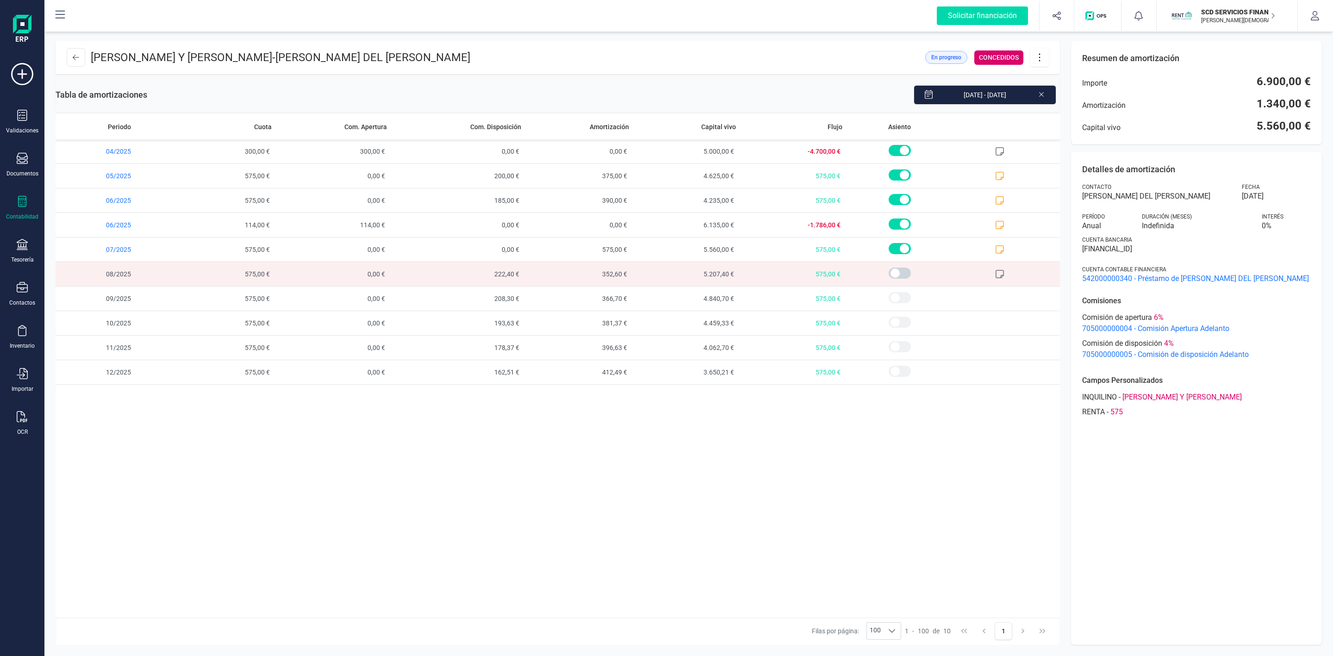
click at [1043, 62] on icon at bounding box center [1040, 57] width 18 height 10
click at [1066, 85] on span "Editar préstamo" at bounding box center [1091, 84] width 85 height 7
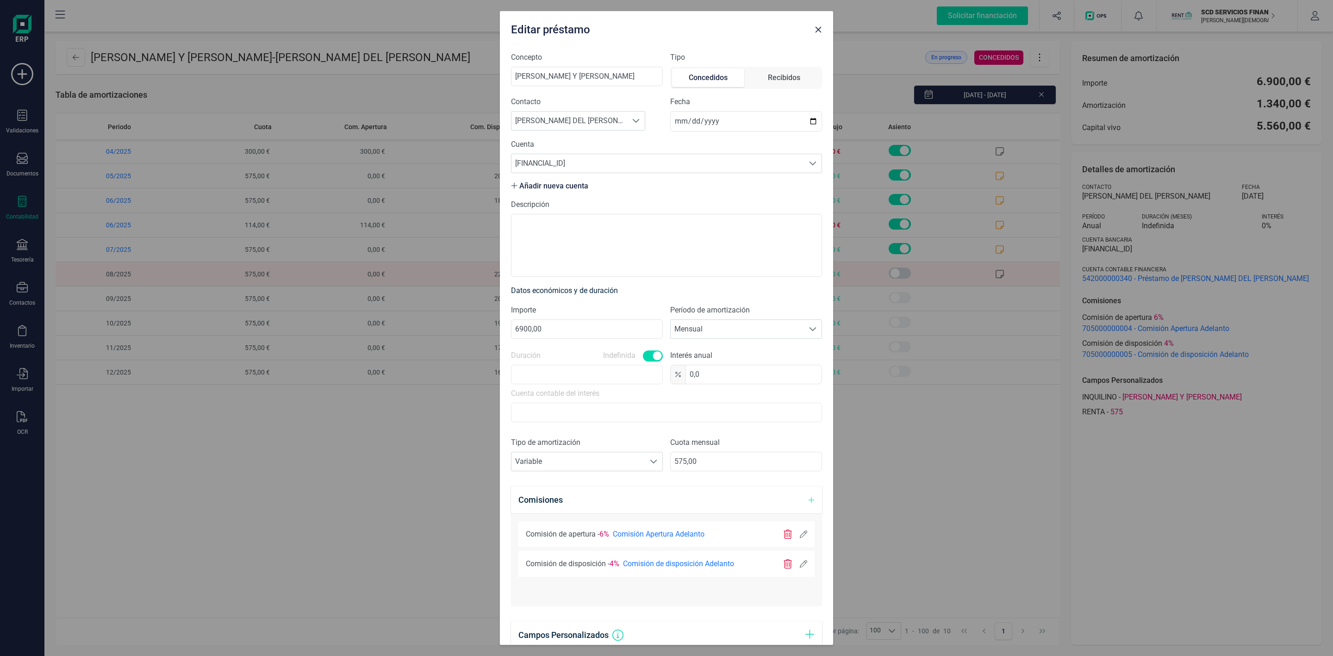
click at [823, 34] on button "button" at bounding box center [818, 29] width 15 height 15
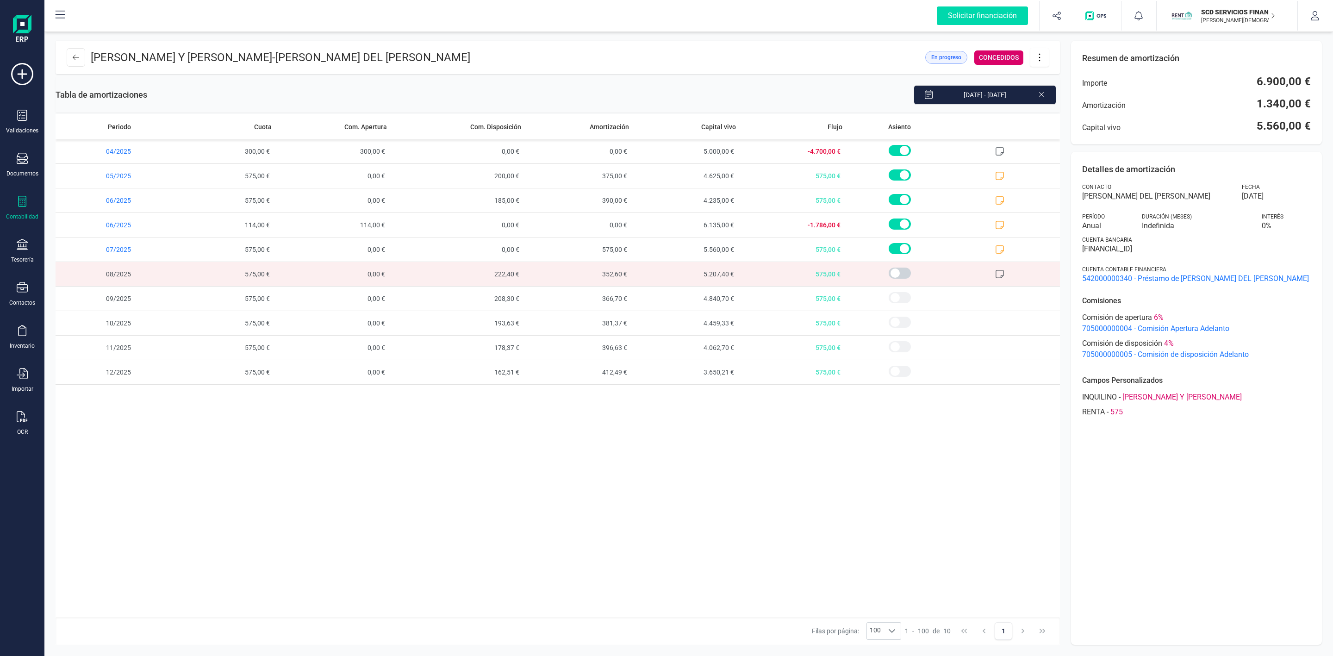
click at [1037, 56] on icon at bounding box center [1040, 57] width 18 height 10
click at [1050, 118] on span "Descargar en PDF" at bounding box center [1091, 121] width 85 height 7
